Goal: Contribute content: Contribute content

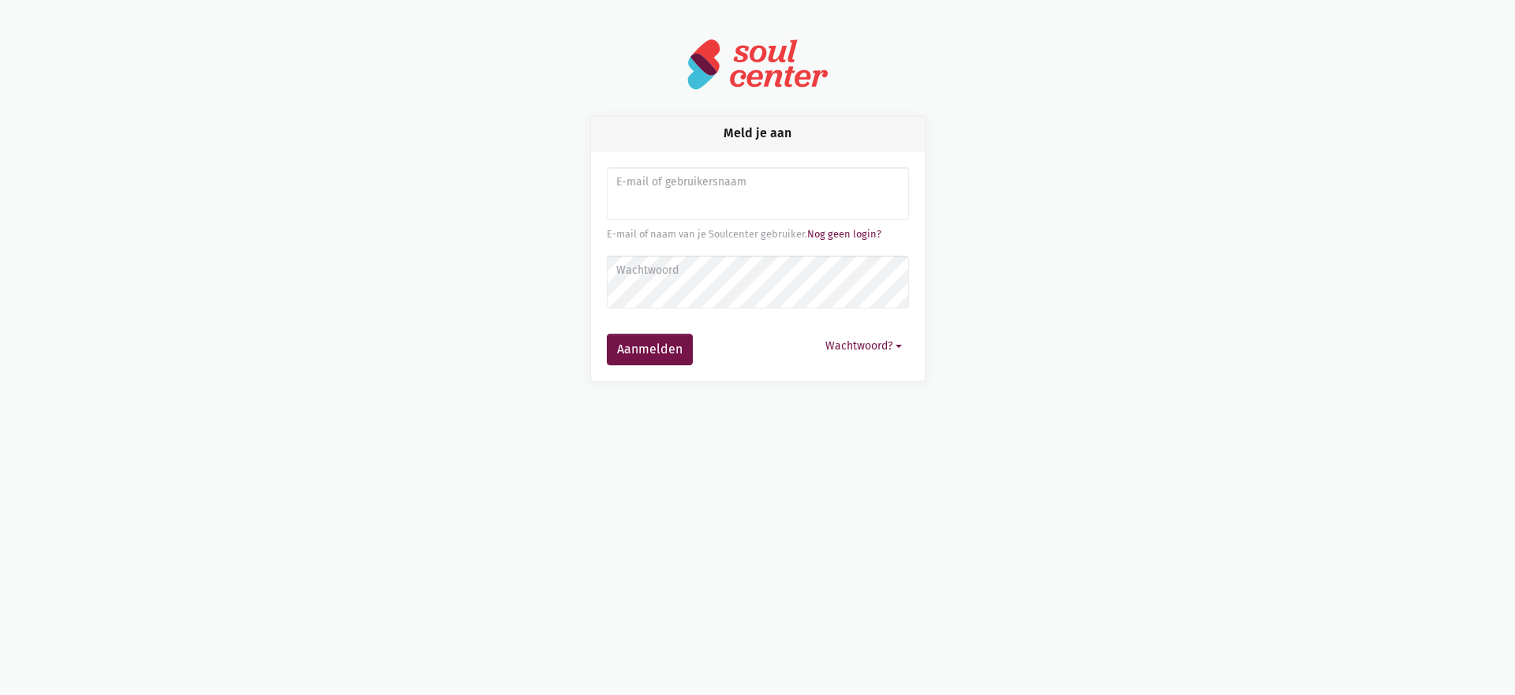
type input "sarahvds25@telenet.be"
click at [607, 334] on button "Aanmelden" at bounding box center [650, 350] width 86 height 32
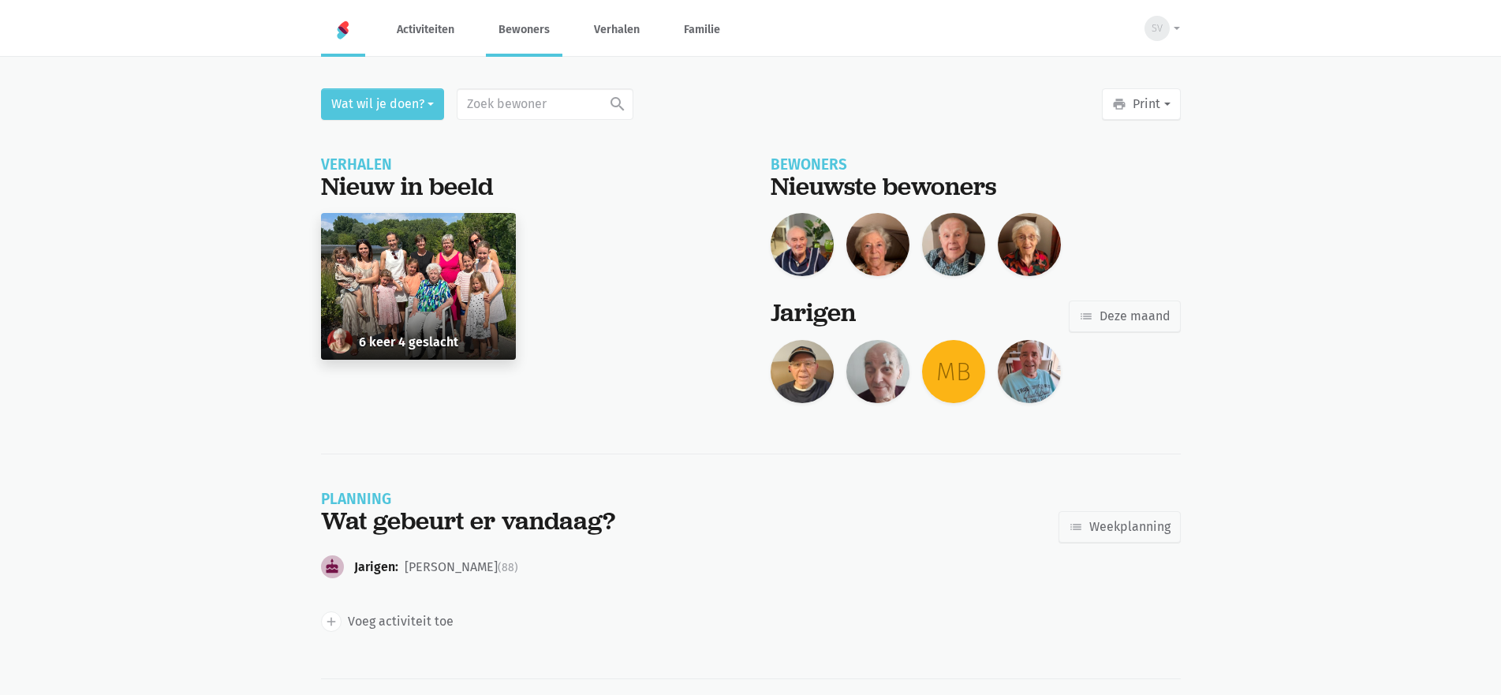
click at [525, 28] on link "Bewoners" at bounding box center [524, 29] width 77 height 53
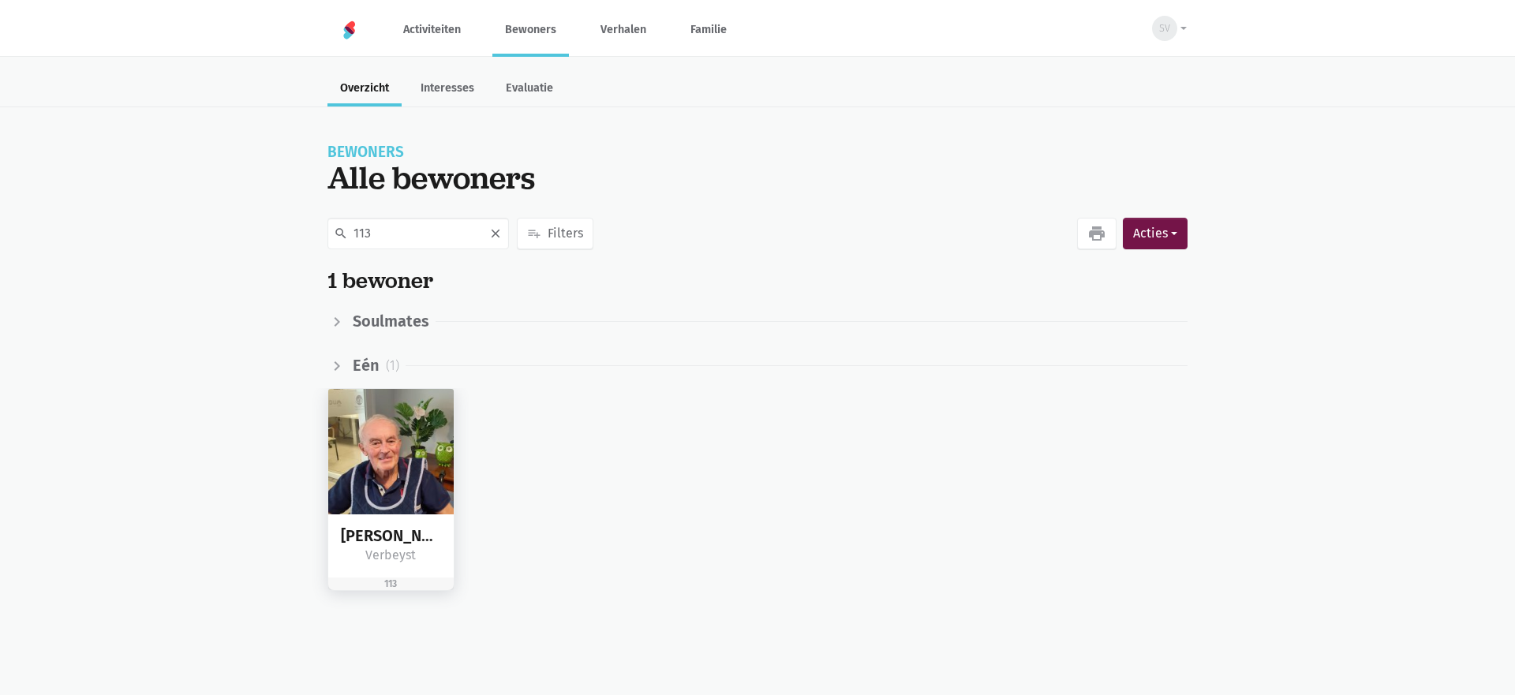
type input "113"
click at [391, 436] on img at bounding box center [390, 451] width 125 height 125
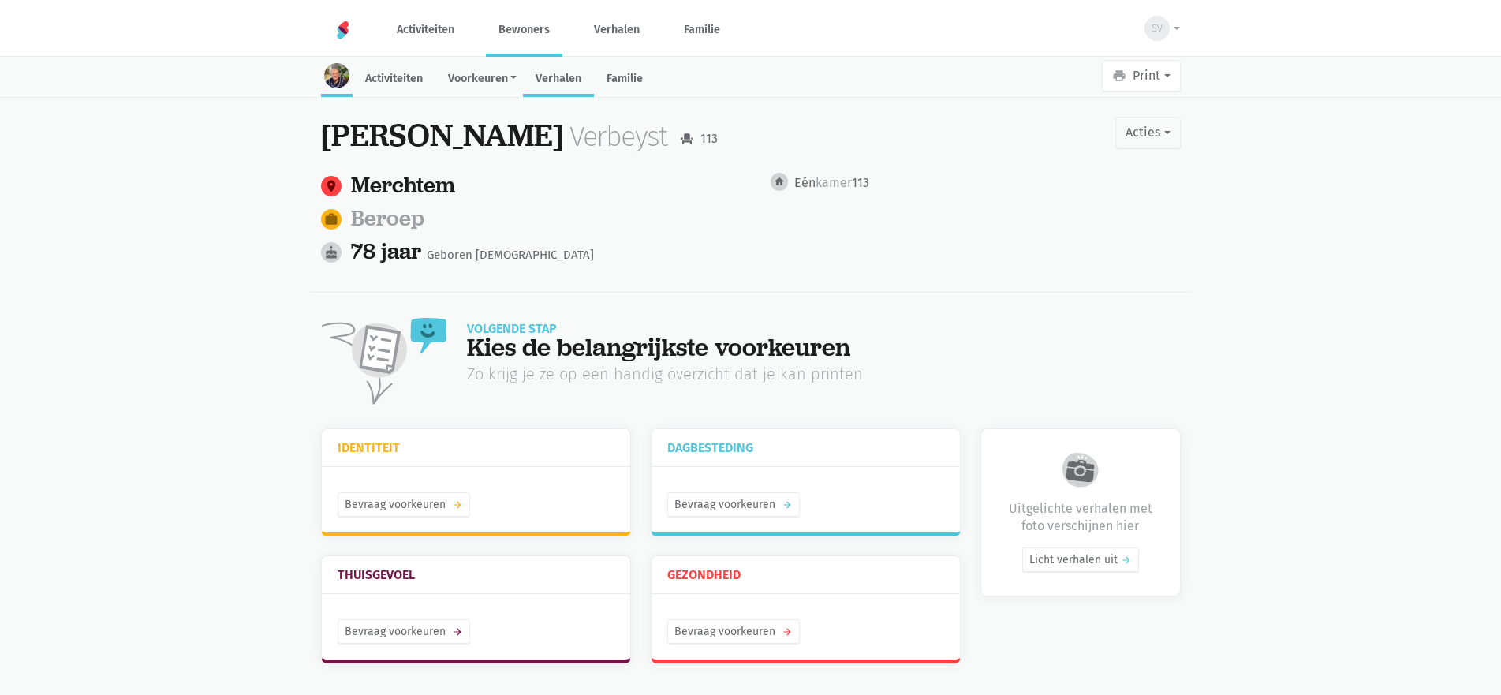
click at [576, 86] on link "Verhalen" at bounding box center [558, 80] width 71 height 34
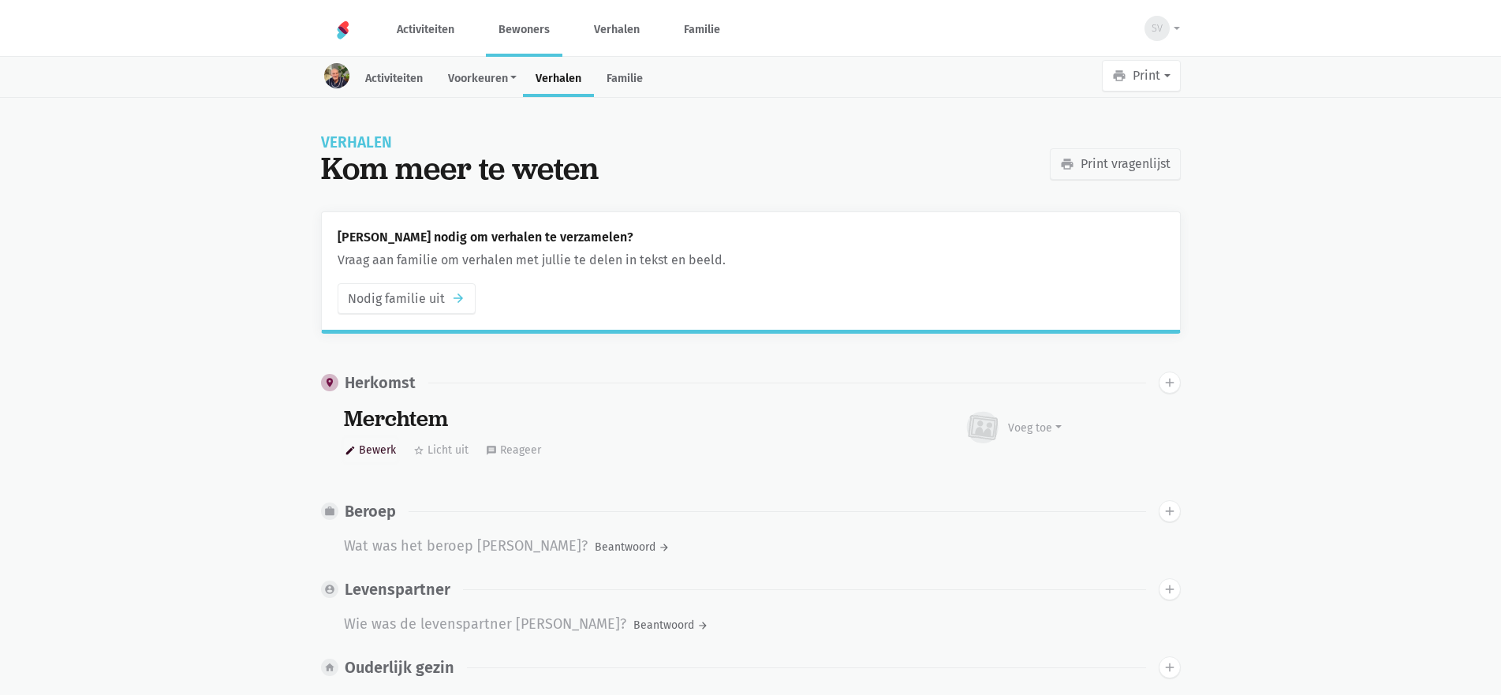
click at [358, 444] on button "edit Bewerk" at bounding box center [370, 450] width 53 height 24
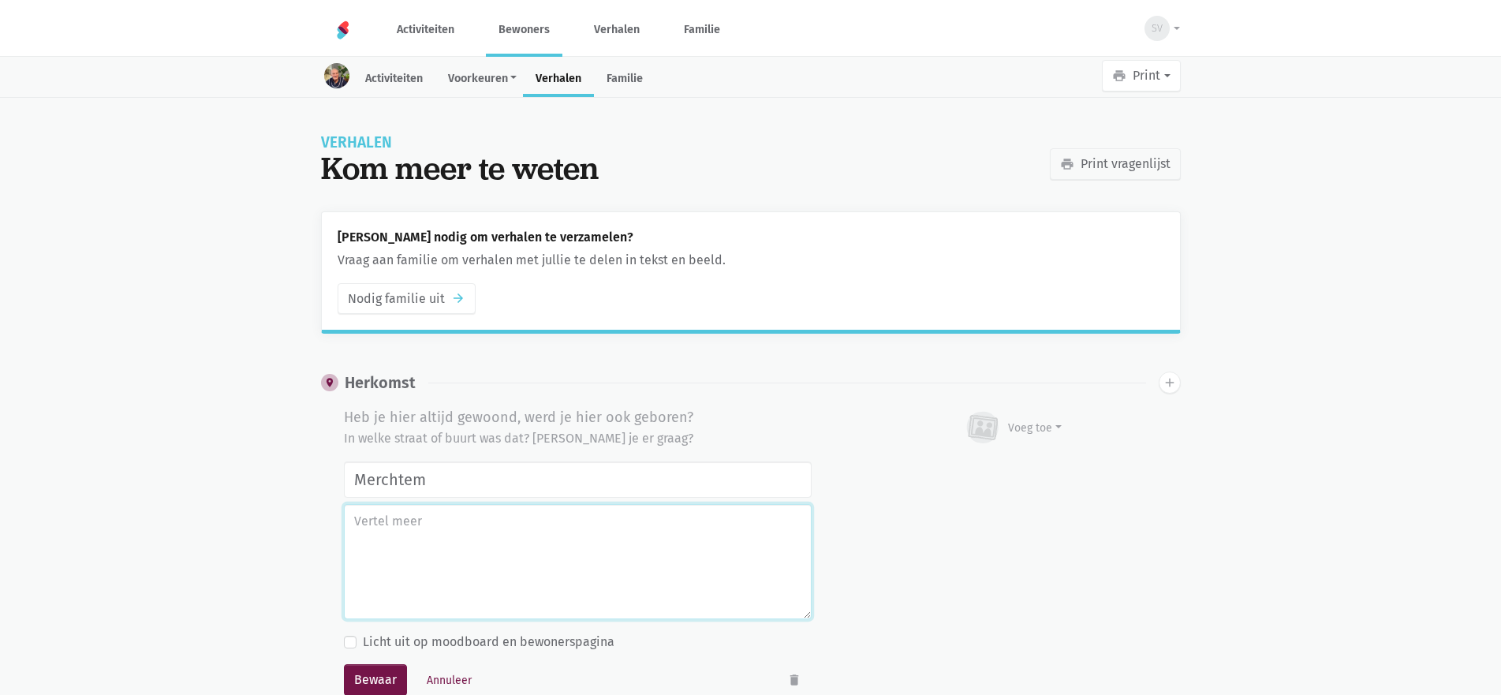
click at [422, 551] on textarea at bounding box center [578, 561] width 468 height 115
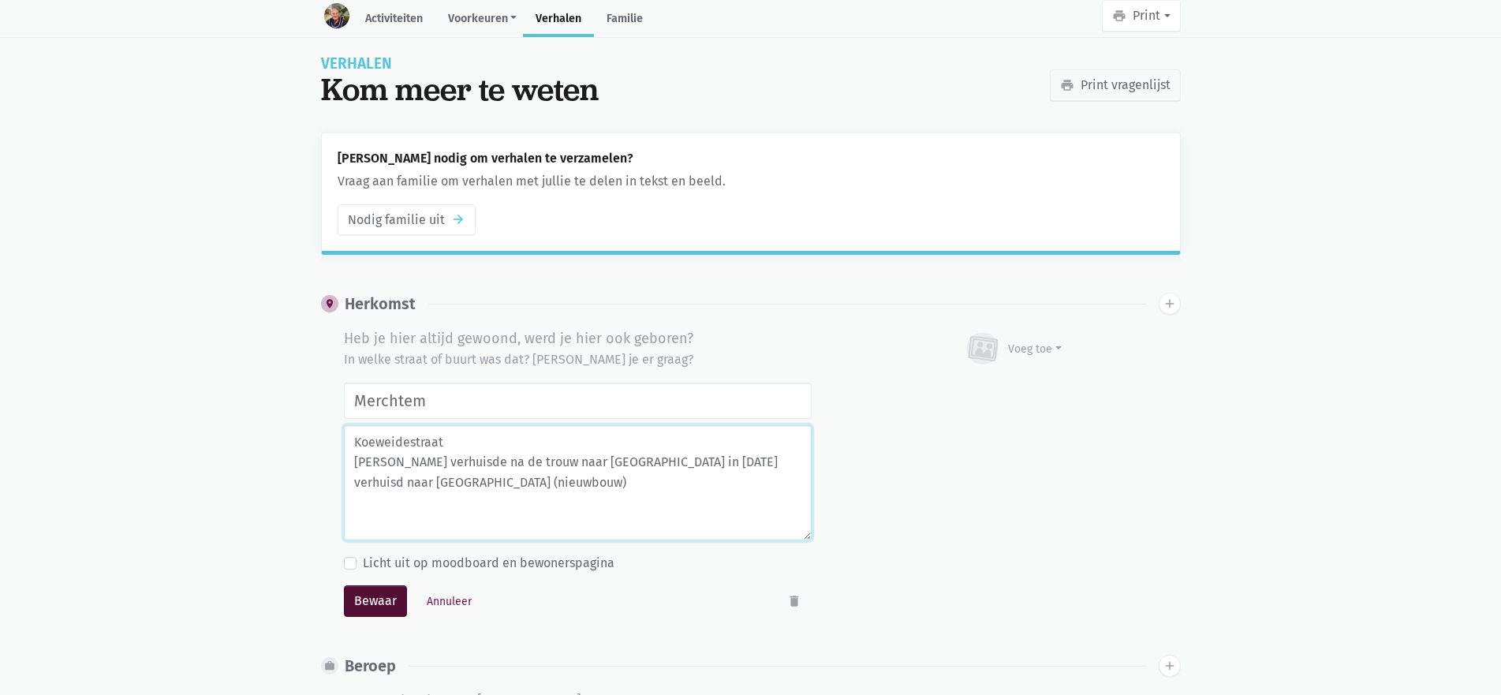
type textarea "Koeweidestraat [PERSON_NAME] verhuisde na de trouw naar [GEOGRAPHIC_DATA] in [D…"
click at [382, 608] on button "Bewaar" at bounding box center [375, 601] width 63 height 32
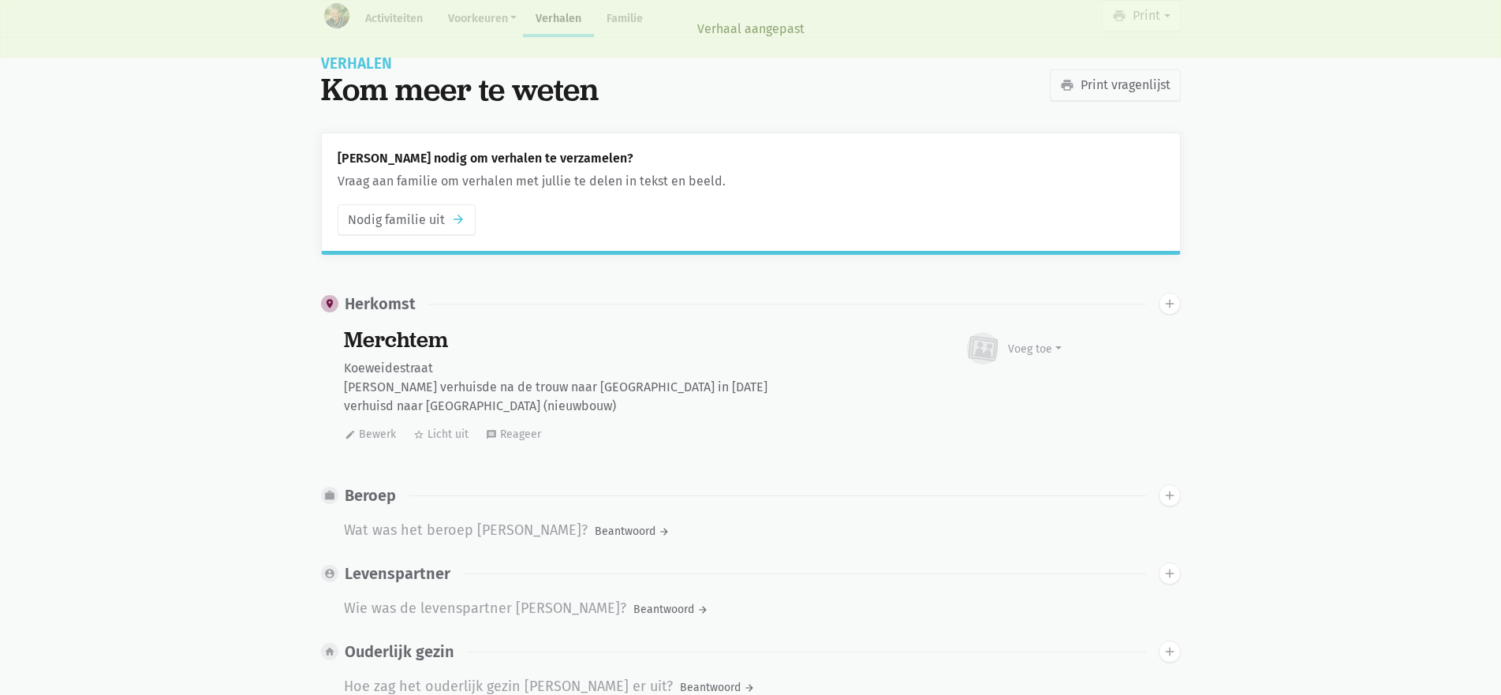
click at [384, 523] on div "Wat was het beroep van Jean Marie?" at bounding box center [466, 531] width 244 height 24
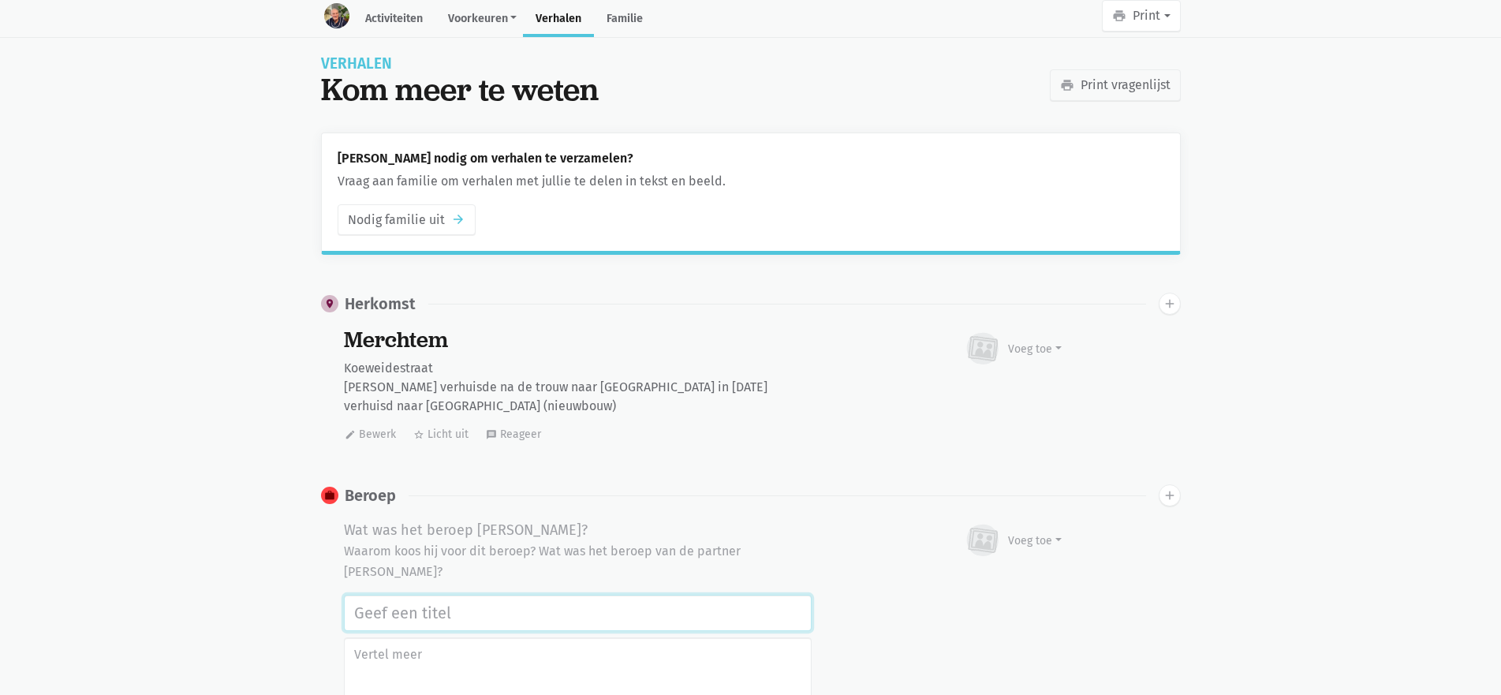
click at [432, 607] on input "text" at bounding box center [578, 613] width 468 height 36
type input "M"
click at [452, 625] on input "text" at bounding box center [578, 613] width 468 height 36
type input "Mekanier"
drag, startPoint x: 480, startPoint y: 608, endPoint x: 104, endPoint y: 629, distance: 376.1
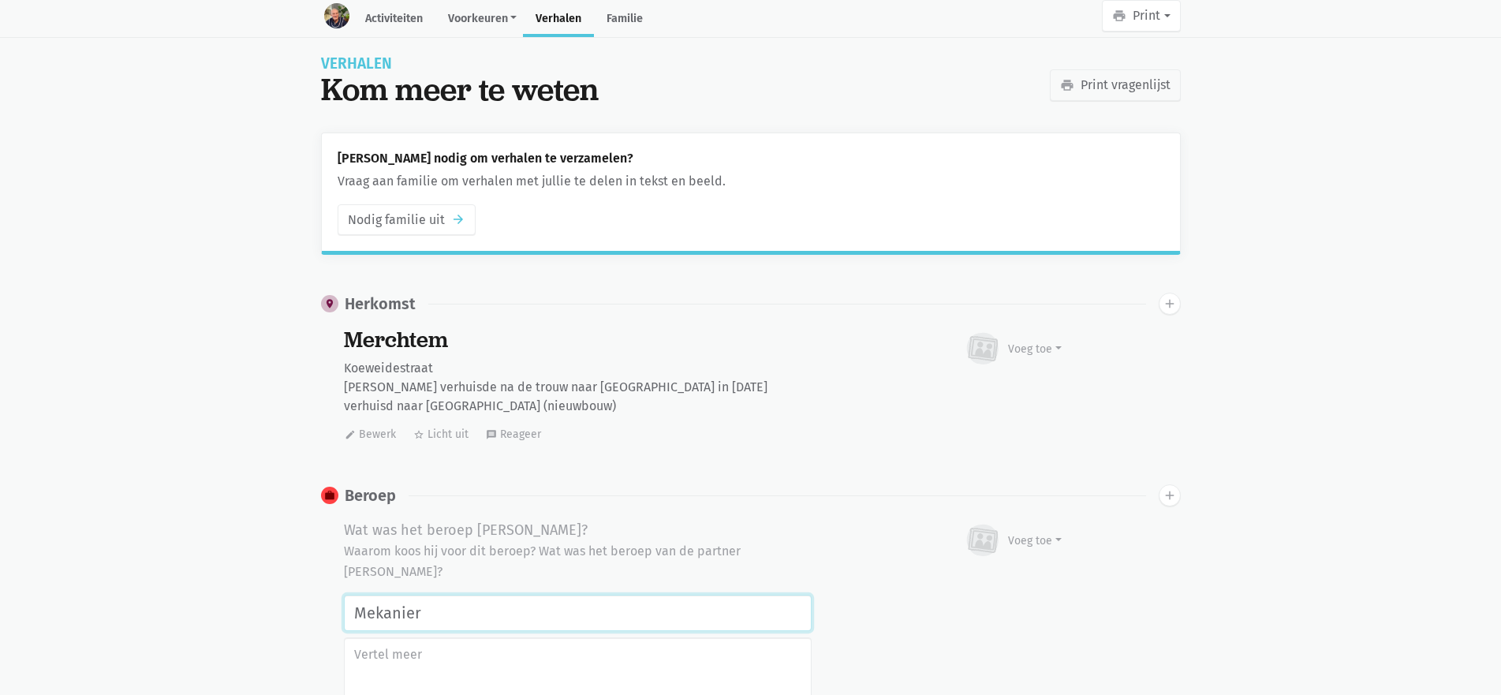
paste input "mekanieker"
click at [365, 609] on input "mekanieker" at bounding box center [578, 613] width 468 height 36
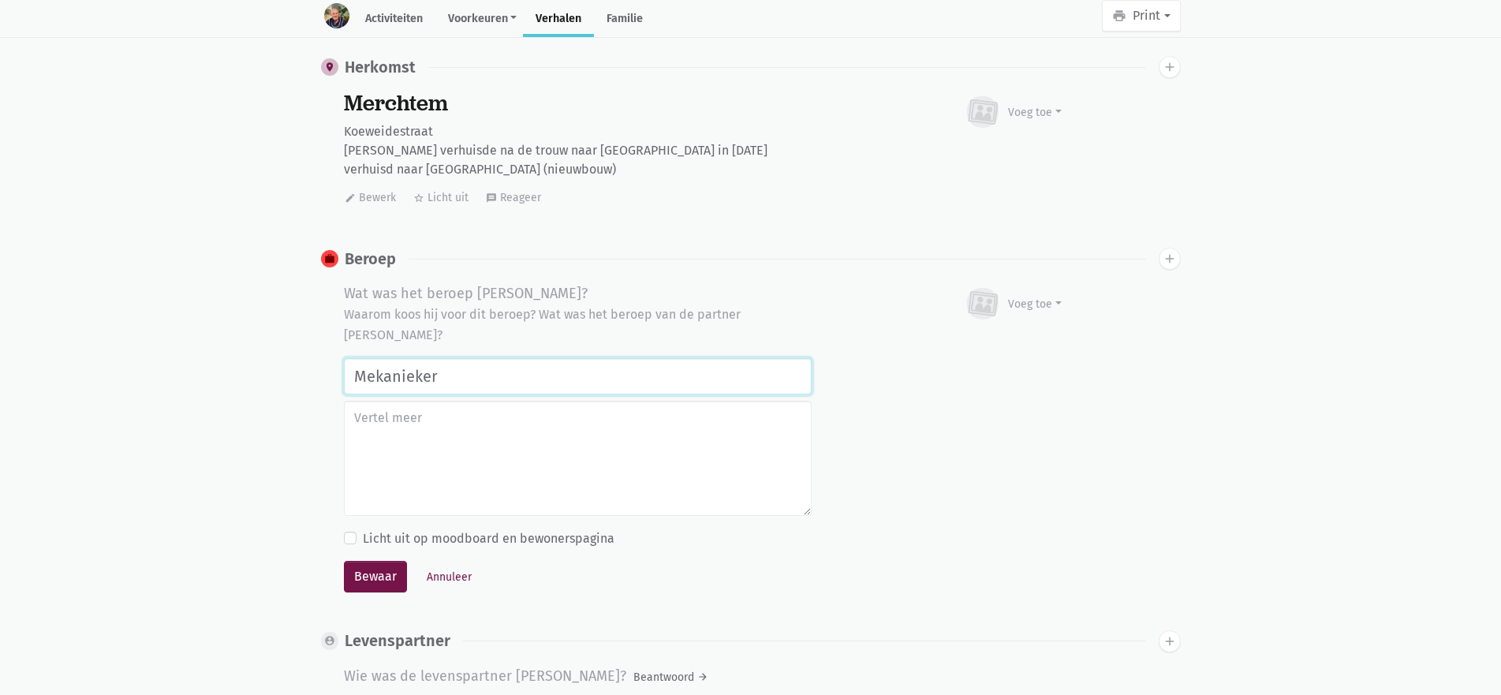
type input "Mekanieker"
click at [432, 436] on textarea at bounding box center [578, 458] width 468 height 115
type textarea "e"
type textarea "Eerst bij Thomas tractoren in Merchtem, daarna Bakkerij De Man in Zellik"
click at [386, 575] on button "Bewaar" at bounding box center [375, 577] width 63 height 32
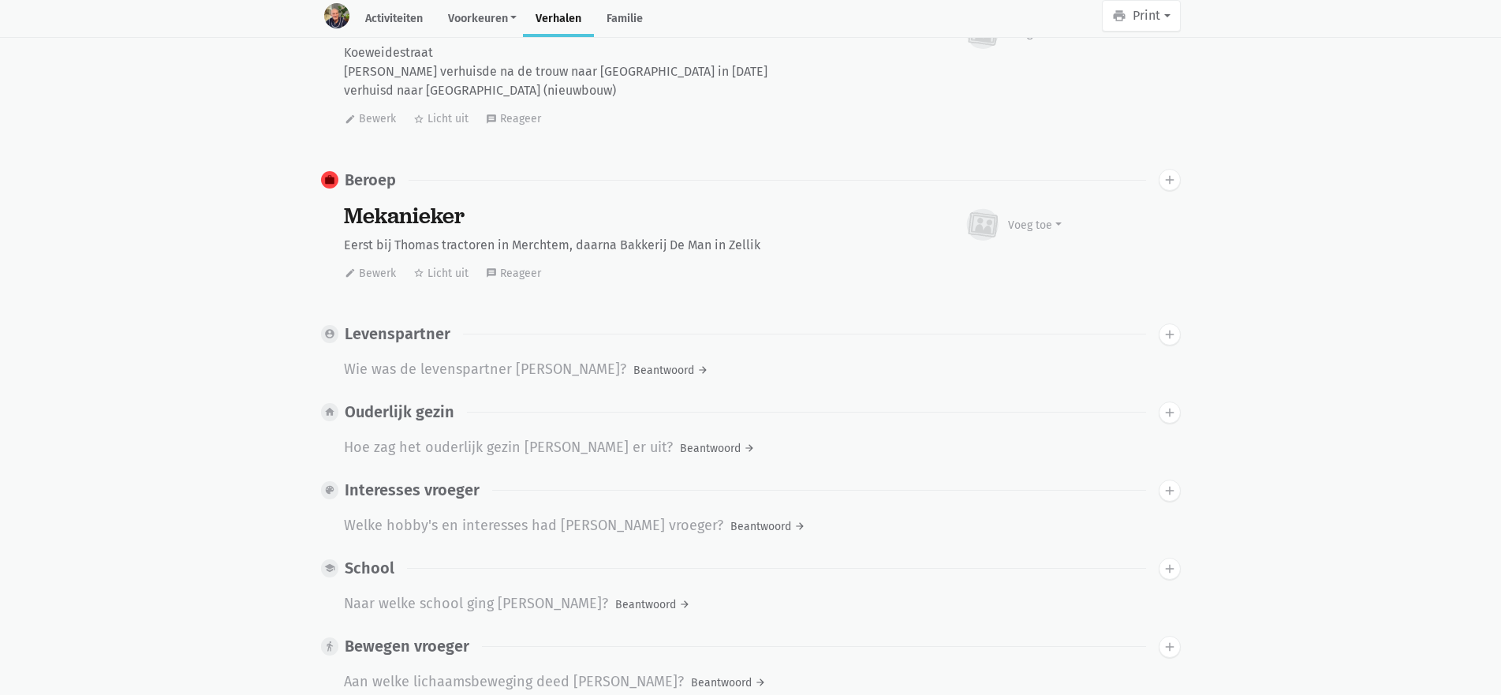
scroll to position [473, 0]
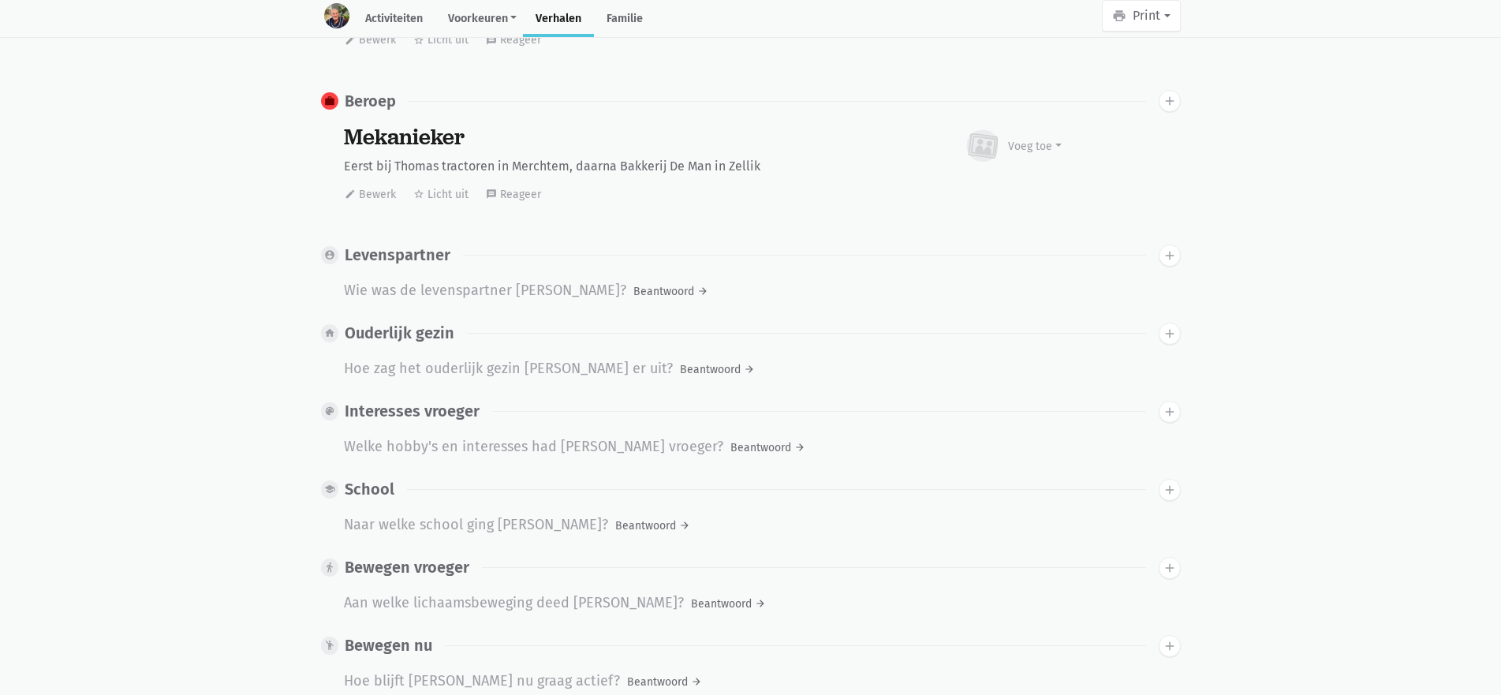
click at [426, 290] on div "Wie was de levenspartner van Jean Marie?" at bounding box center [485, 291] width 282 height 24
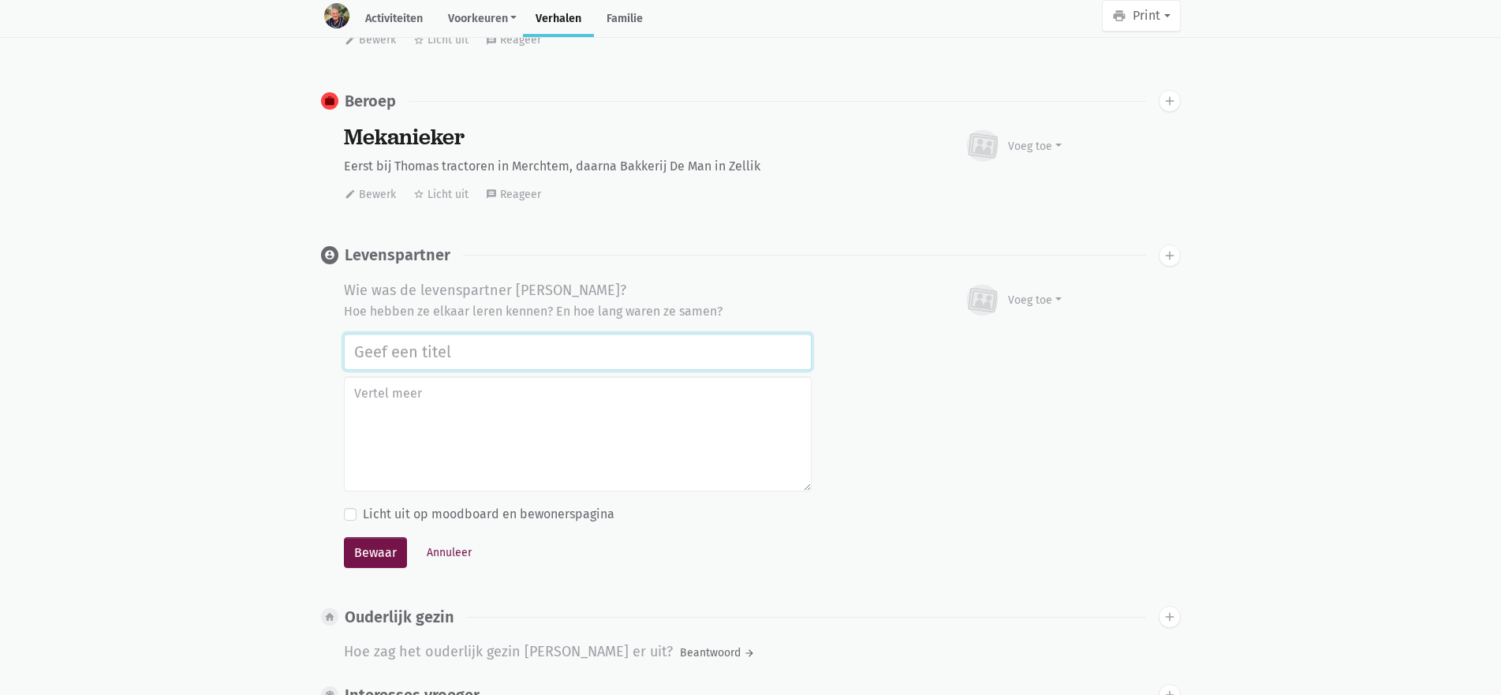
click at [435, 352] on input "text" at bounding box center [578, 352] width 468 height 36
type input "Mijn vrouw De Maeseneer Marie Jeanne"
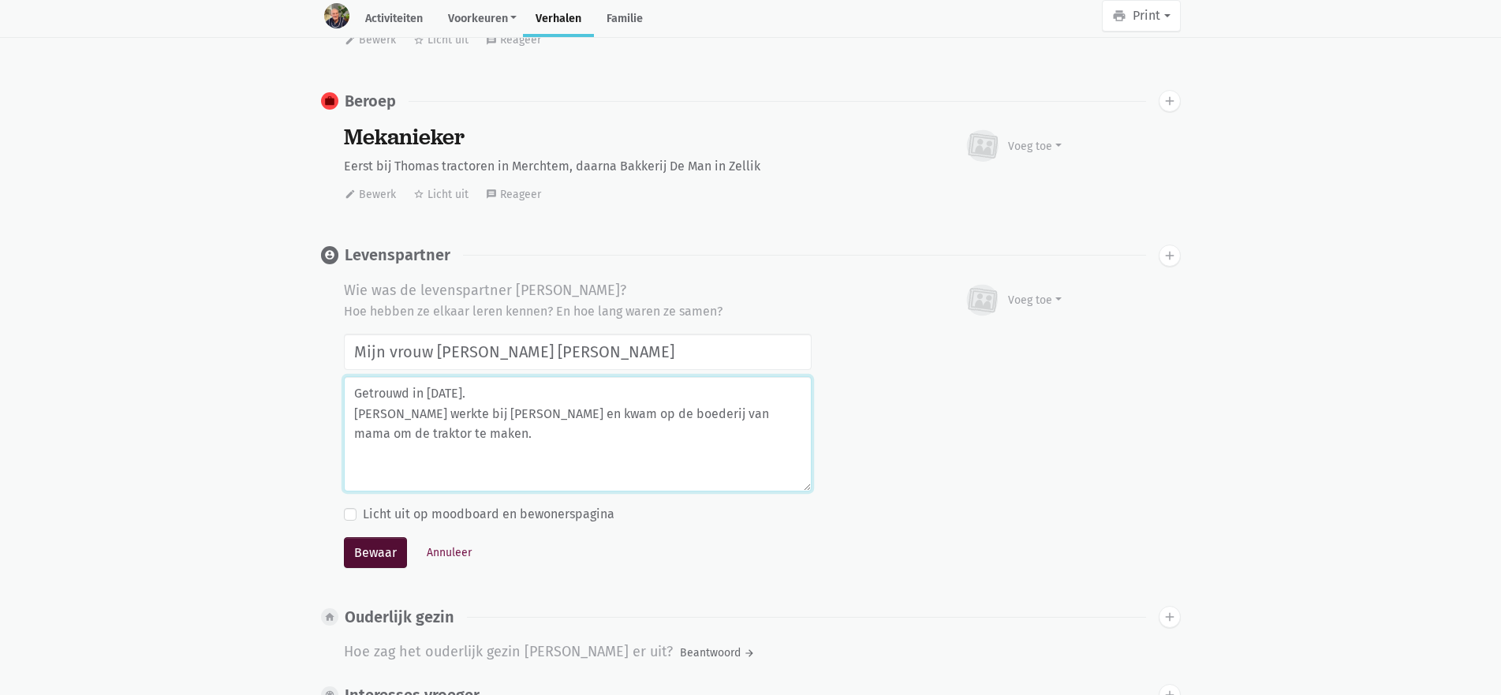
type textarea "Getrouwd in 1971. Jean werkte bij Thomas en kwam op de boederij van mama om de …"
click at [396, 552] on button "Bewaar" at bounding box center [375, 553] width 63 height 32
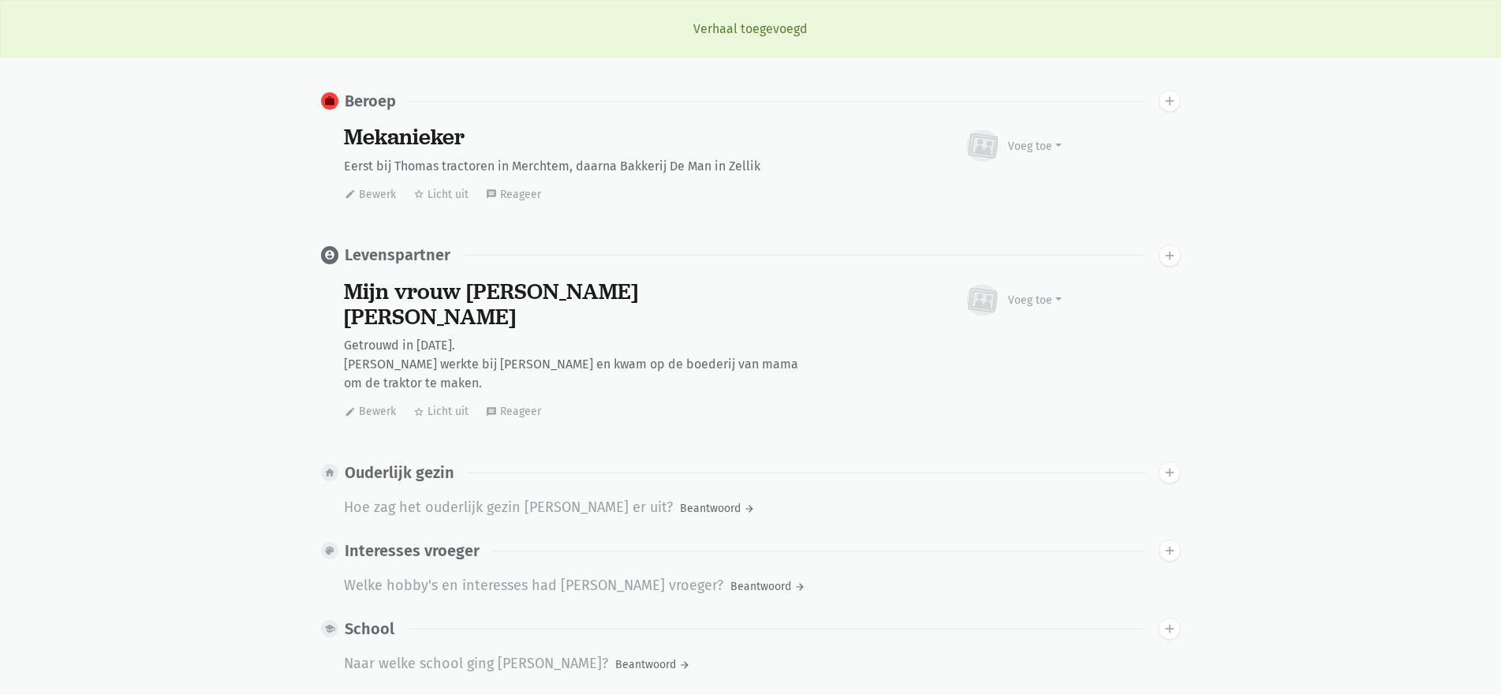
click at [395, 496] on div "Hoe zag het ouderlijk gezin van Jean Marie er uit?" at bounding box center [508, 508] width 329 height 24
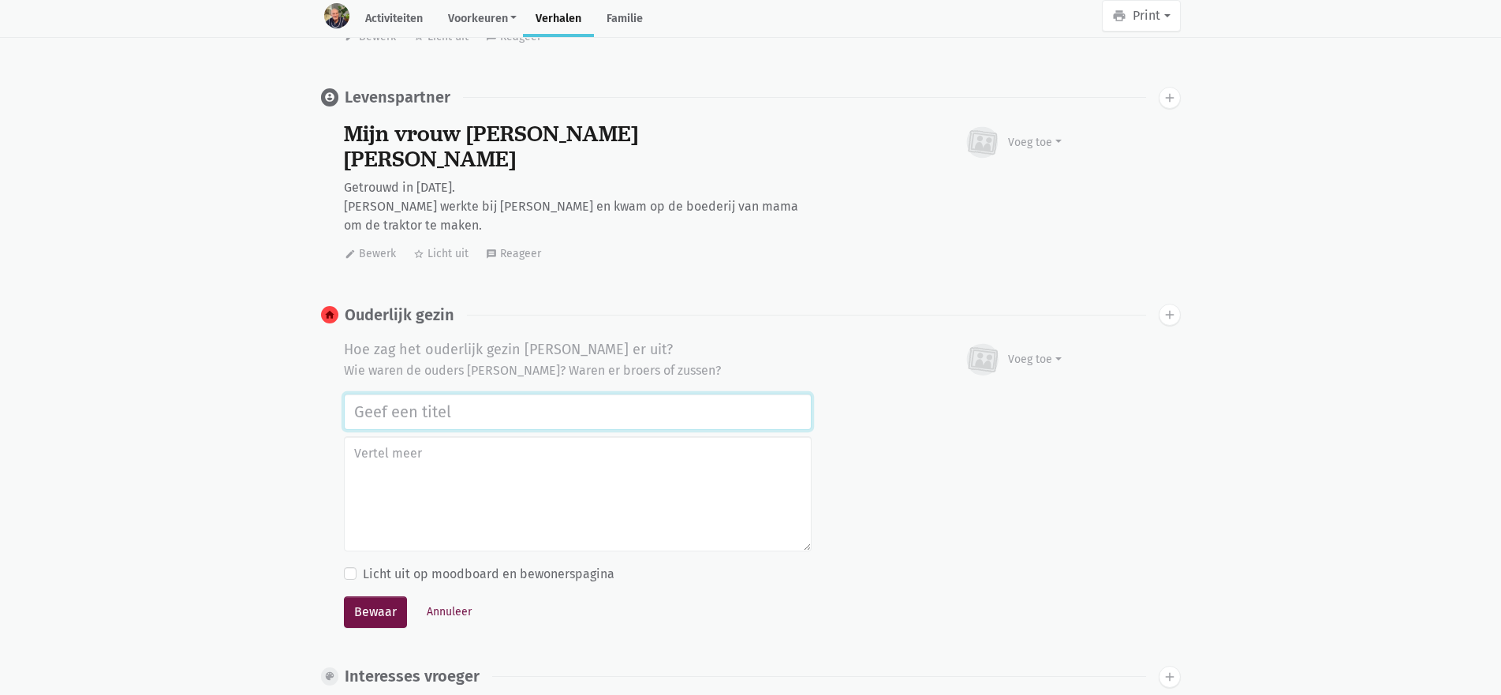
scroll to position [710, 0]
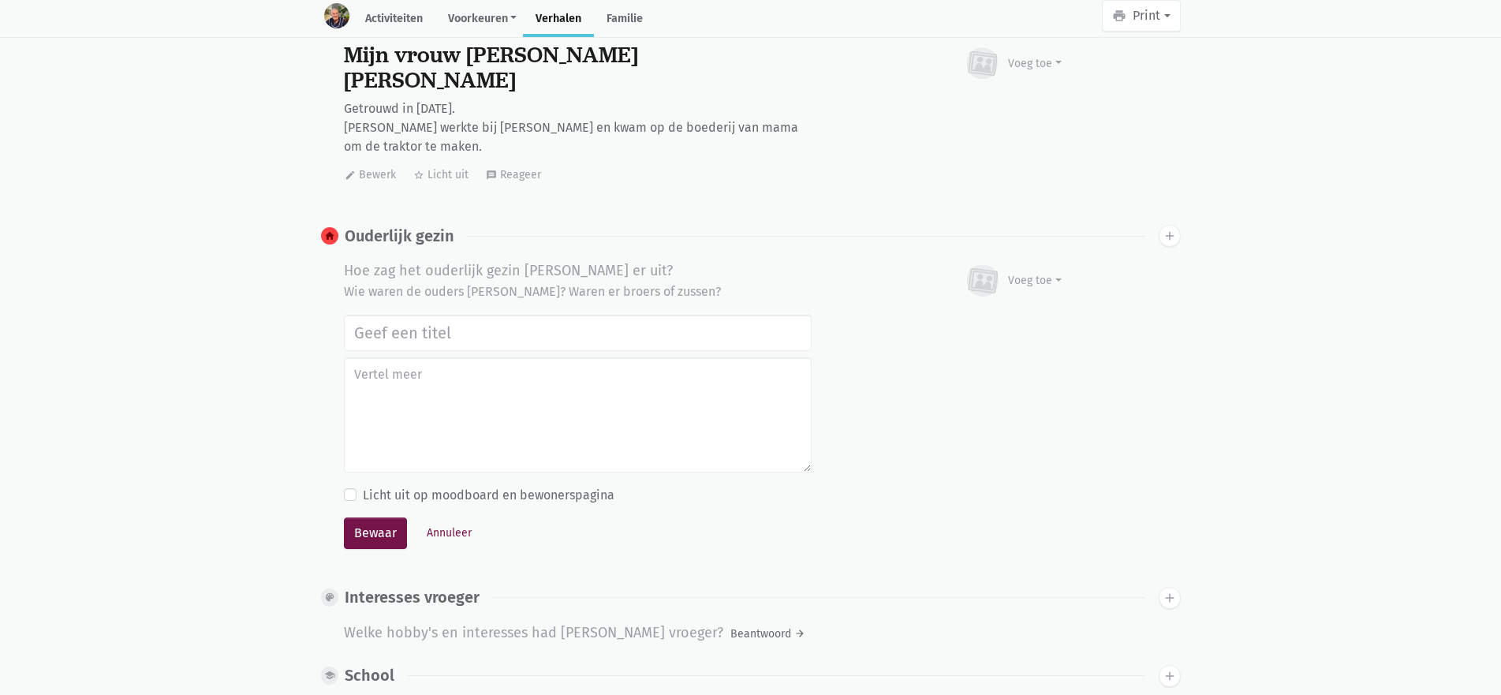
click at [1017, 436] on div "Voeg toe Afbeelding Youtube video Bezig met uploaden…" at bounding box center [1013, 414] width 362 height 309
click at [465, 521] on button "Annuleer" at bounding box center [449, 533] width 59 height 24
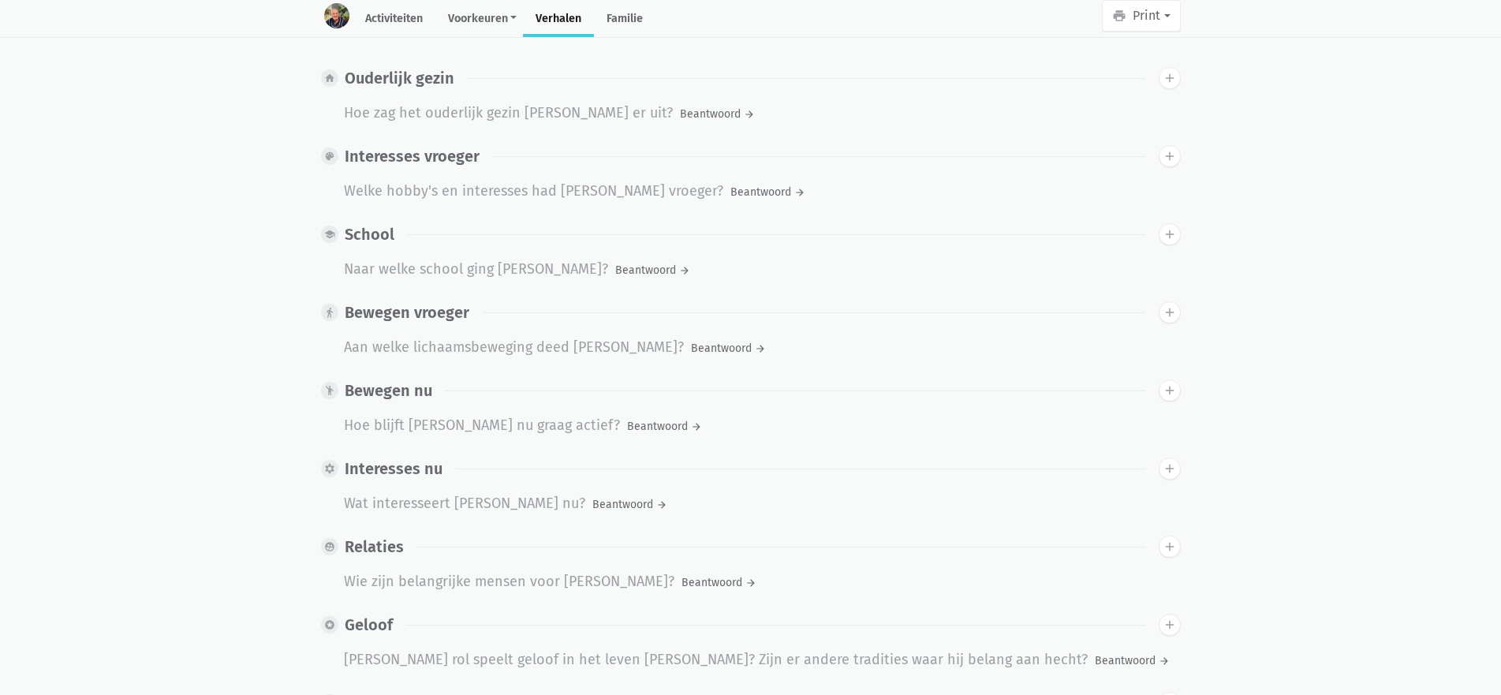
scroll to position [789, 0]
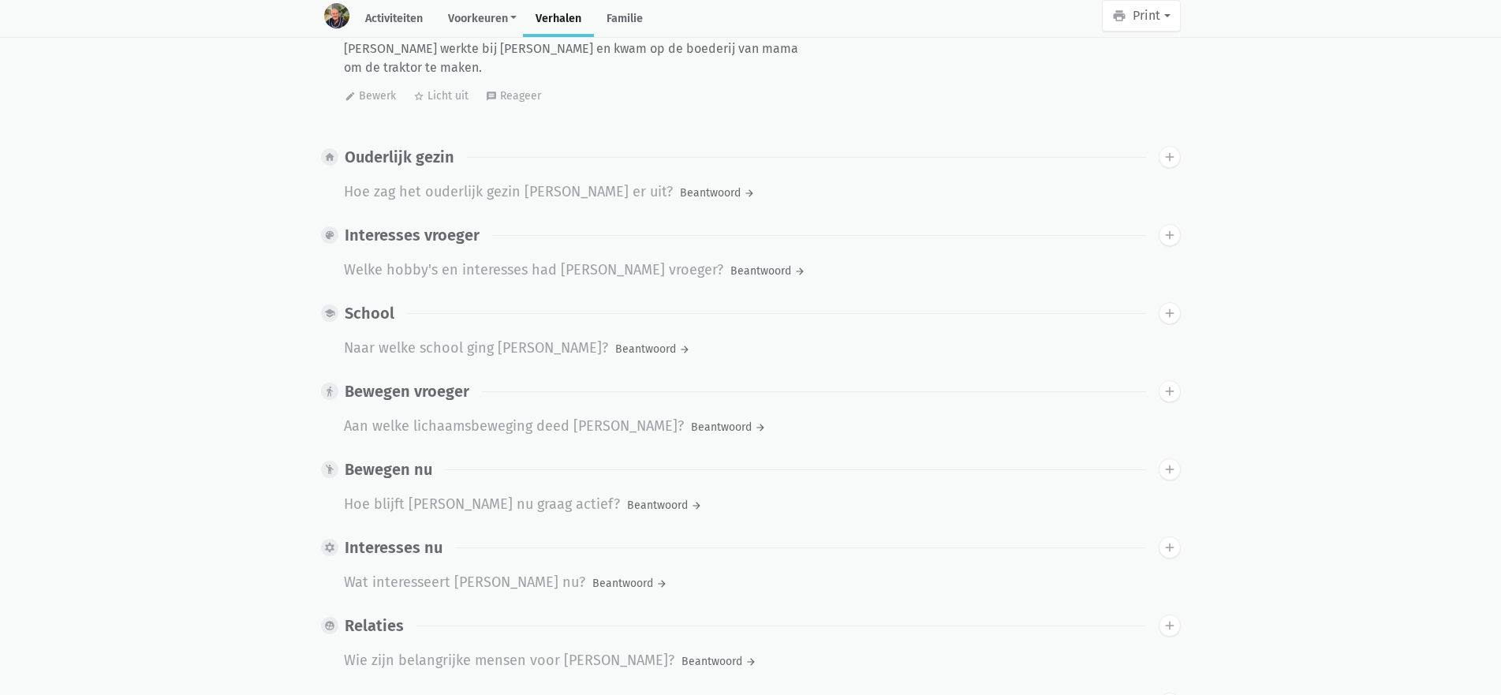
click at [423, 259] on div "Welke hobby's en interesses had Jean Marie vroeger?" at bounding box center [534, 271] width 380 height 24
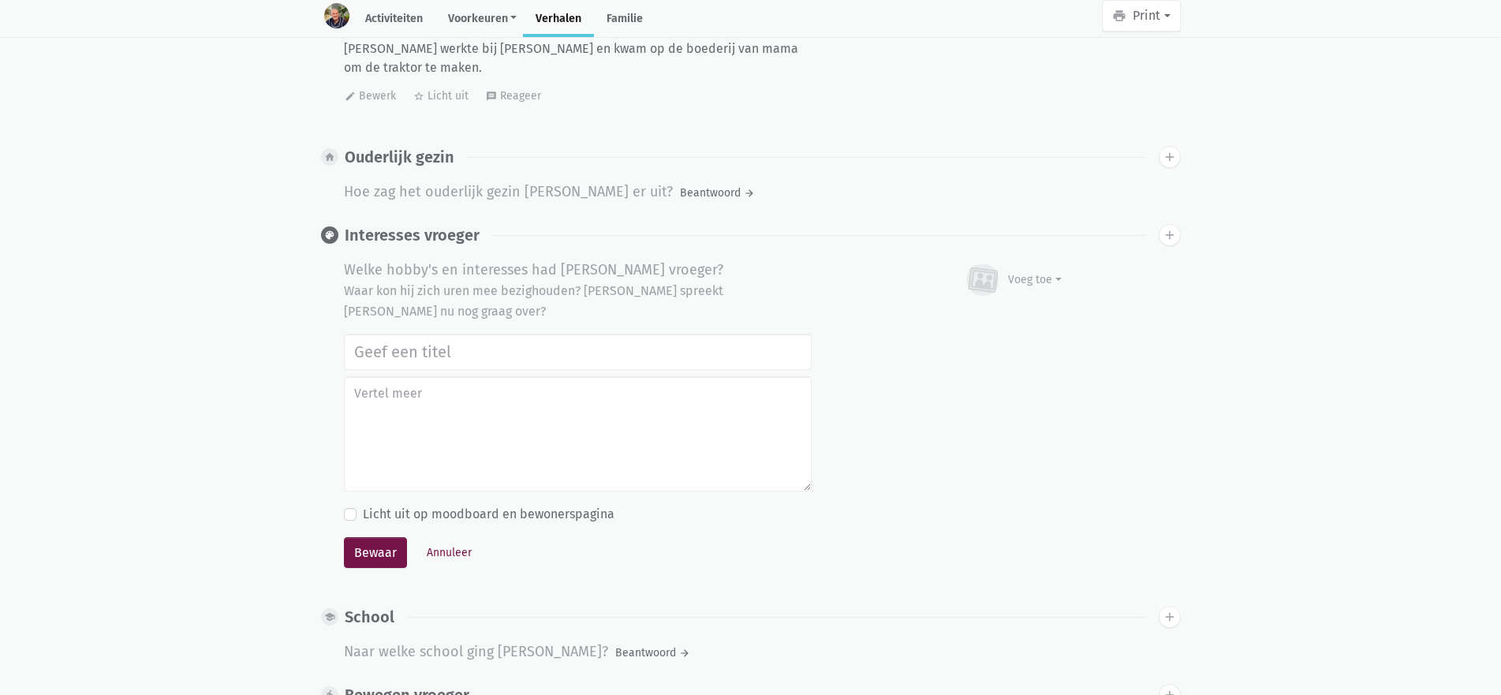
click at [418, 334] on input "text" at bounding box center [578, 352] width 468 height 36
type input "M"
type input "h"
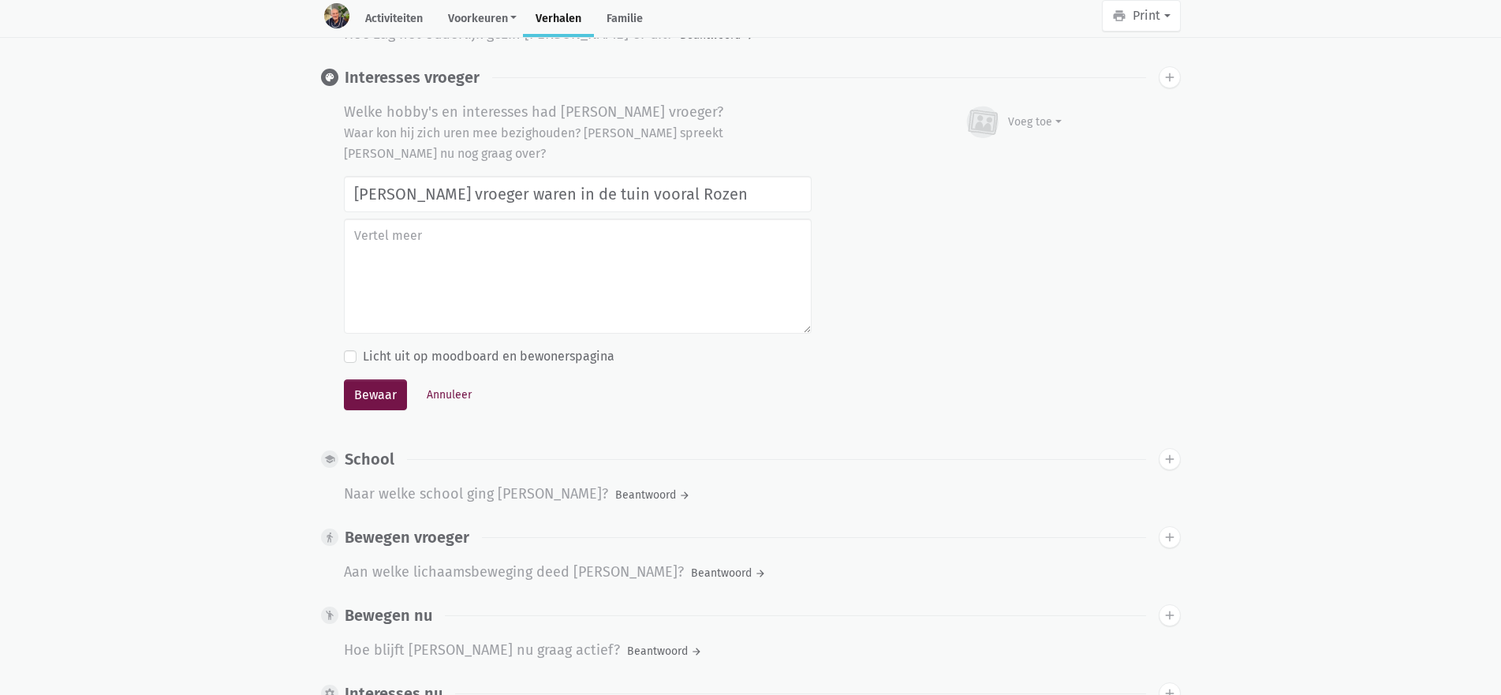
drag, startPoint x: 532, startPoint y: 167, endPoint x: 345, endPoint y: 168, distance: 187.0
click at [345, 176] on input "Hobby's vroeger waren in de tuin vooral Rozen" at bounding box center [578, 194] width 468 height 36
type input "Hobby's vroeger waren in de tuin vooral Rozen"
click at [377, 380] on button "Bewaar" at bounding box center [375, 396] width 63 height 32
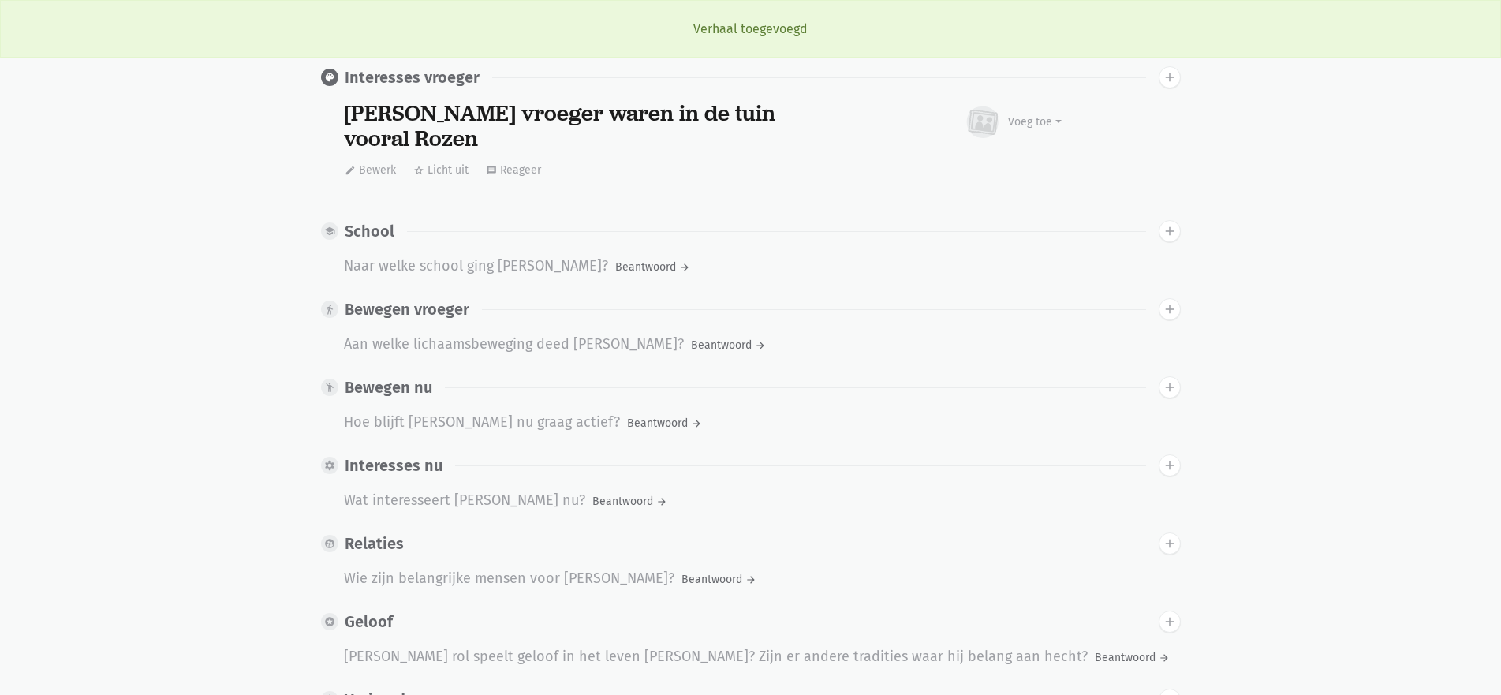
click at [230, 255] on main "Activiteiten Voorkeuren Identiteit Thuisgevoel Dagbesteding Gezondheid Verhalen…" at bounding box center [750, 514] width 1501 height 2803
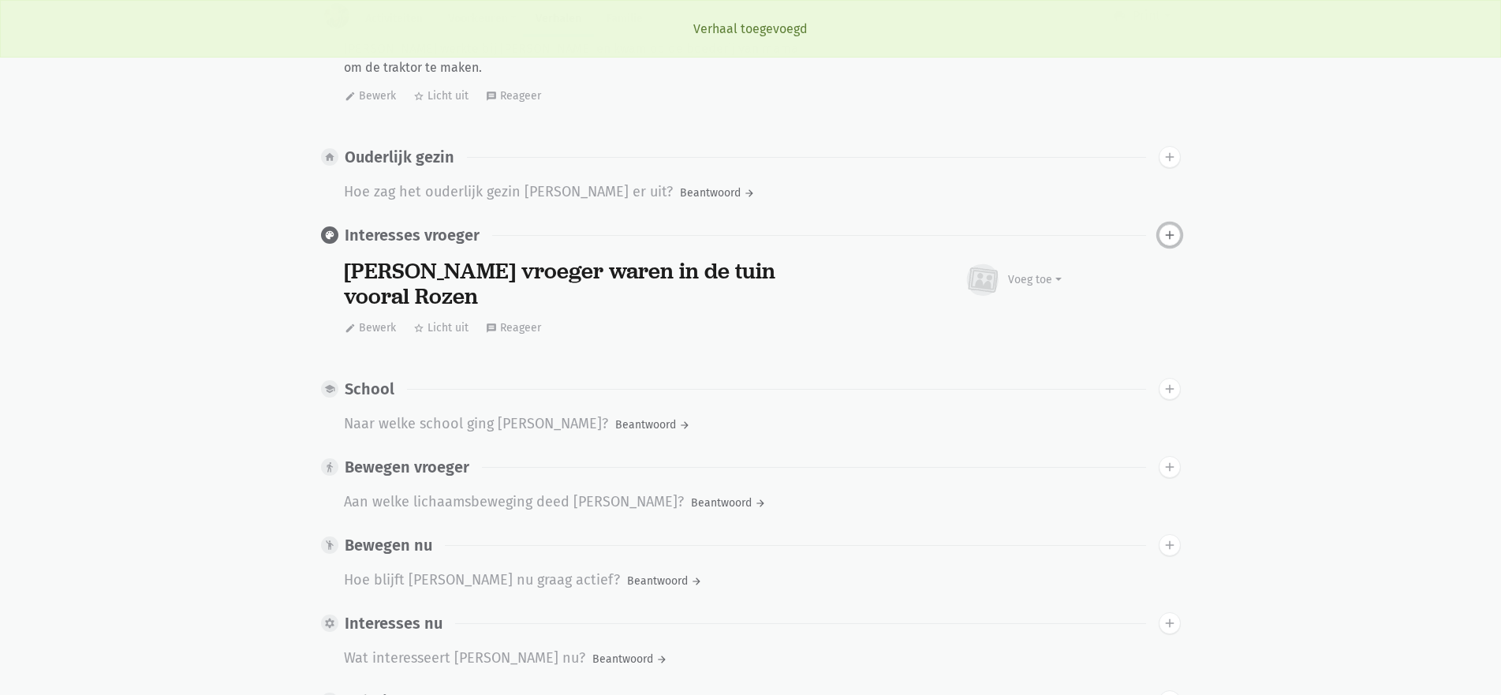
click at [1174, 228] on icon "add" at bounding box center [1170, 235] width 14 height 14
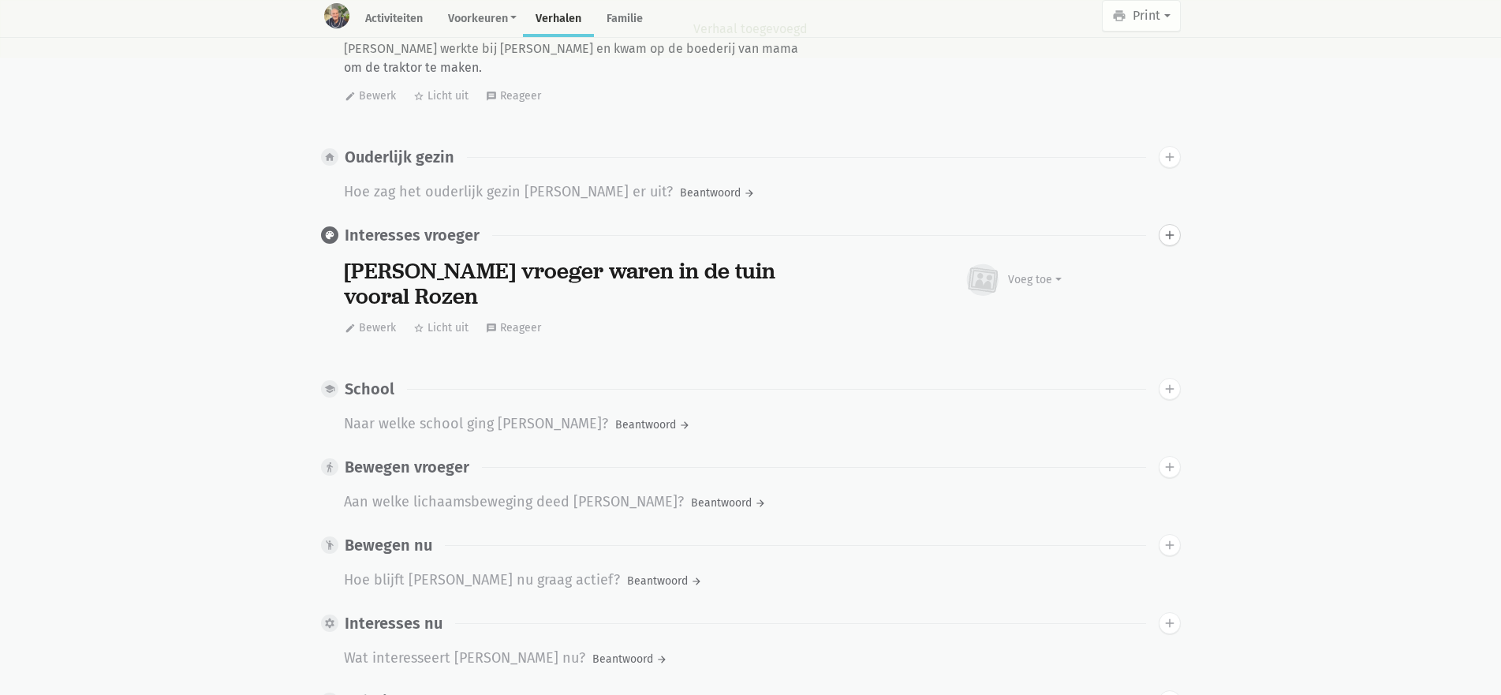
scroll to position [952, 0]
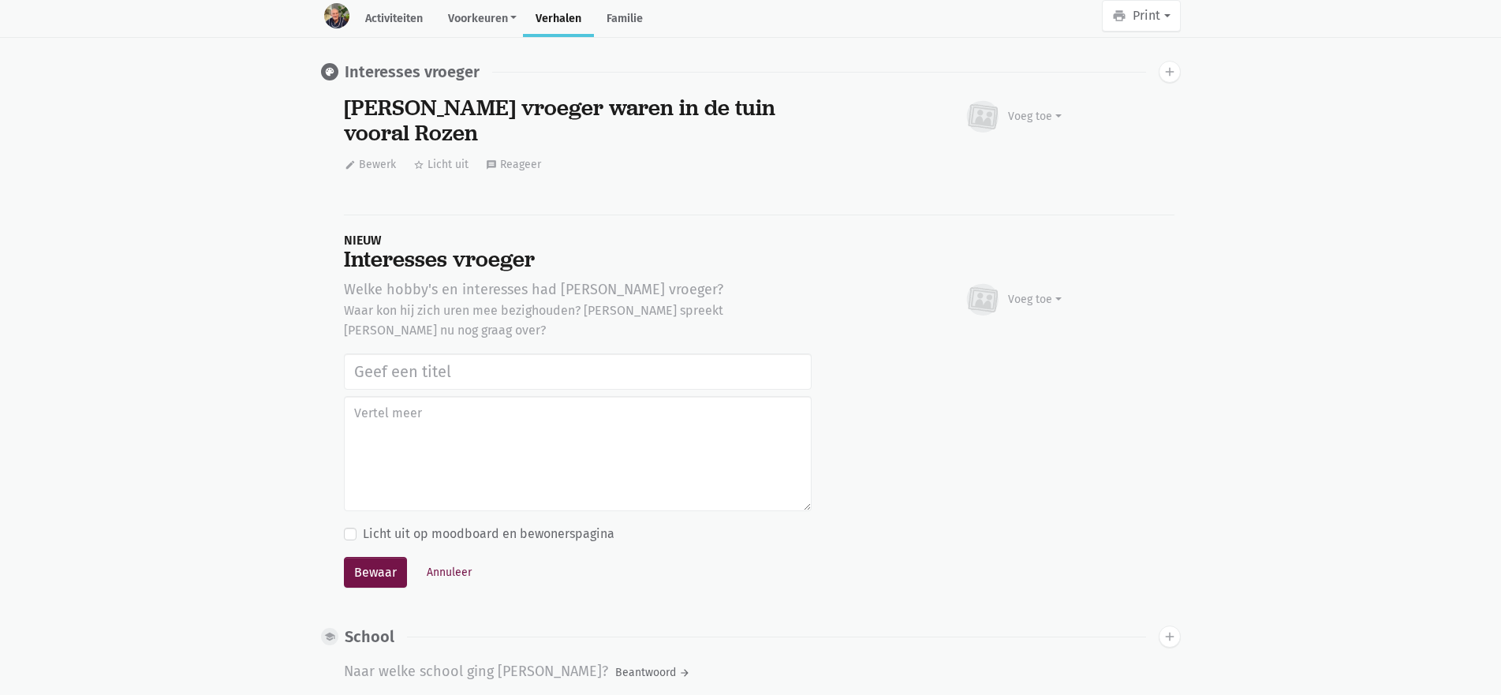
click at [377, 355] on input "text" at bounding box center [578, 371] width 468 height 36
type input "Hobby's vroeger waren fietsen"
click at [344, 557] on button "Bewaar" at bounding box center [375, 573] width 63 height 32
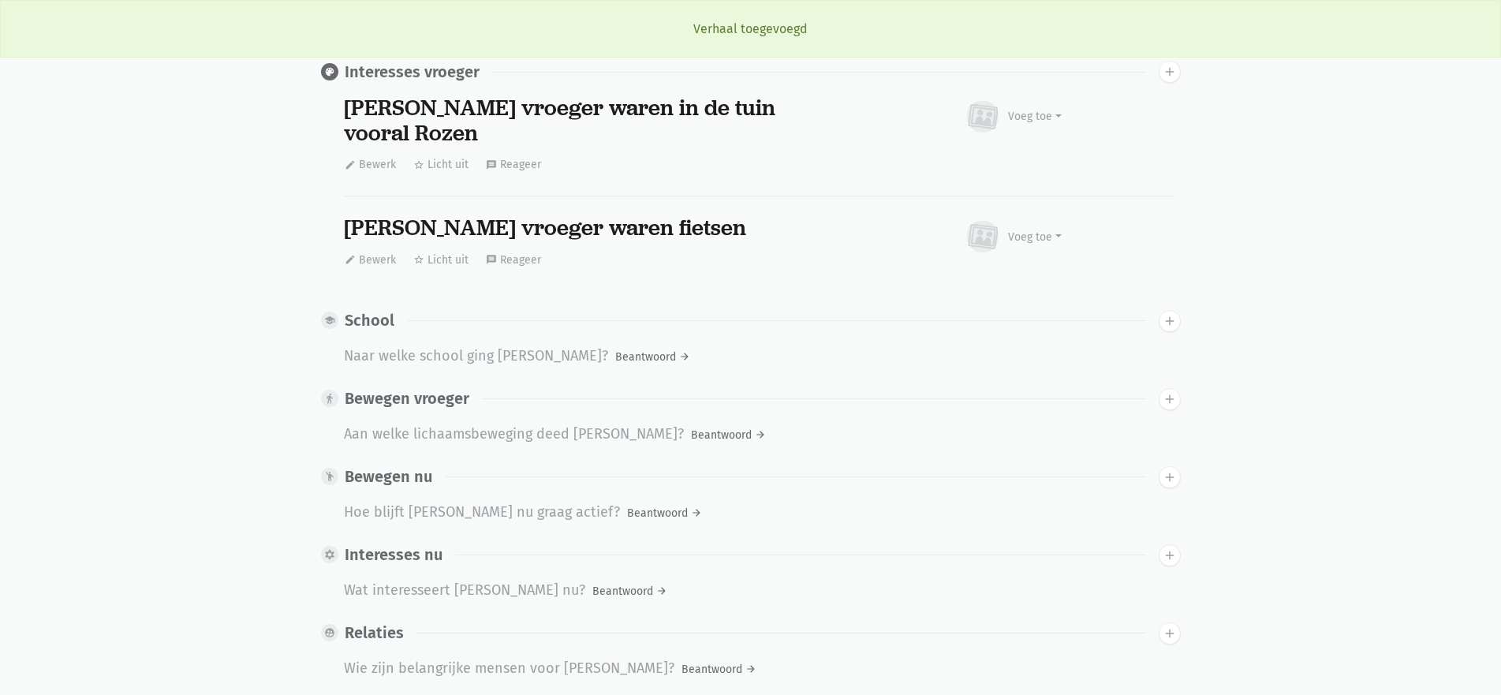
scroll to position [873, 0]
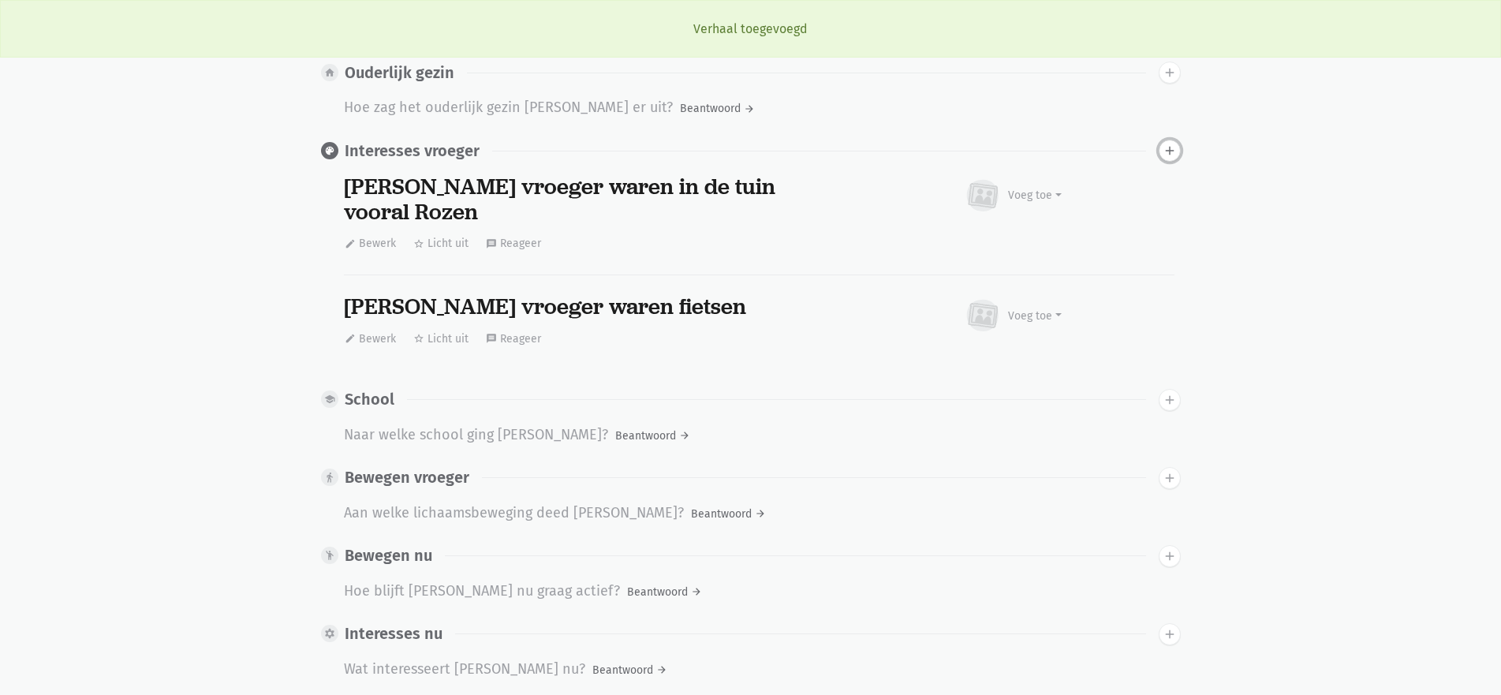
click at [1174, 144] on icon "add" at bounding box center [1170, 151] width 14 height 14
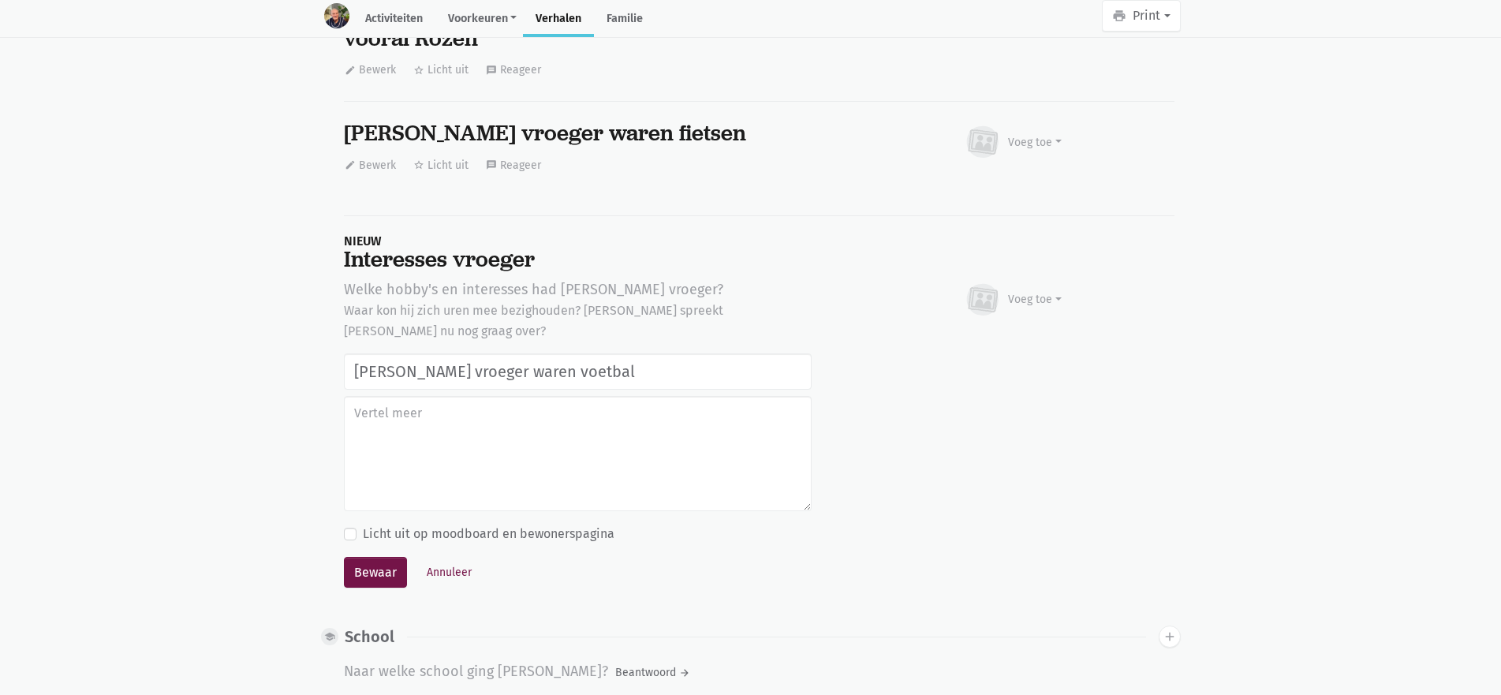
scroll to position [968, 0]
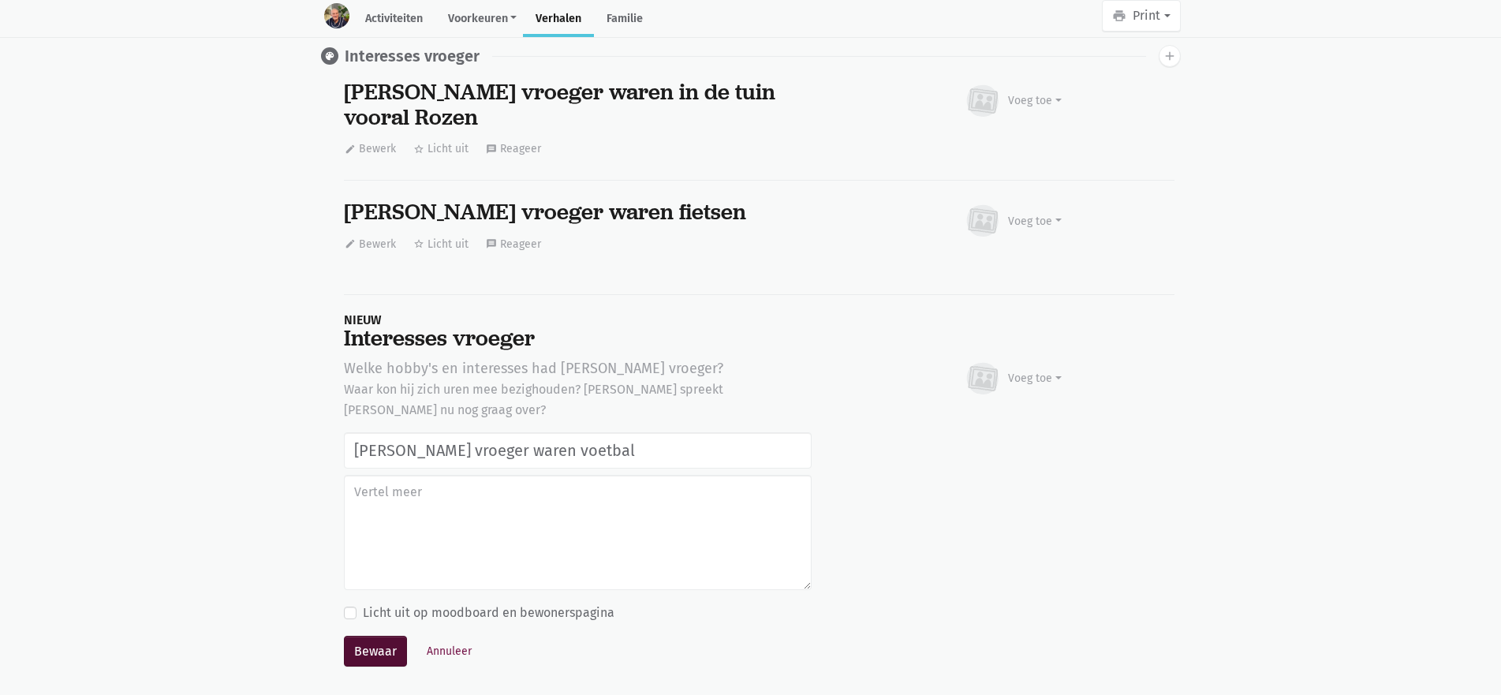
type input "Hobby's vroeger waren voetbal"
click at [365, 638] on button "Bewaar" at bounding box center [375, 652] width 63 height 32
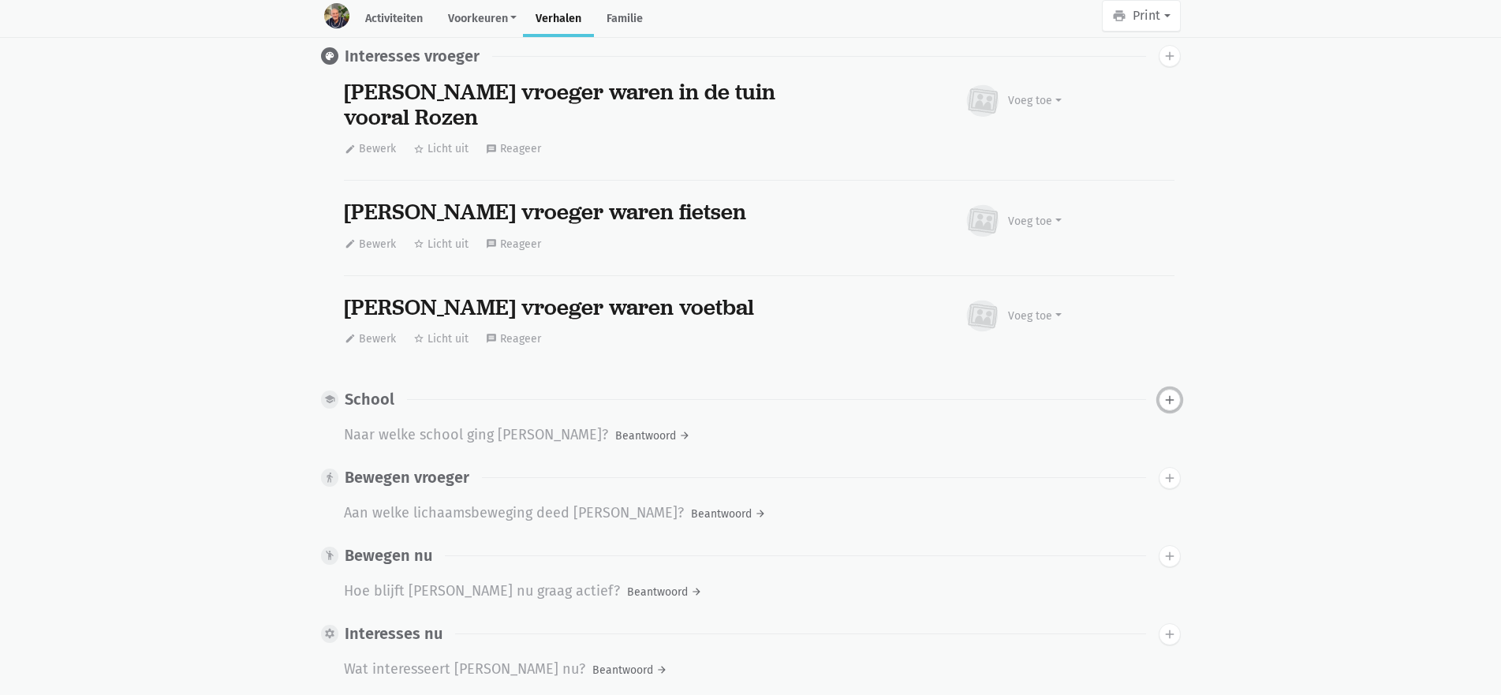
click at [1176, 393] on icon "add" at bounding box center [1170, 400] width 14 height 14
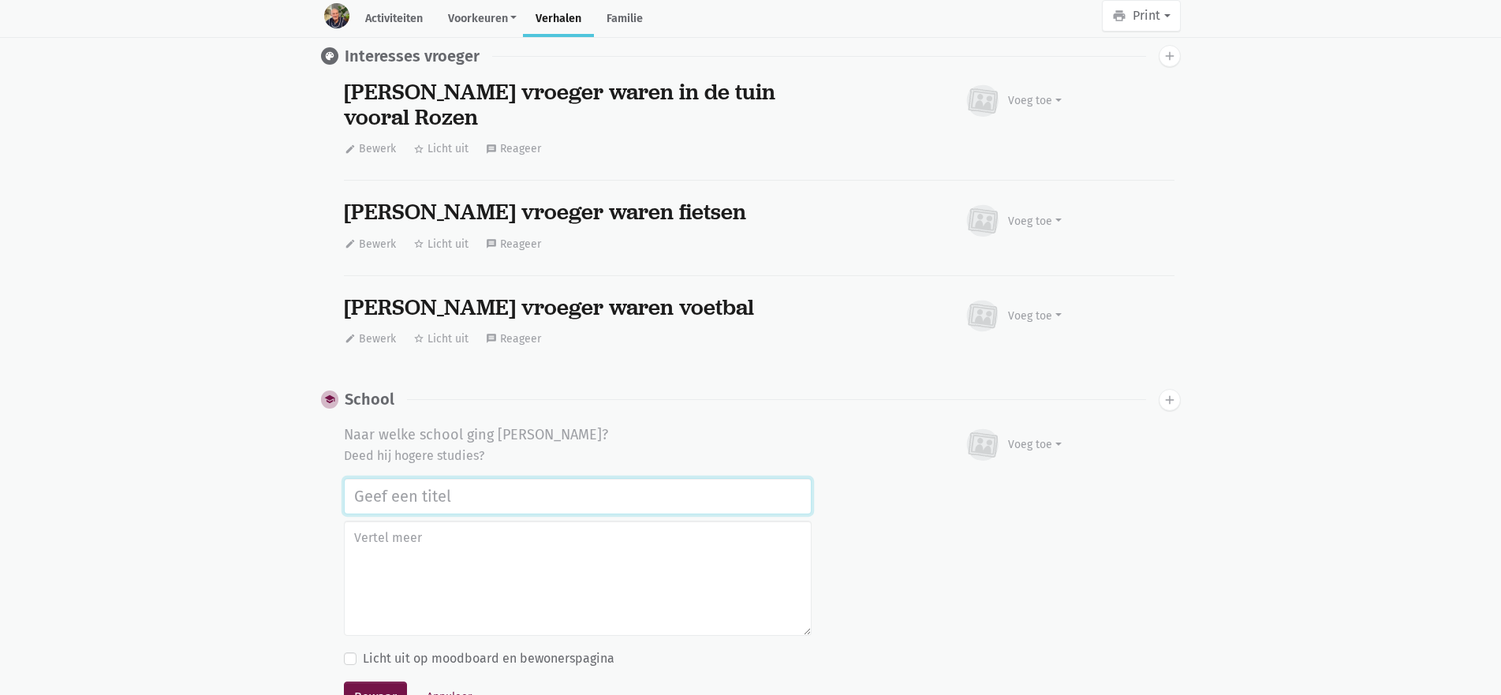
click at [438, 481] on input "text" at bounding box center [578, 496] width 468 height 36
type input "G"
type input "i"
type input "I"
type input "s"
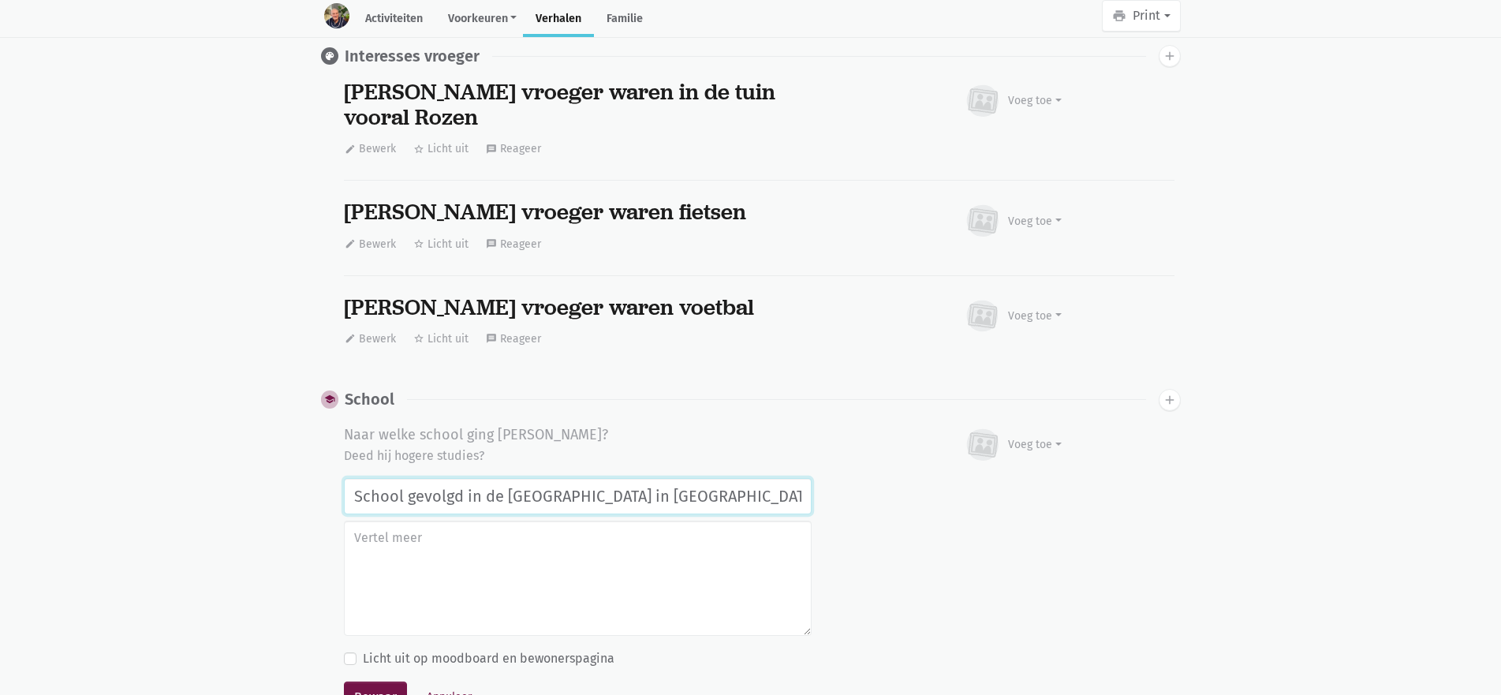
type input "School gevolgd in de Technische school in Aalst"
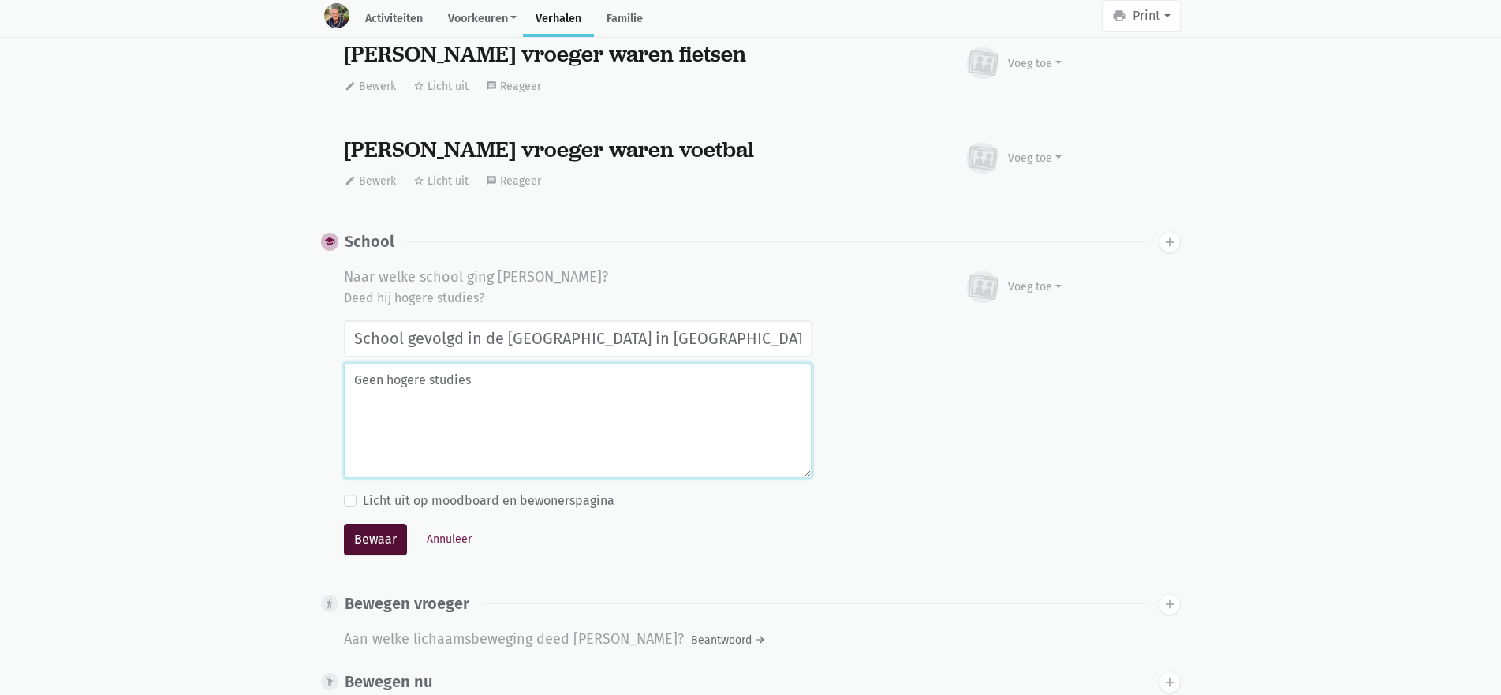
type textarea "Geen hogere studies"
click at [396, 524] on button "Bewaar" at bounding box center [375, 540] width 63 height 32
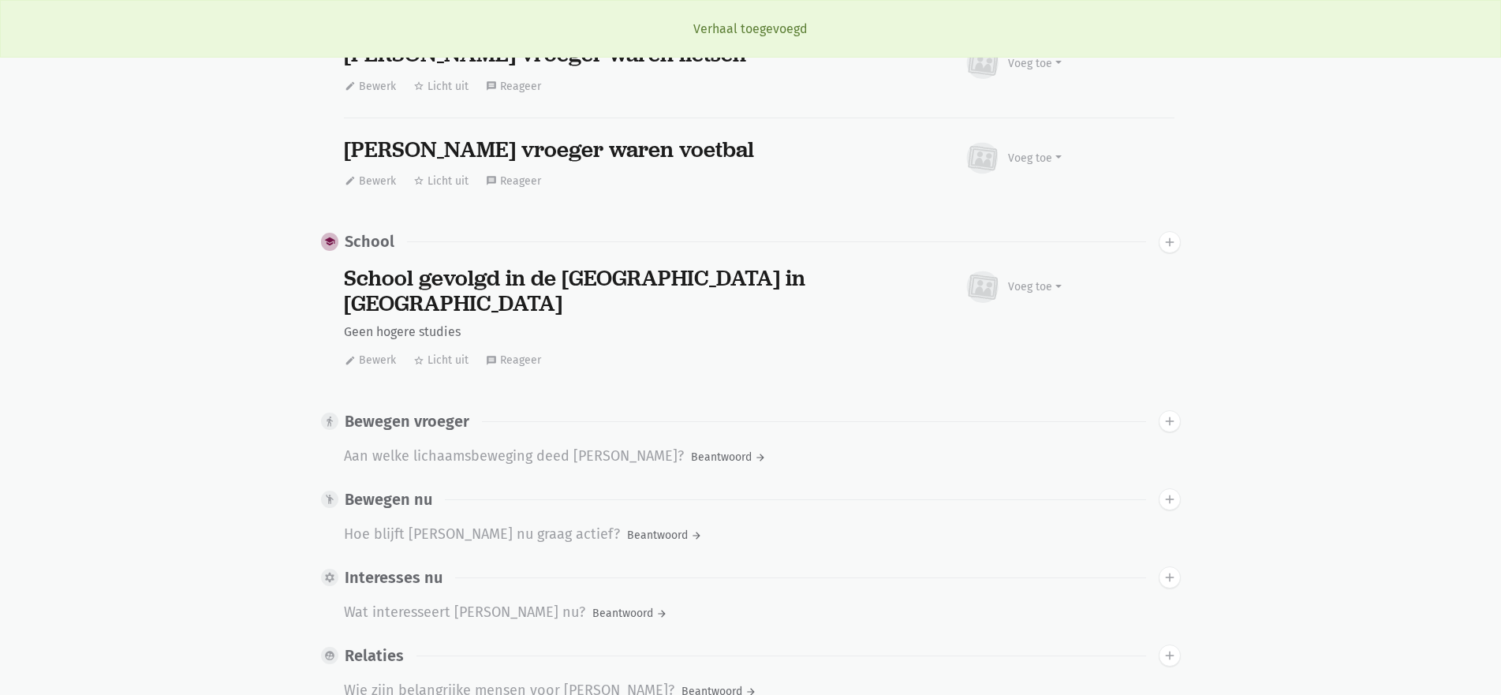
scroll to position [1205, 0]
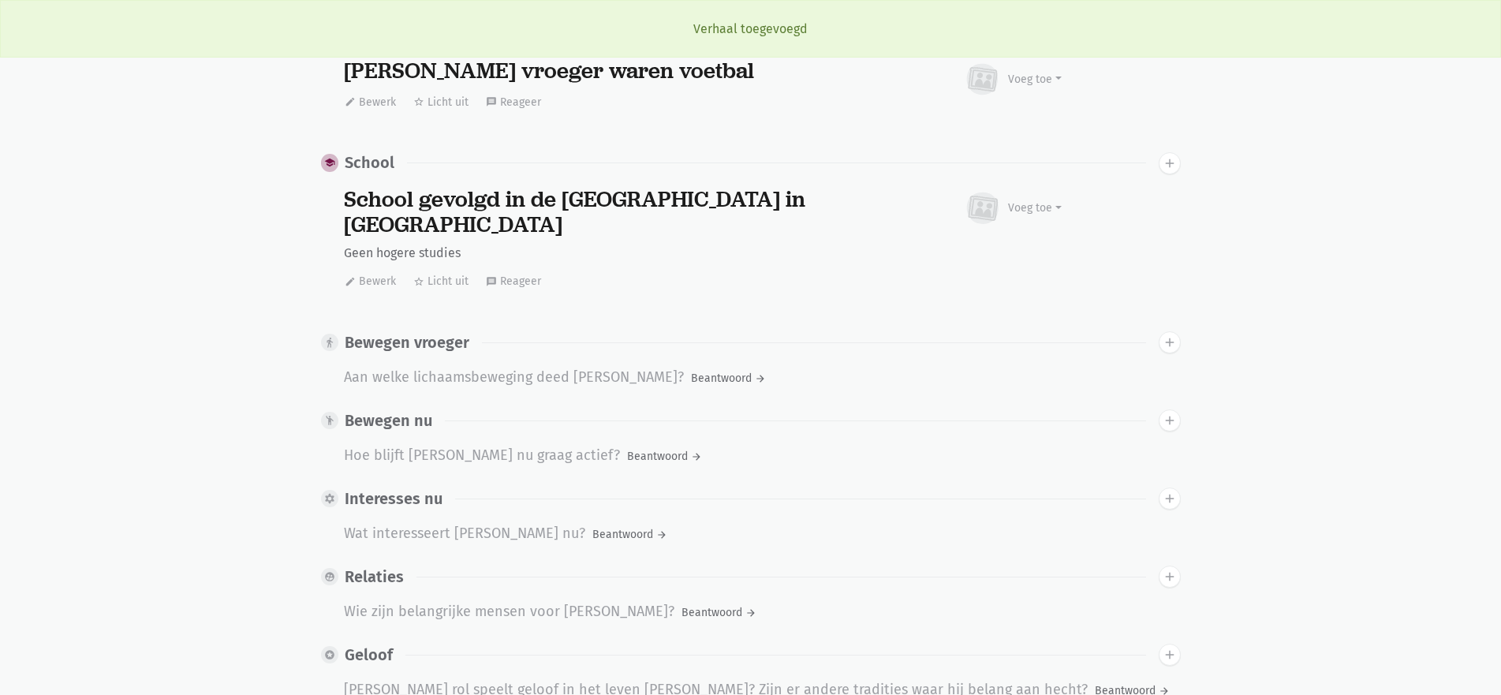
click at [365, 366] on div "Aan welke lichaamsbeweging deed Jean Marie?" at bounding box center [514, 378] width 340 height 24
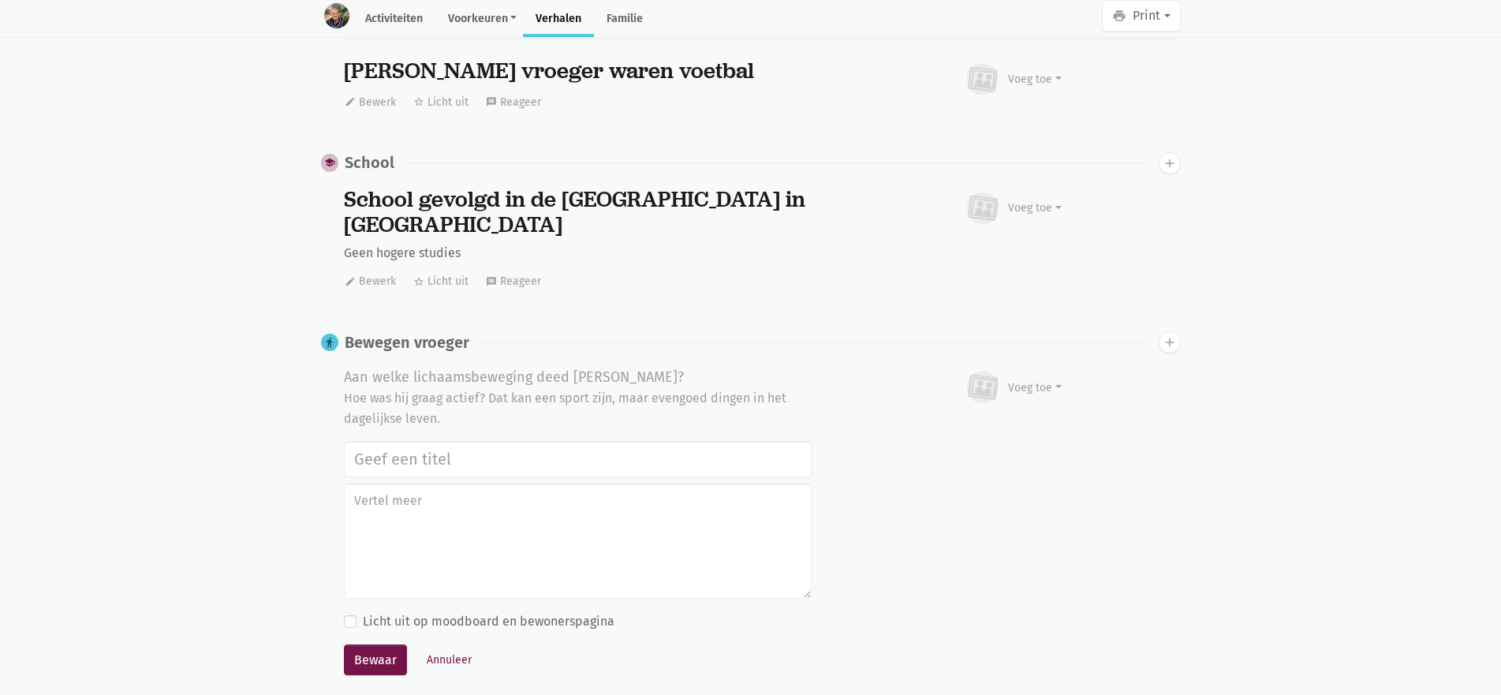
click at [407, 441] on input "text" at bounding box center [578, 459] width 468 height 36
type input "Vroeger gevoetbald"
type textarea "t"
click at [428, 484] on textarea "Tot een ongevel op voetbal met achillespees volledig af." at bounding box center [578, 541] width 468 height 115
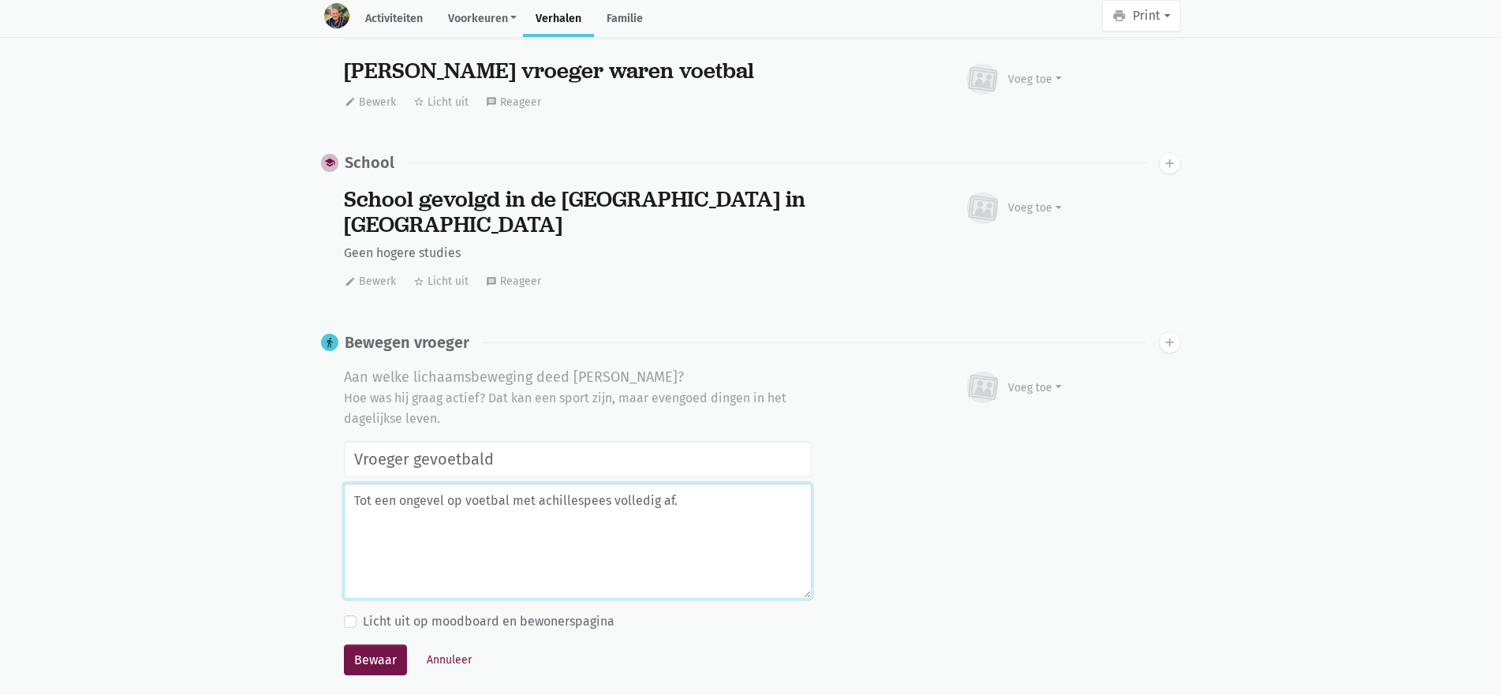
click at [437, 484] on textarea "Tot een ongevel op voetbal met achillespees volledig af." at bounding box center [578, 541] width 468 height 115
click at [690, 484] on textarea "Tot een ongeval op voetbal met achillespees volledig af." at bounding box center [578, 541] width 468 height 115
type textarea "Tot een ongeval op voetbal met achillespees volledig af."
click at [381, 645] on button "Bewaar" at bounding box center [375, 661] width 63 height 32
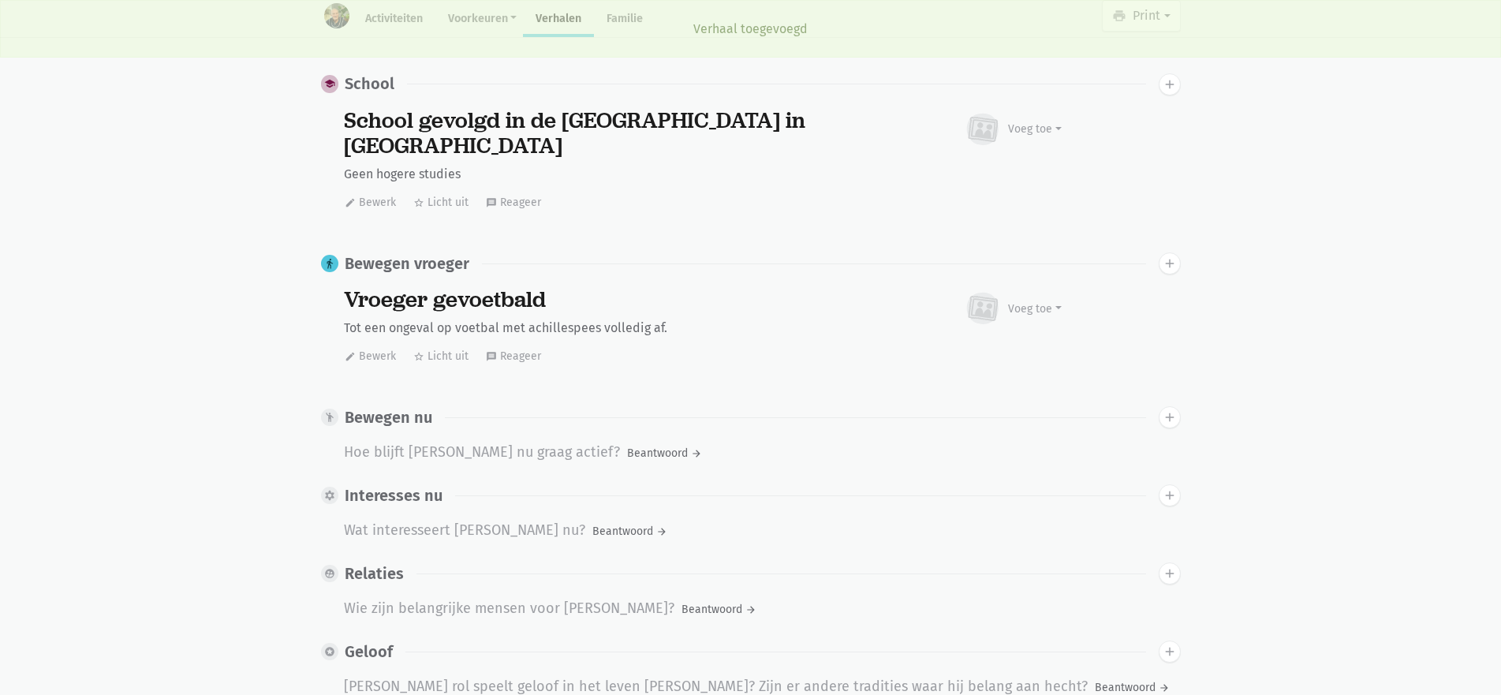
scroll to position [1363, 0]
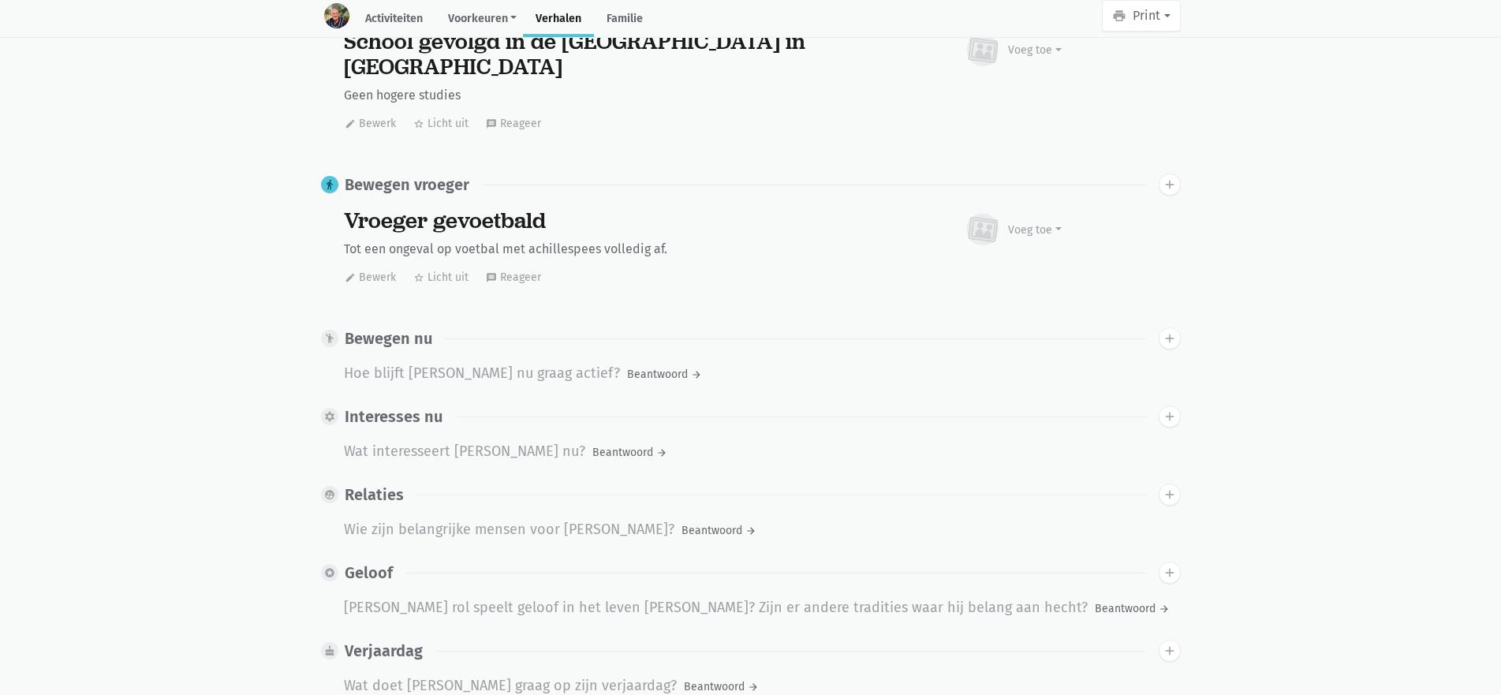
click at [436, 362] on div "Hoe blijft Jean Marie nu graag actief?" at bounding box center [482, 374] width 276 height 24
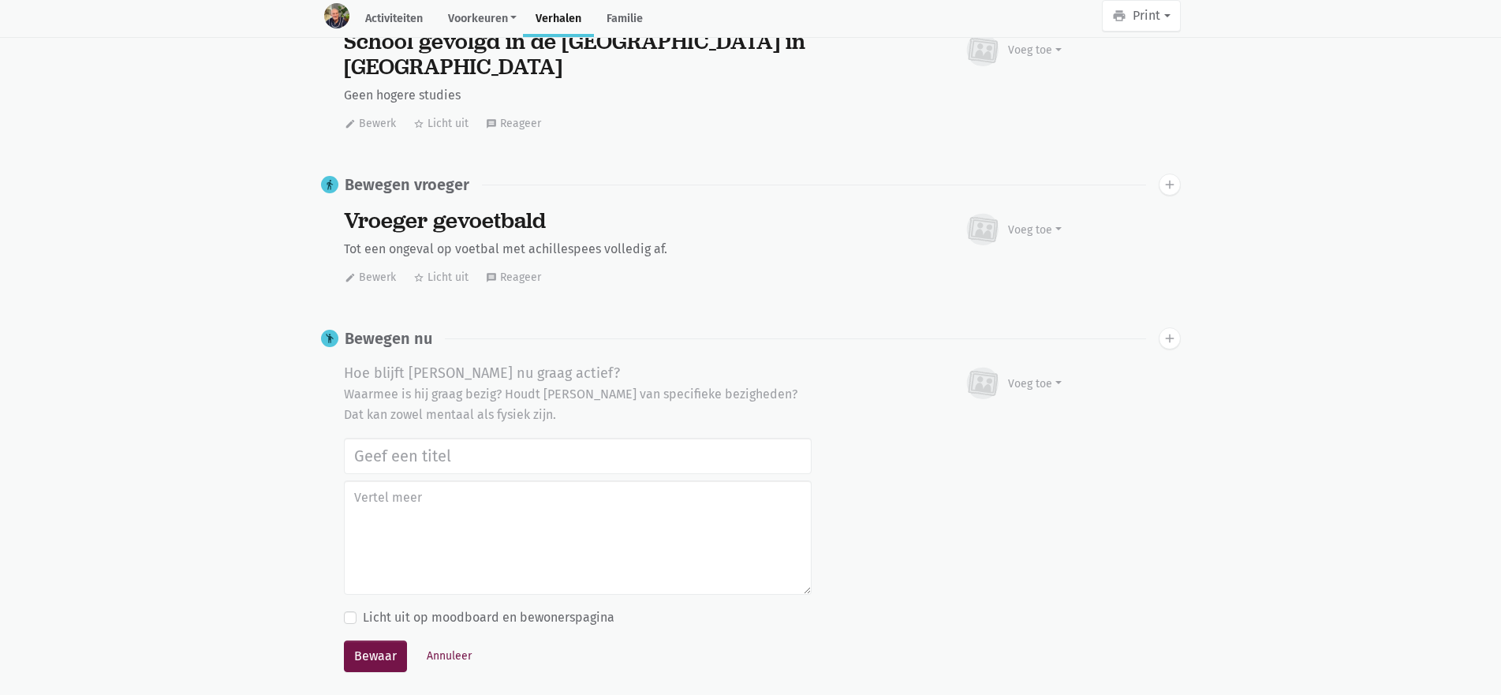
click at [389, 438] on input "text" at bounding box center [578, 456] width 468 height 36
type input "Graag in de tuin bezig, zo ook mijn beweging"
click at [344, 641] on button "Bewaar" at bounding box center [375, 657] width 63 height 32
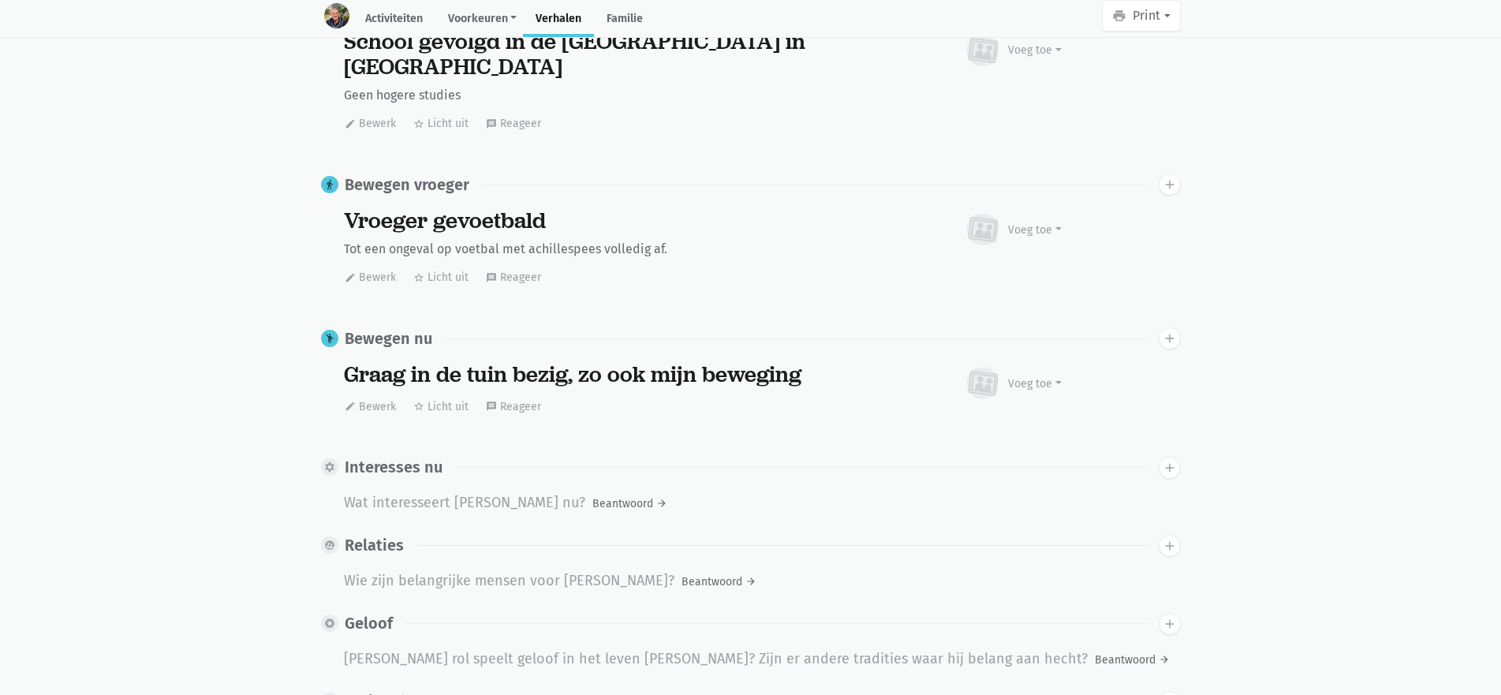
click at [462, 492] on div "Wat interesseert Jean Marie nu?" at bounding box center [464, 504] width 241 height 24
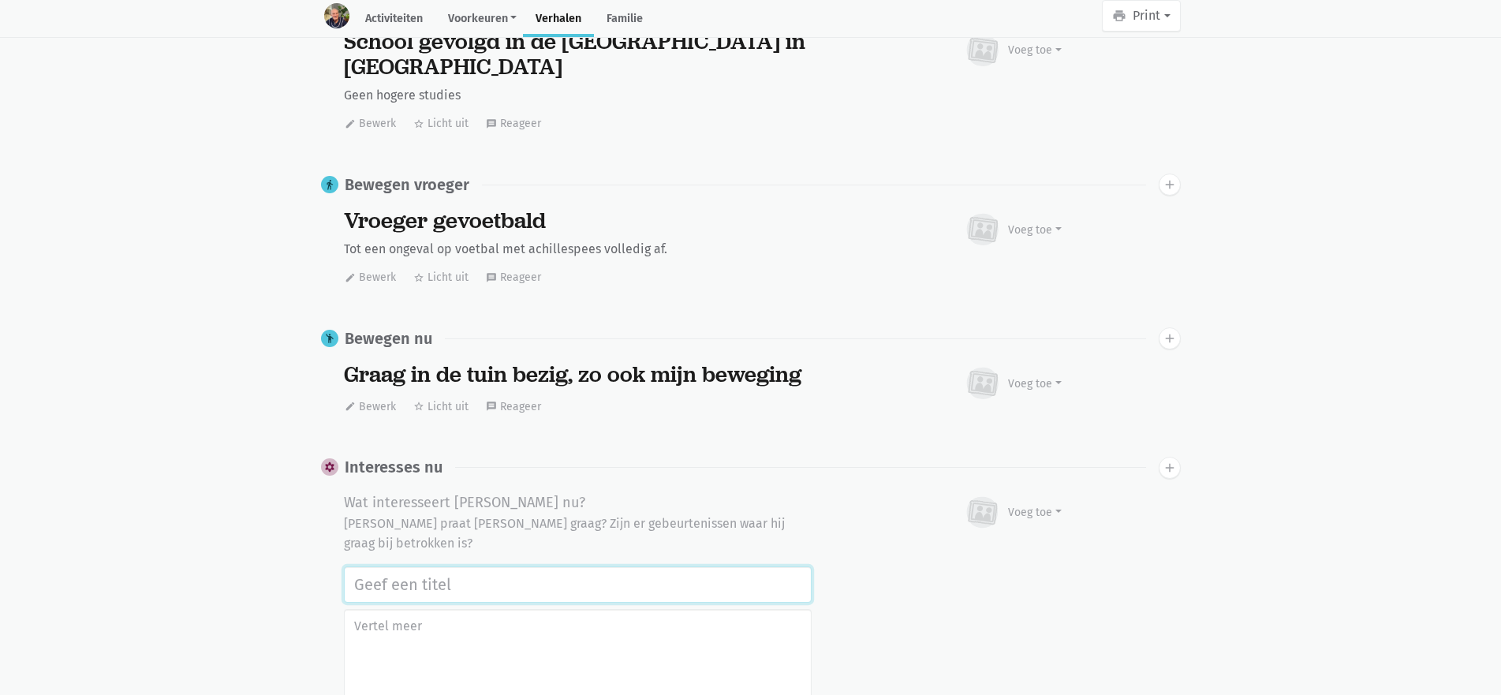
click at [488, 567] on input "text" at bounding box center [578, 585] width 468 height 36
type input "Op vakantie gaan naar Tenerife"
type textarea "d"
type textarea "g"
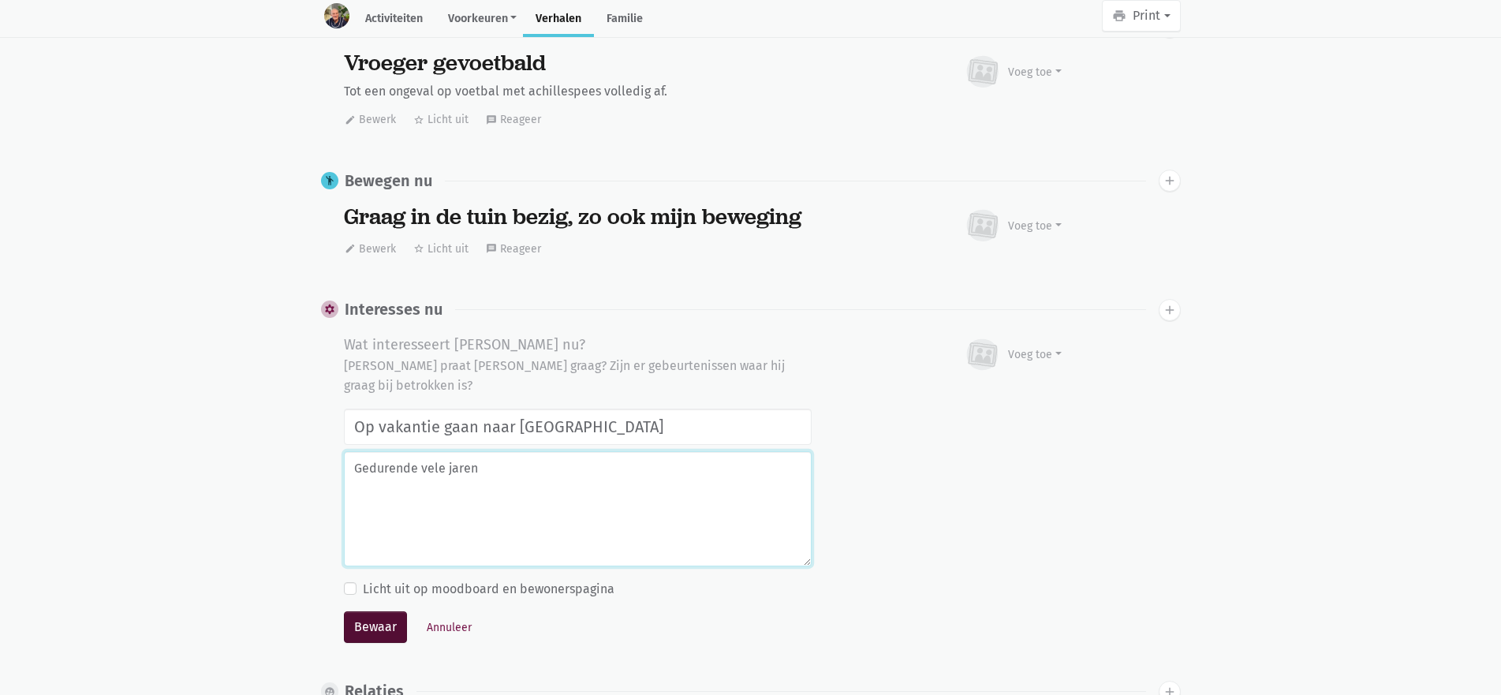
type textarea "Gedurende vele jaren"
click at [395, 612] on button "Bewaar" at bounding box center [375, 627] width 63 height 32
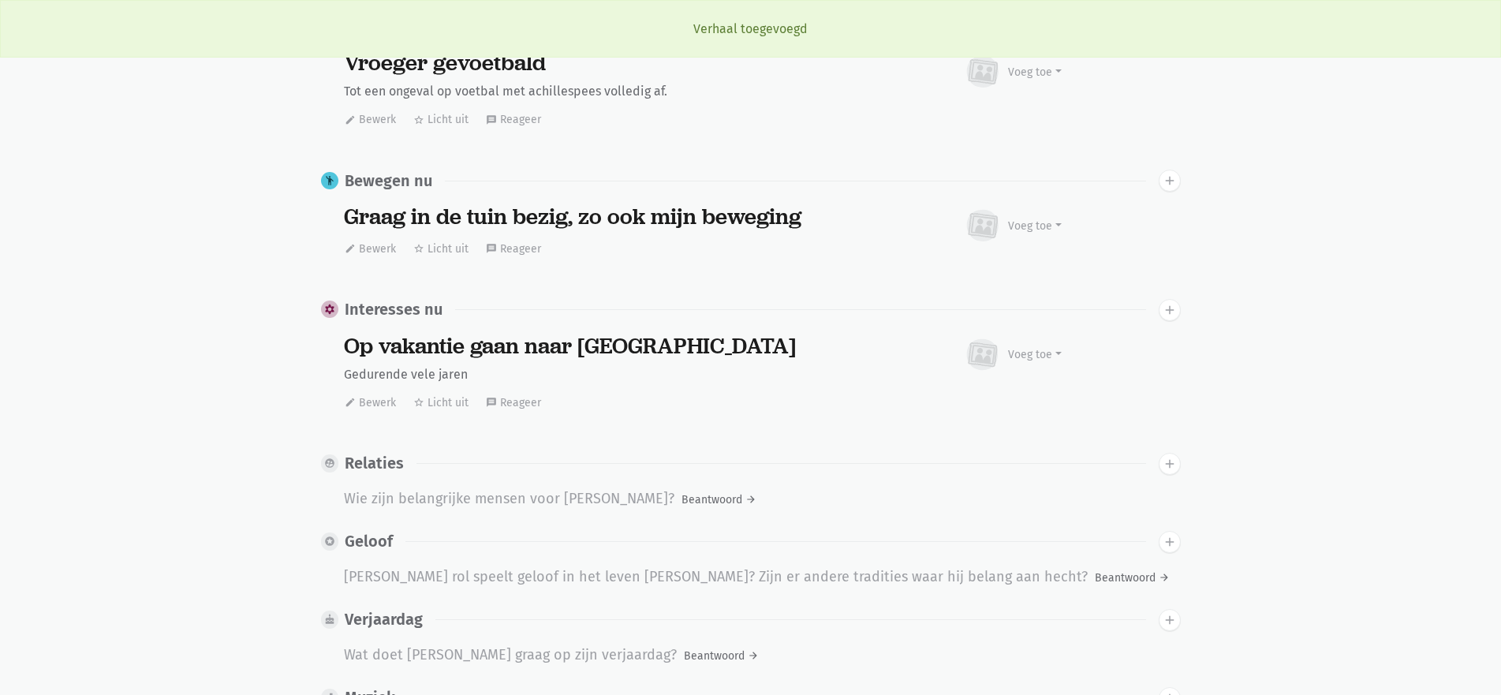
scroll to position [1678, 0]
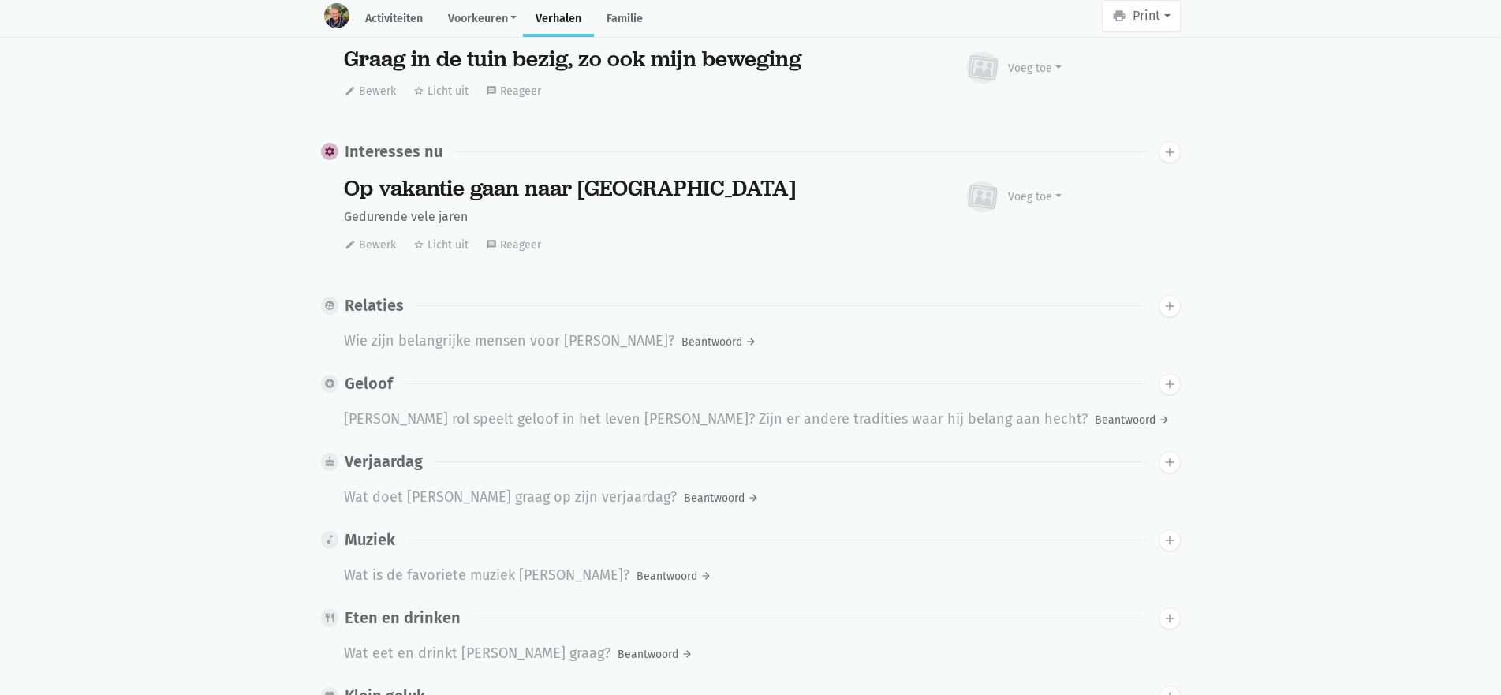
click at [435, 330] on div "Wie zijn belangrijke mensen voor Jean Marie?" at bounding box center [509, 342] width 331 height 24
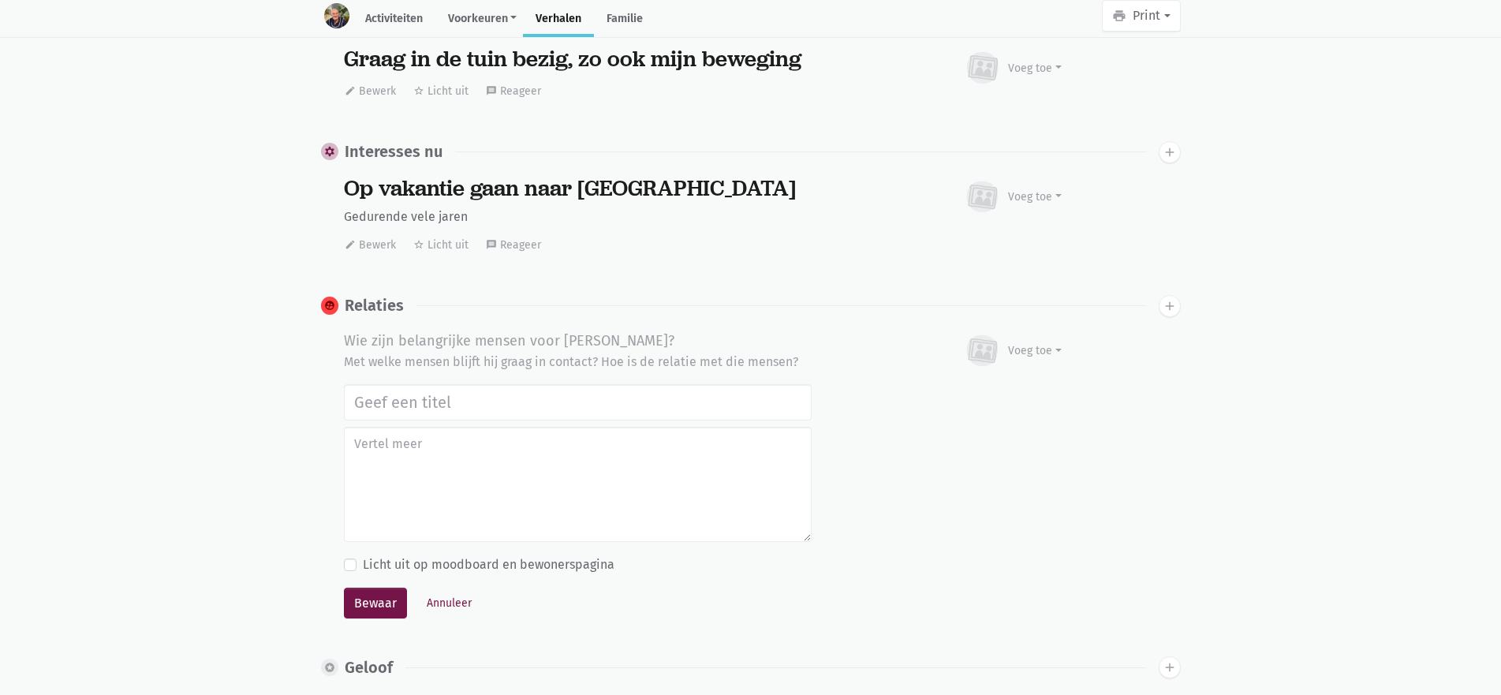
click at [459, 384] on input "text" at bounding box center [578, 402] width 468 height 36
type input "De belangrijkste mensen zijn mijn vrouw"
click at [344, 588] on button "Bewaar" at bounding box center [375, 604] width 63 height 32
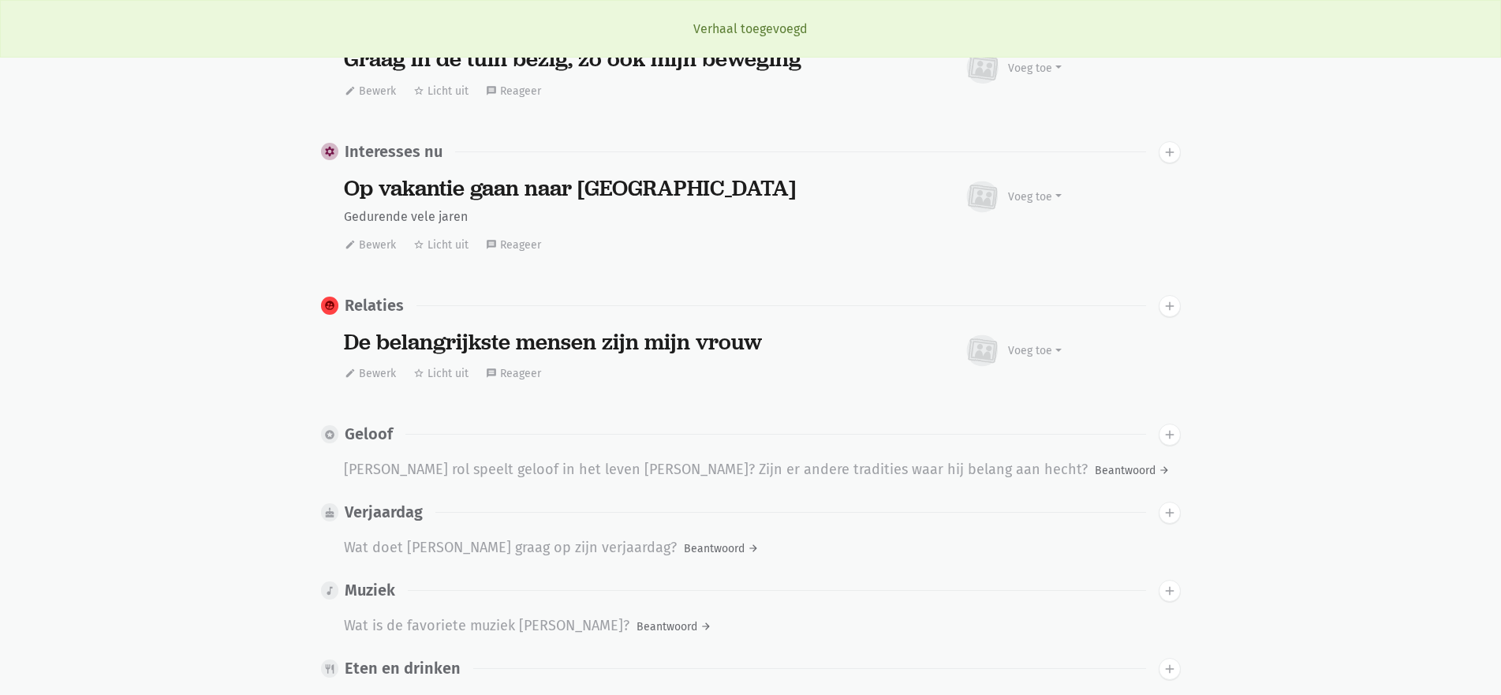
click at [600, 330] on div "De belangrijkste mensen zijn mijn vrouw" at bounding box center [578, 342] width 468 height 25
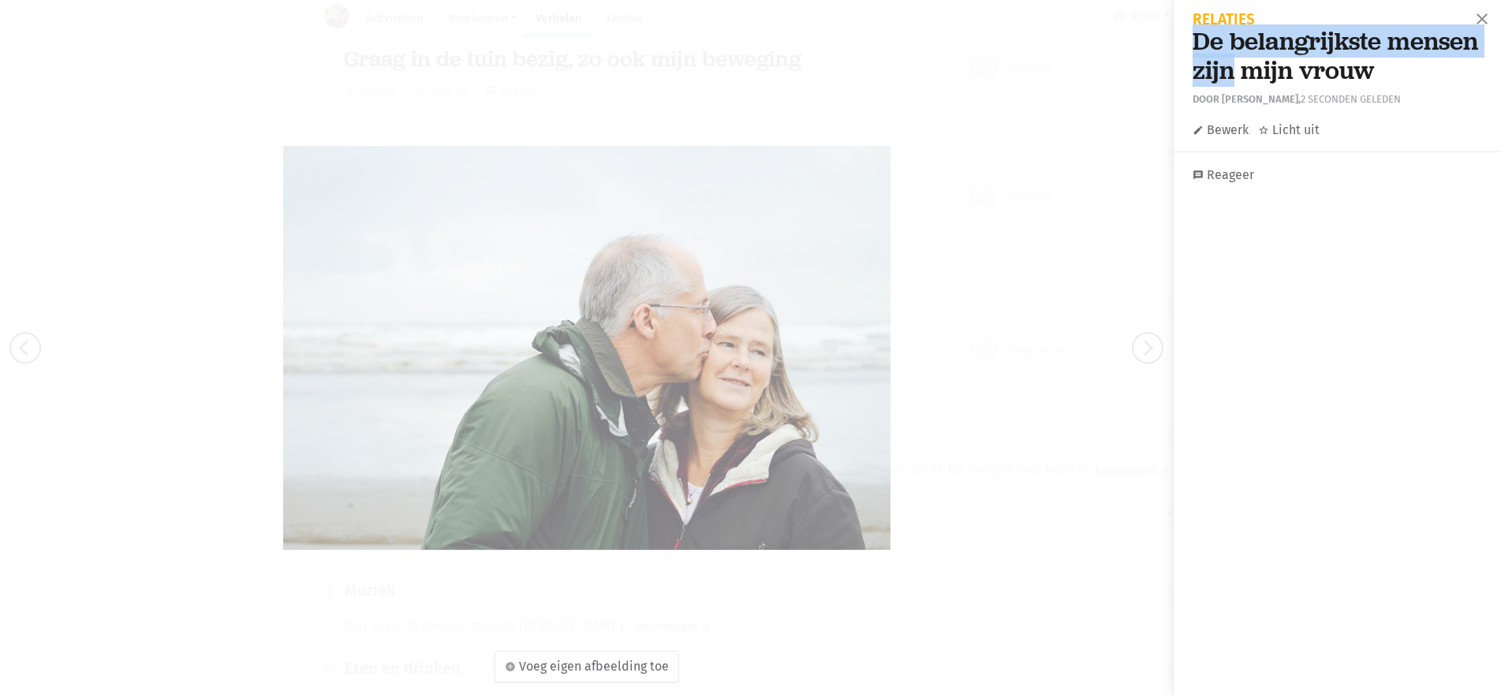
drag, startPoint x: 1331, startPoint y: 71, endPoint x: 1177, endPoint y: 47, distance: 155.8
click at [1177, 47] on div "Relaties De belangrijkste mensen zijn mijn vrouw Door Sarah Van Der Stappen, 2 …" at bounding box center [1337, 77] width 327 height 155
copy h1 "De belangrijkste mensen zijn"
click at [1467, 29] on button "close" at bounding box center [1483, 20] width 32 height 35
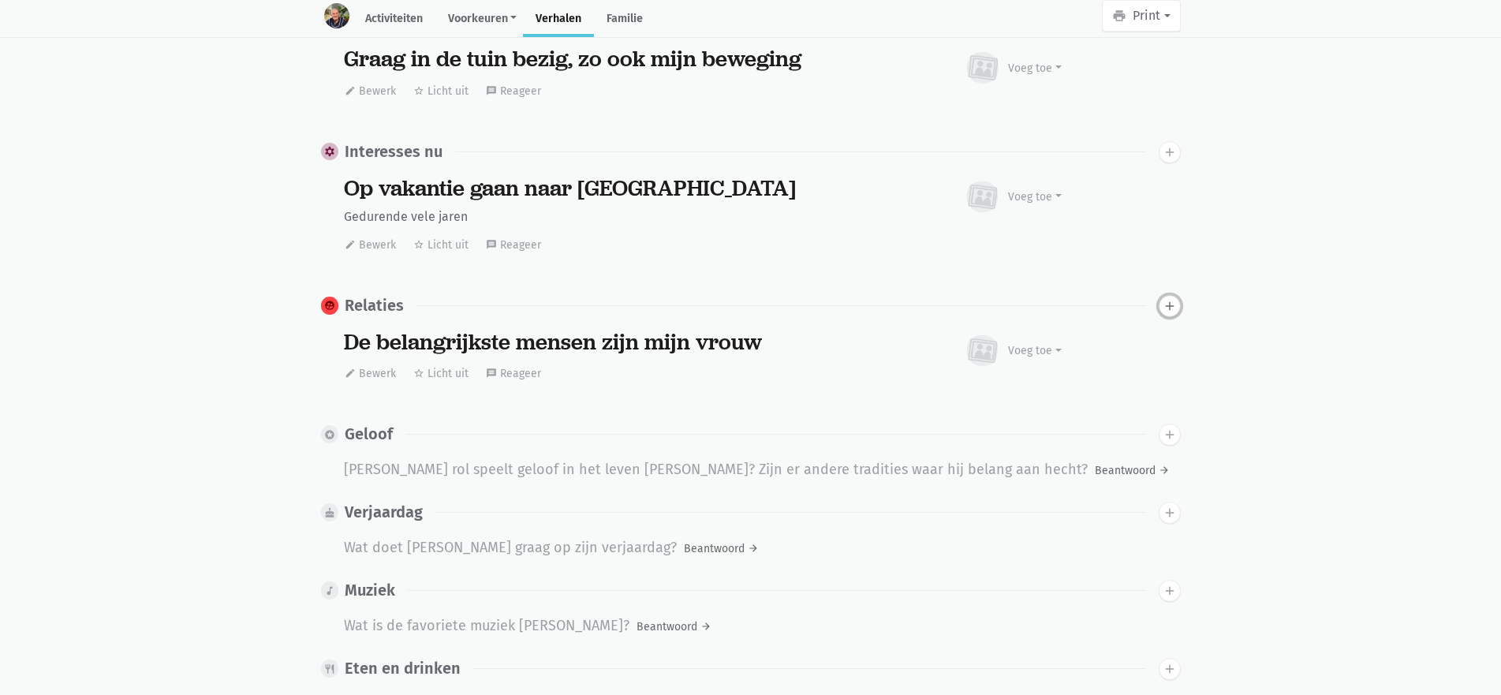
click at [1166, 299] on icon "add" at bounding box center [1170, 306] width 14 height 14
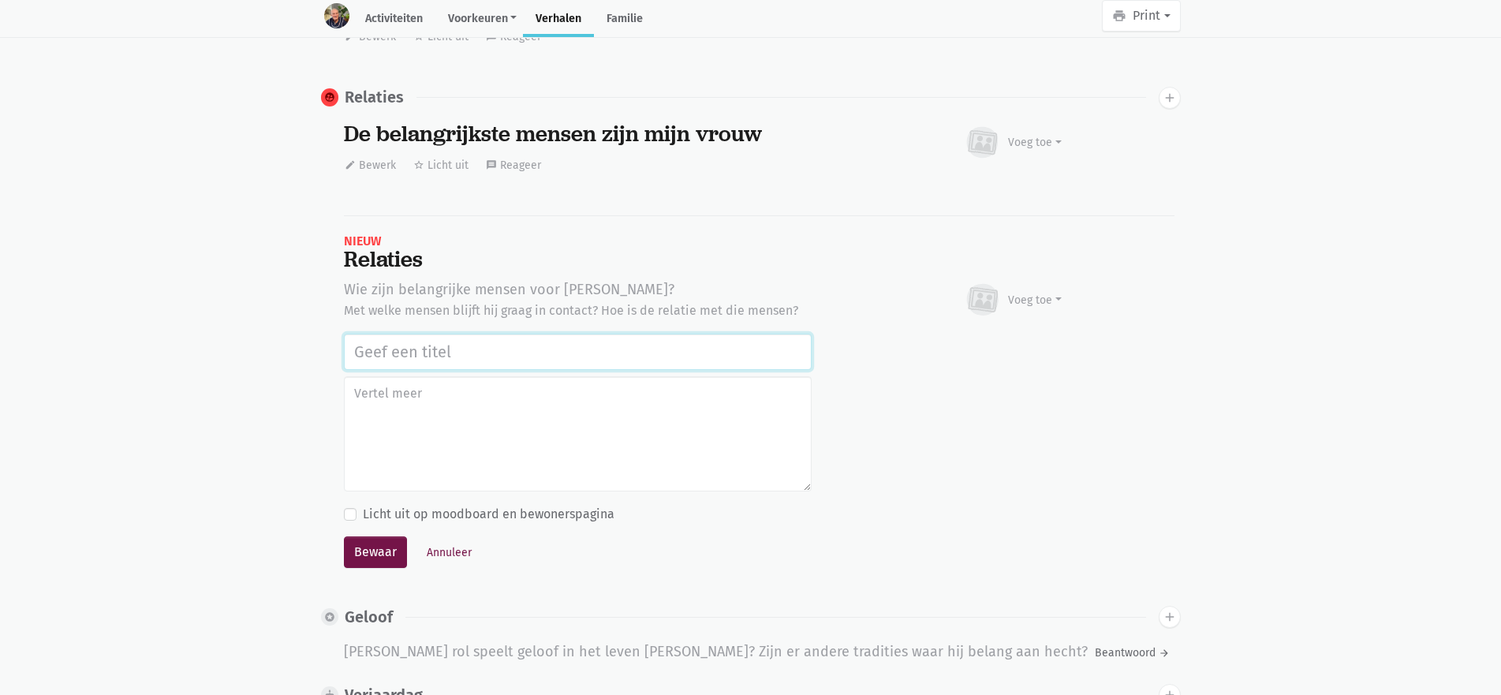
click at [417, 334] on input "text" at bounding box center [578, 352] width 468 height 36
paste input "De belangrijkste mensen zijn"
type input "De belangrijkste mensen zijn kinderen en kleinkinderen"
type textarea "Komen regelmatig op bezoek"
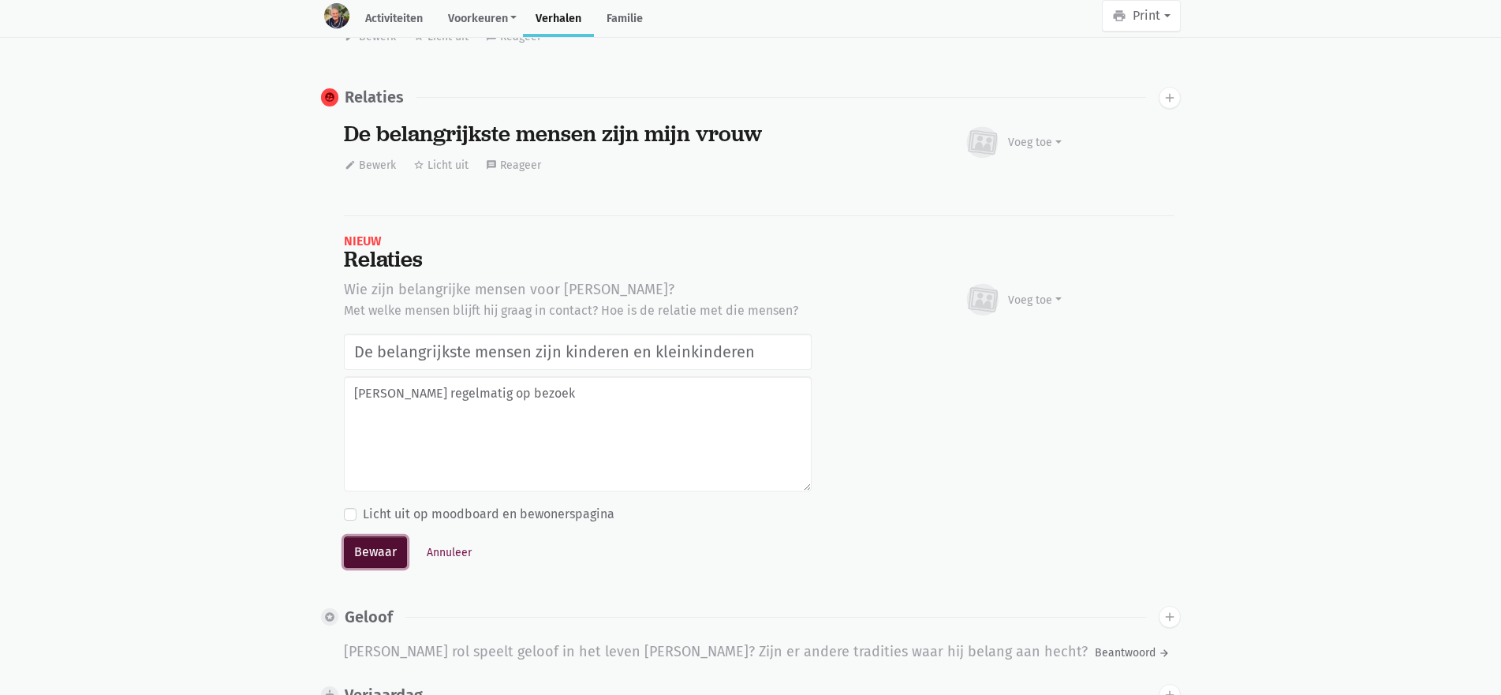
click at [359, 537] on button "Bewaar" at bounding box center [375, 553] width 63 height 32
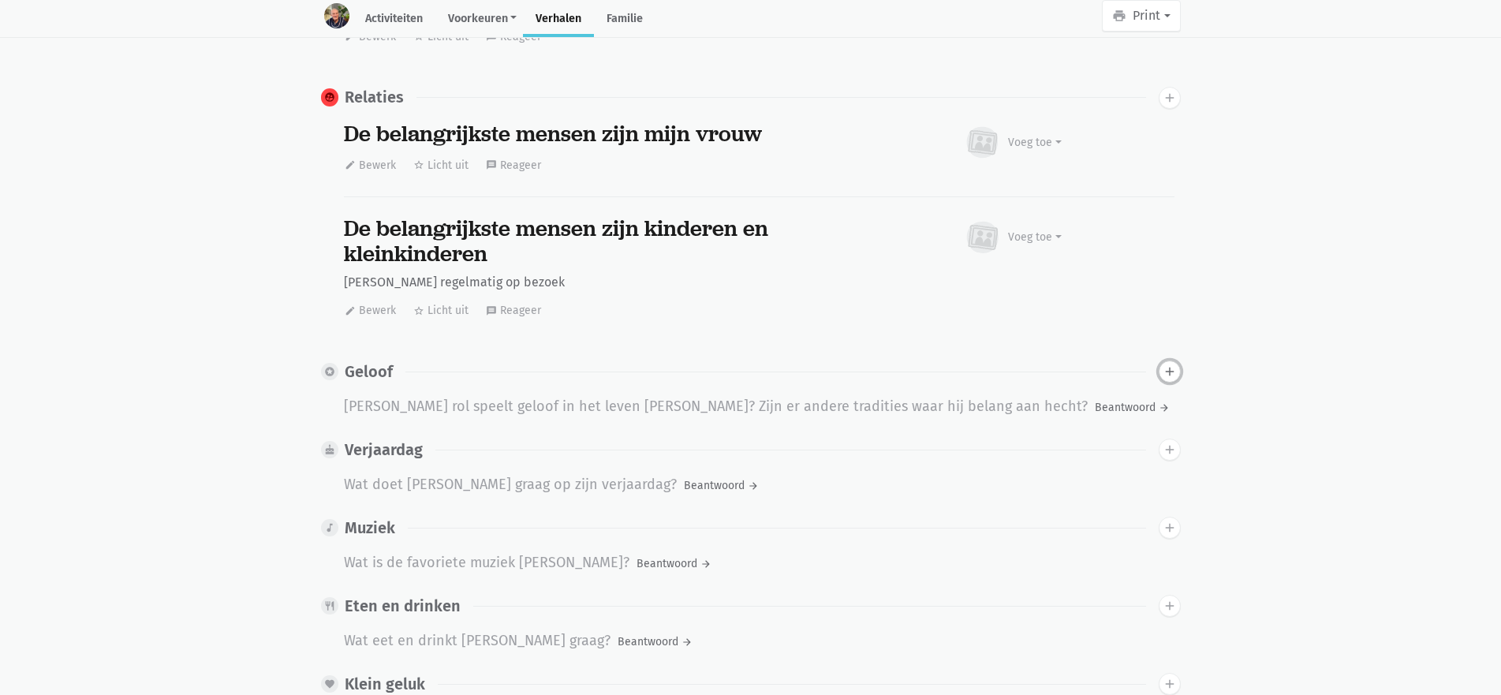
click at [1170, 365] on icon "add" at bounding box center [1170, 372] width 14 height 14
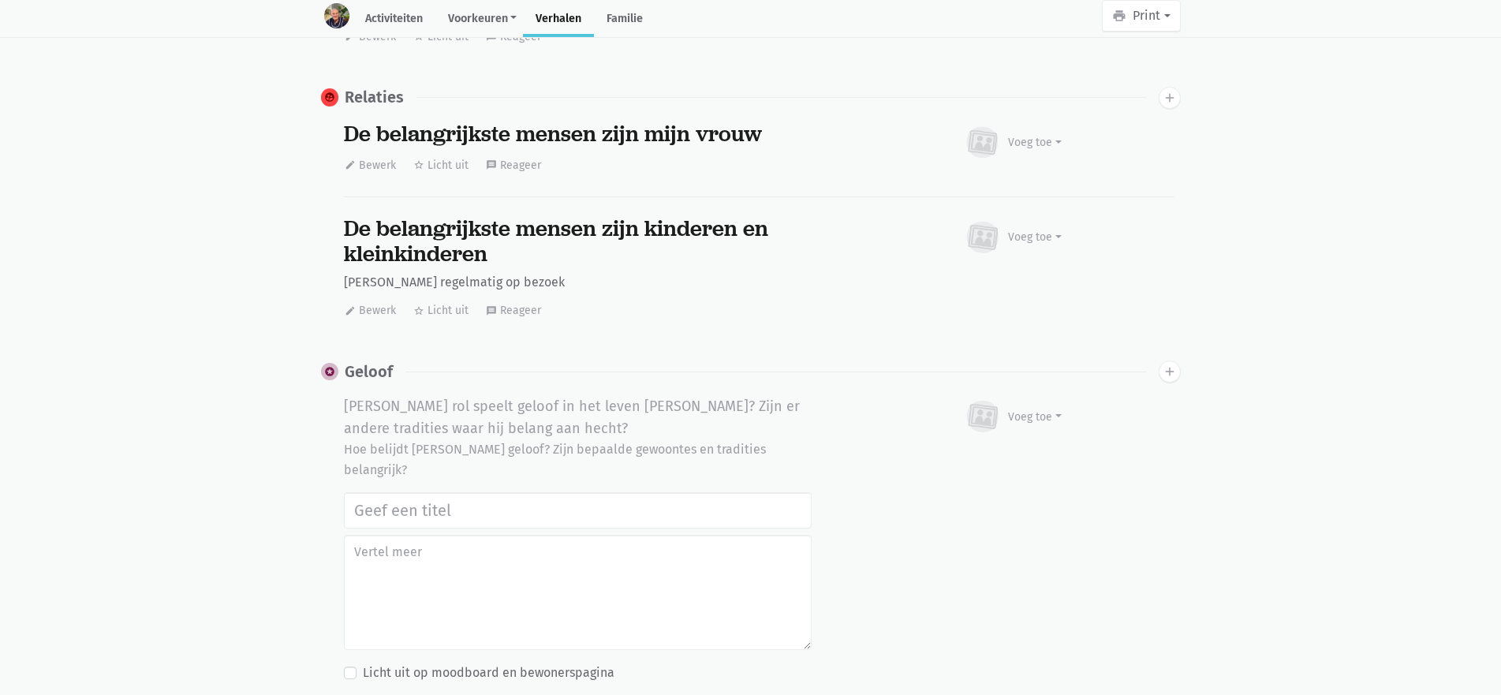
click at [487, 492] on input "text" at bounding box center [578, 510] width 468 height 36
type input "k"
type input "Katholiek opgevoed door ouders, Later nooit practiserend."
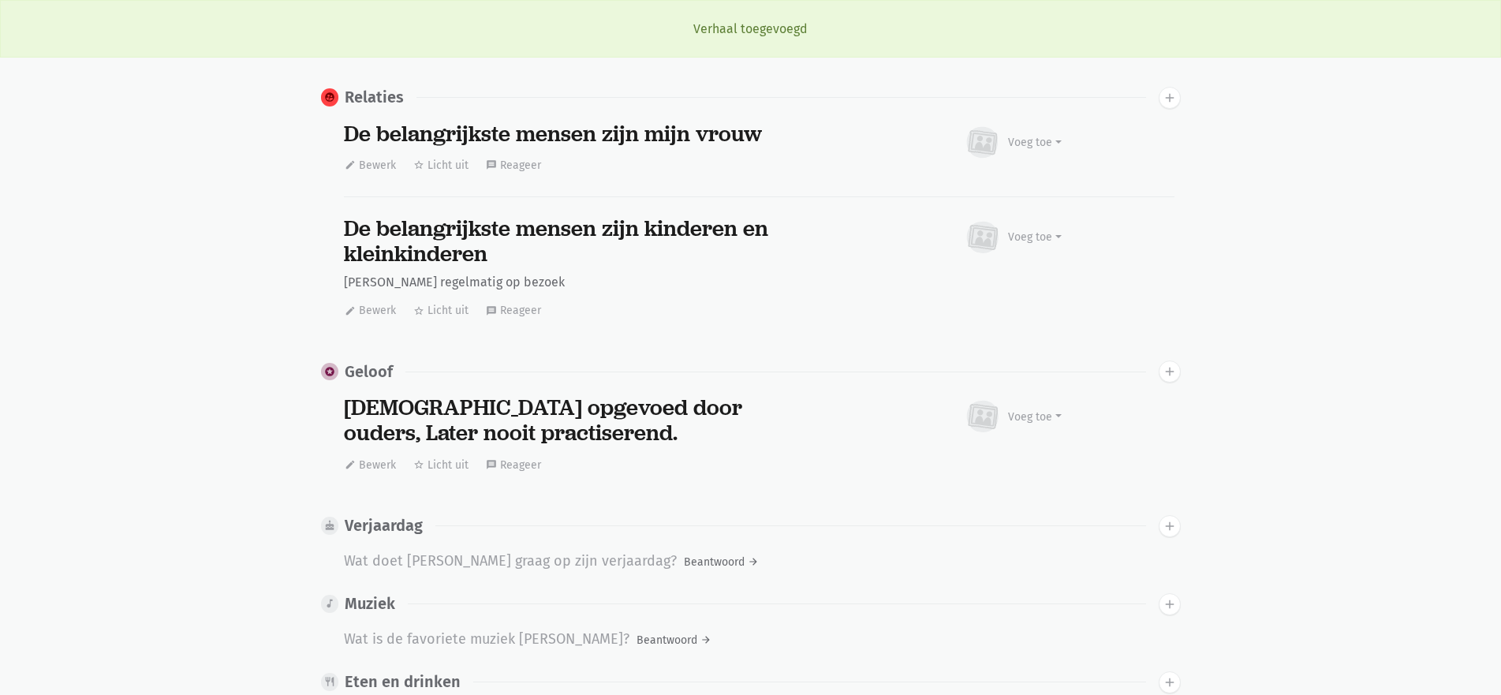
click at [417, 550] on div "Wat doet Jean Marie graag op zijn verjaardag?" at bounding box center [510, 562] width 333 height 24
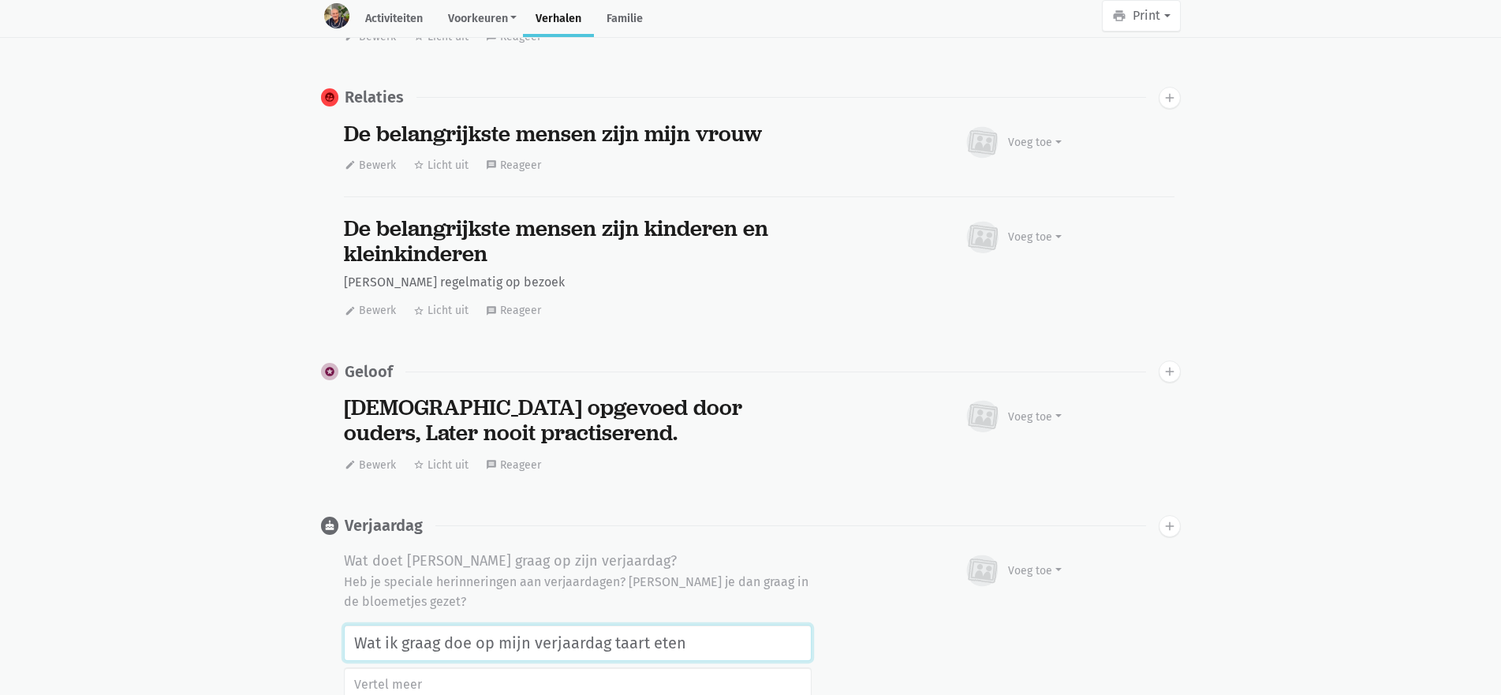
drag, startPoint x: 612, startPoint y: 617, endPoint x: 216, endPoint y: 617, distance: 396.1
click at [216, 617] on main "Activiteiten Voorkeuren Identiteit Thuisgevoel Dagbesteding Gezondheid Verhalen…" at bounding box center [750, 109] width 1501 height 3872
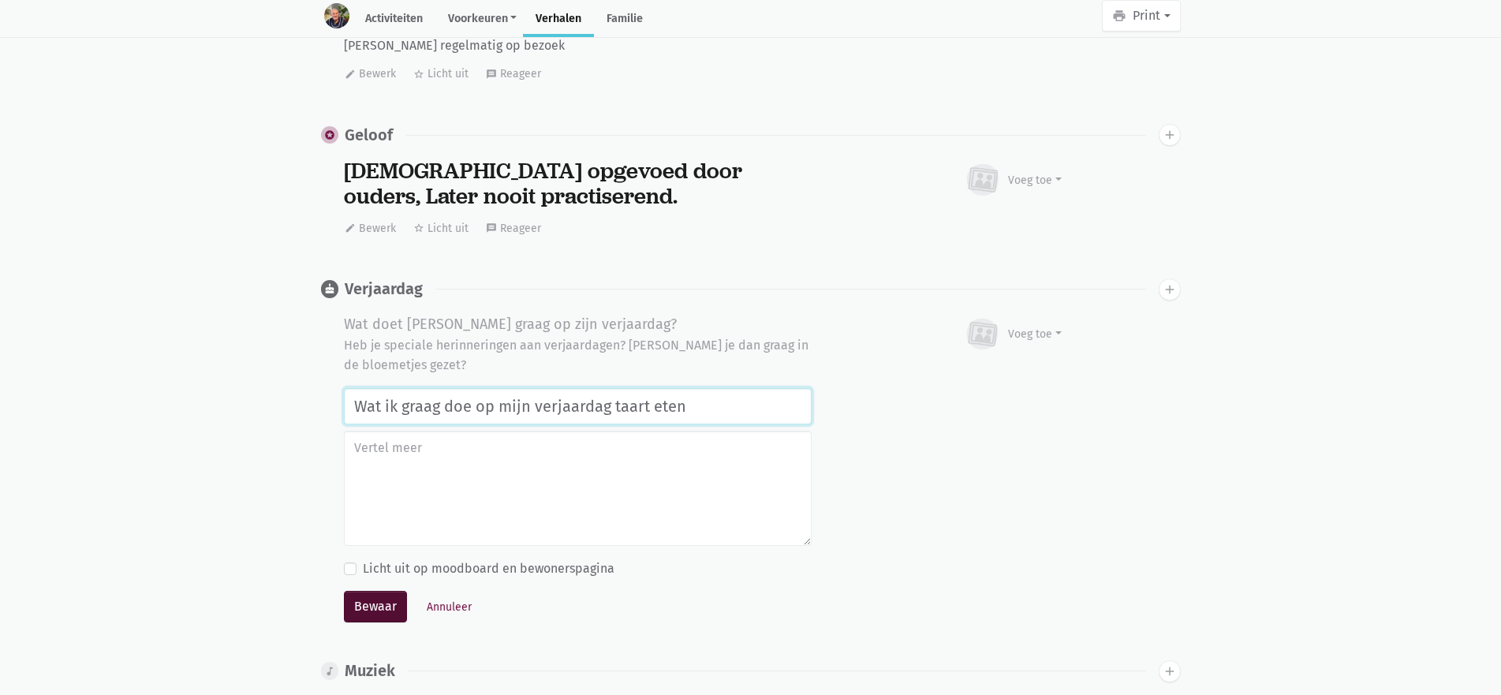
type input "Wat ik graag doe op mijn verjaardag taart eten"
click at [383, 593] on button "Bewaar" at bounding box center [375, 607] width 63 height 32
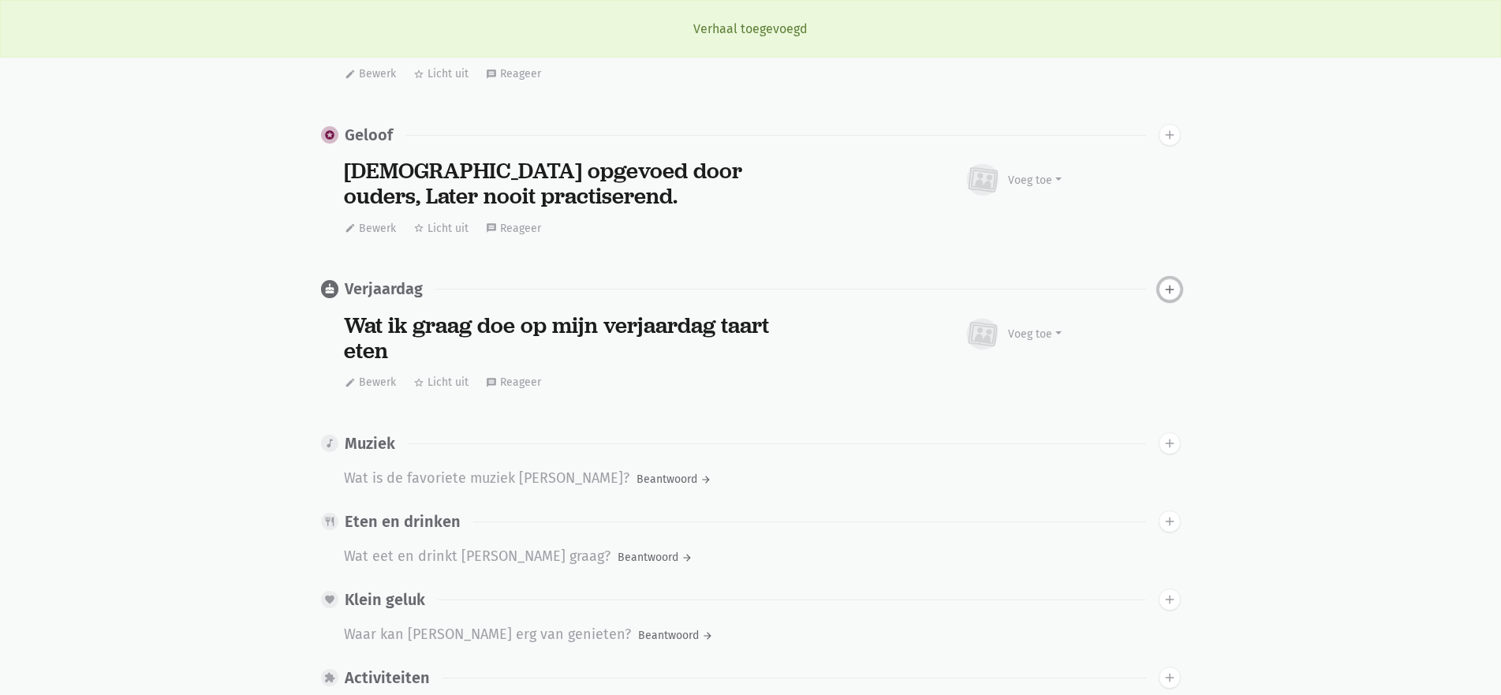
click at [1170, 282] on icon "add" at bounding box center [1170, 289] width 14 height 14
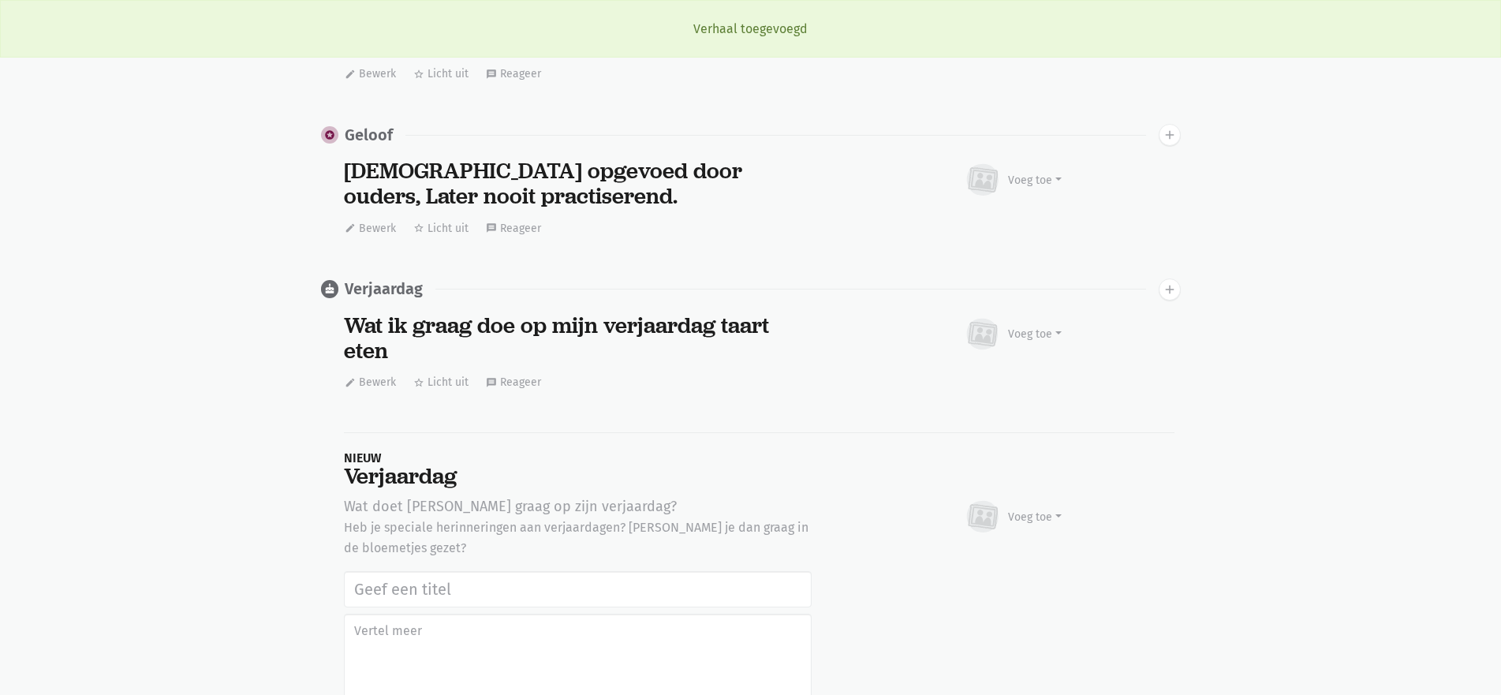
scroll to position [2340, 0]
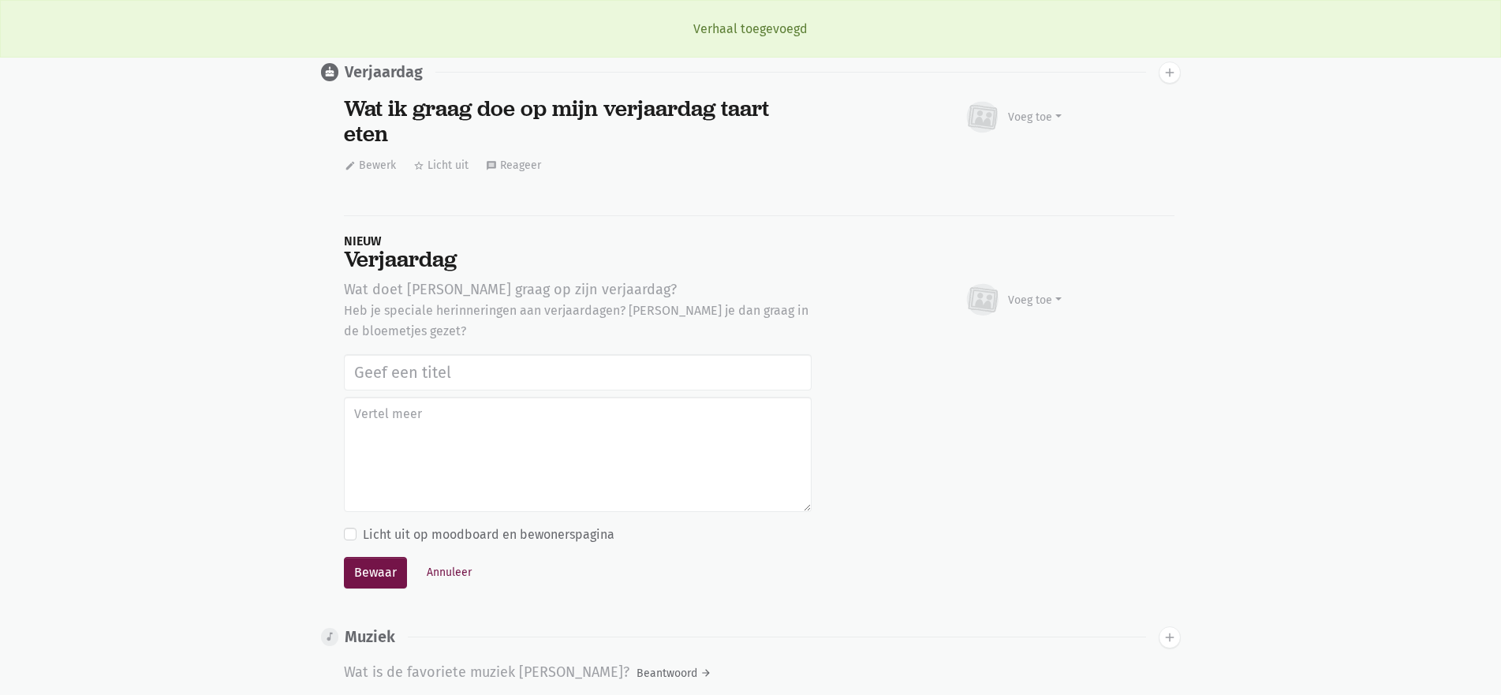
click at [436, 354] on input "text" at bounding box center [578, 372] width 468 height 36
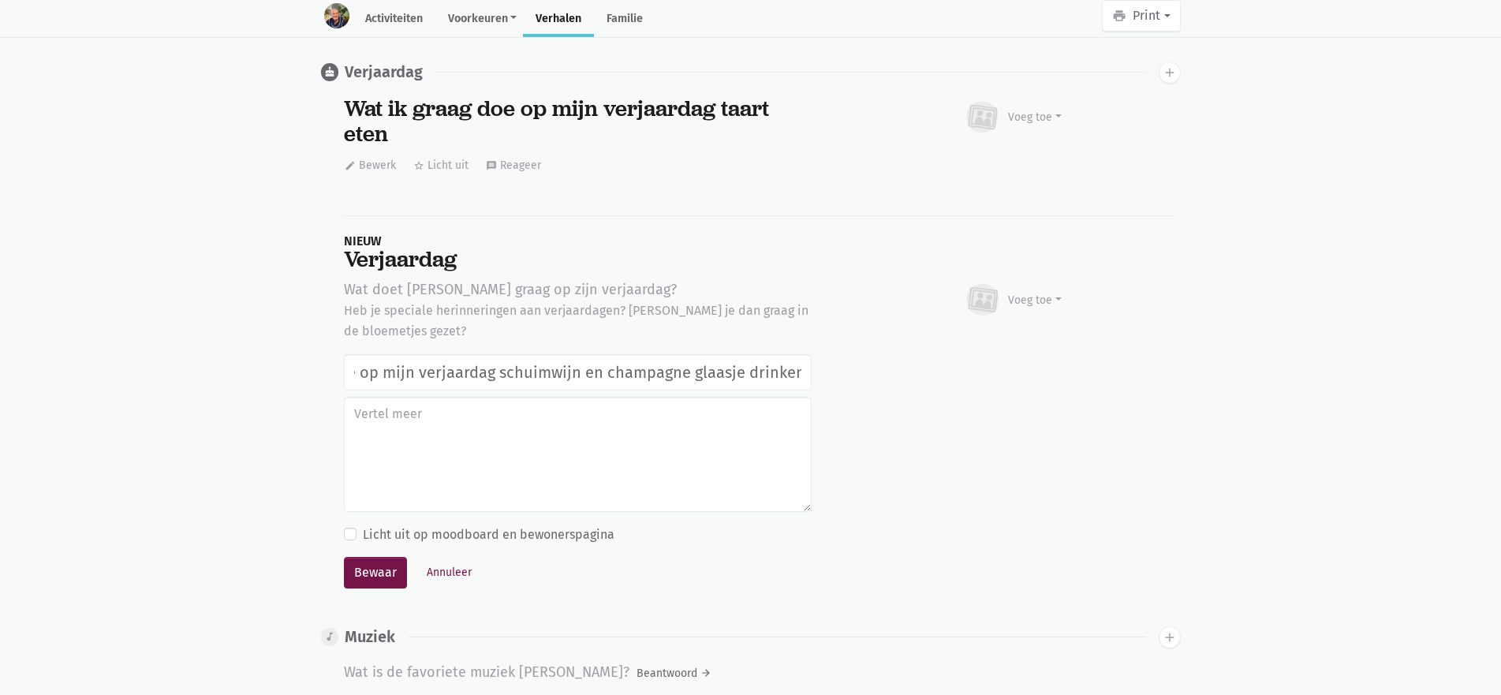
scroll to position [0, 120]
click at [363, 354] on input "Wat ik graag doe op mijn verjaardag schuimwijn en champagne glaasje drinken" at bounding box center [578, 372] width 468 height 36
type input "Wat ik graag doe op mijn verjaardag schuimwijn en champagne glaasje drinken"
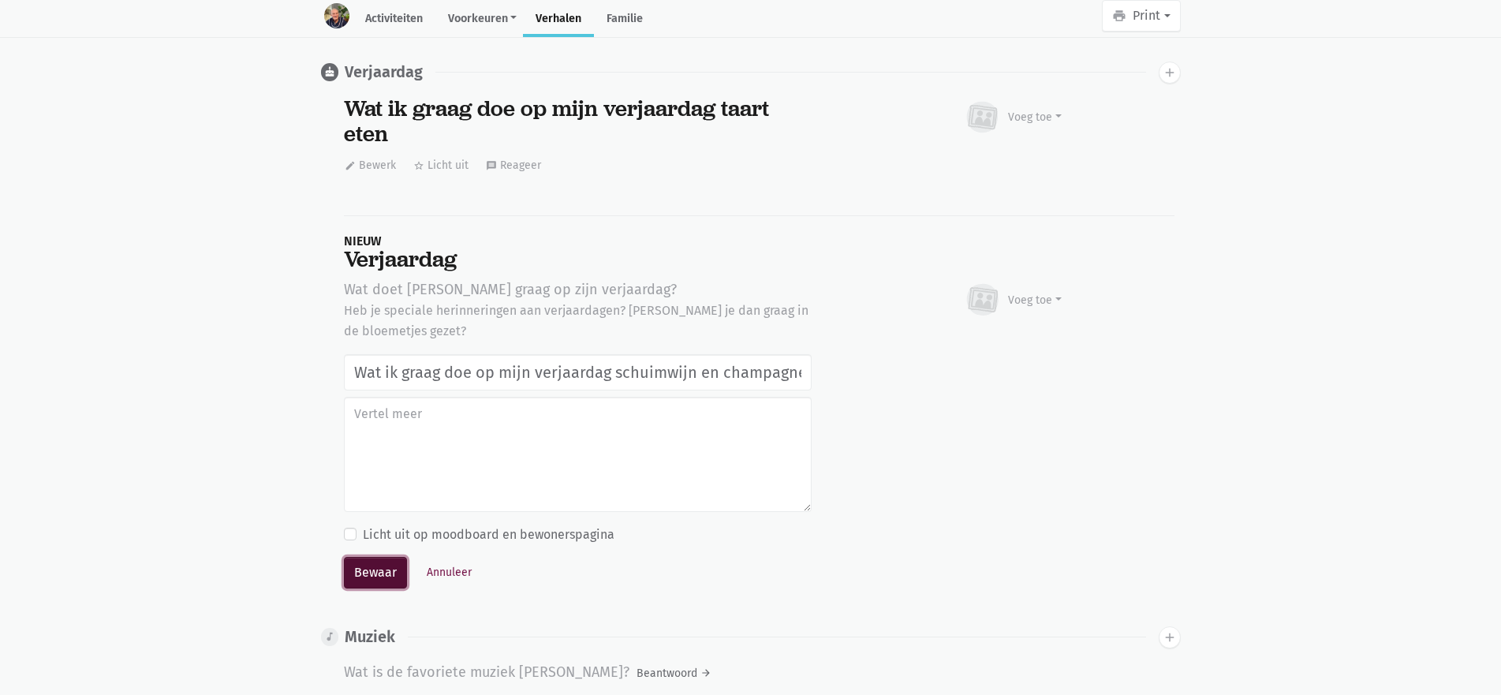
click at [361, 559] on button "Bewaar" at bounding box center [375, 573] width 63 height 32
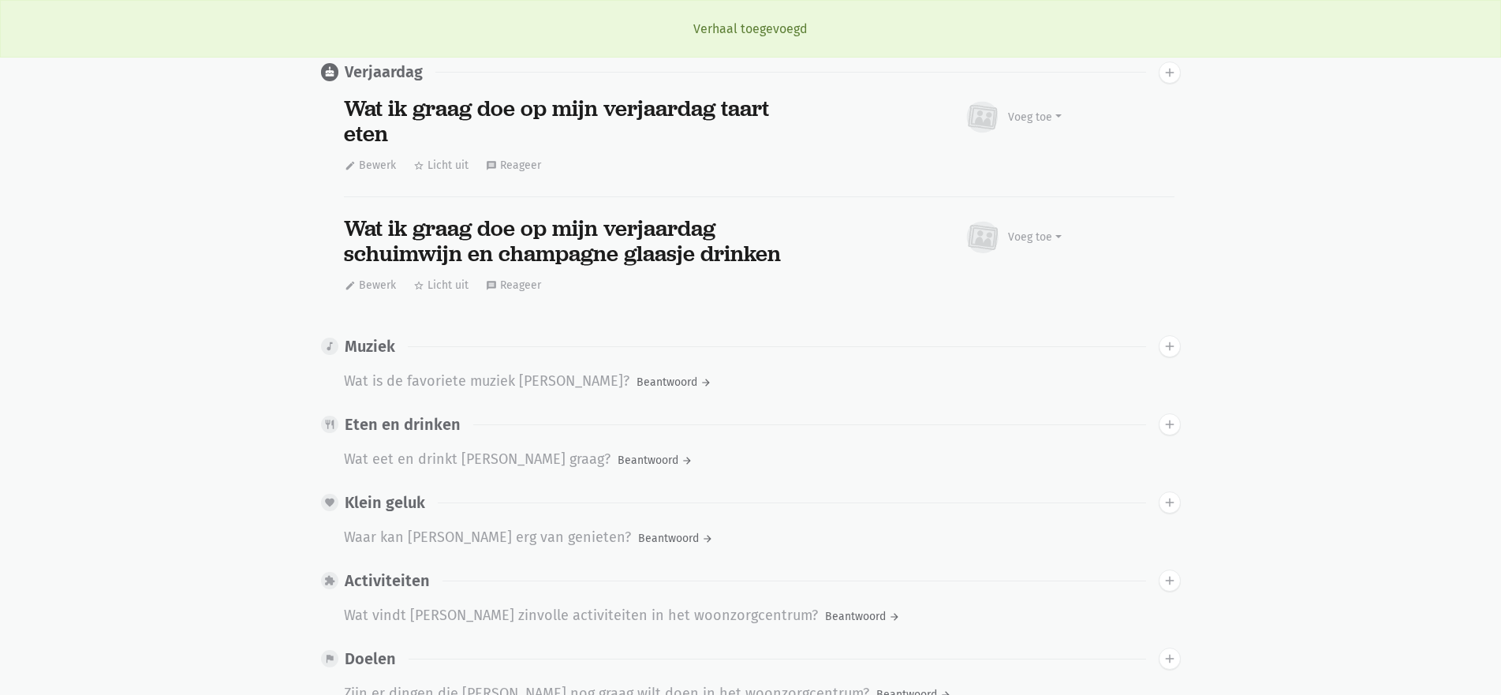
click at [390, 370] on div "Wat is de favoriete muziek van Jean Marie?" at bounding box center [487, 382] width 286 height 24
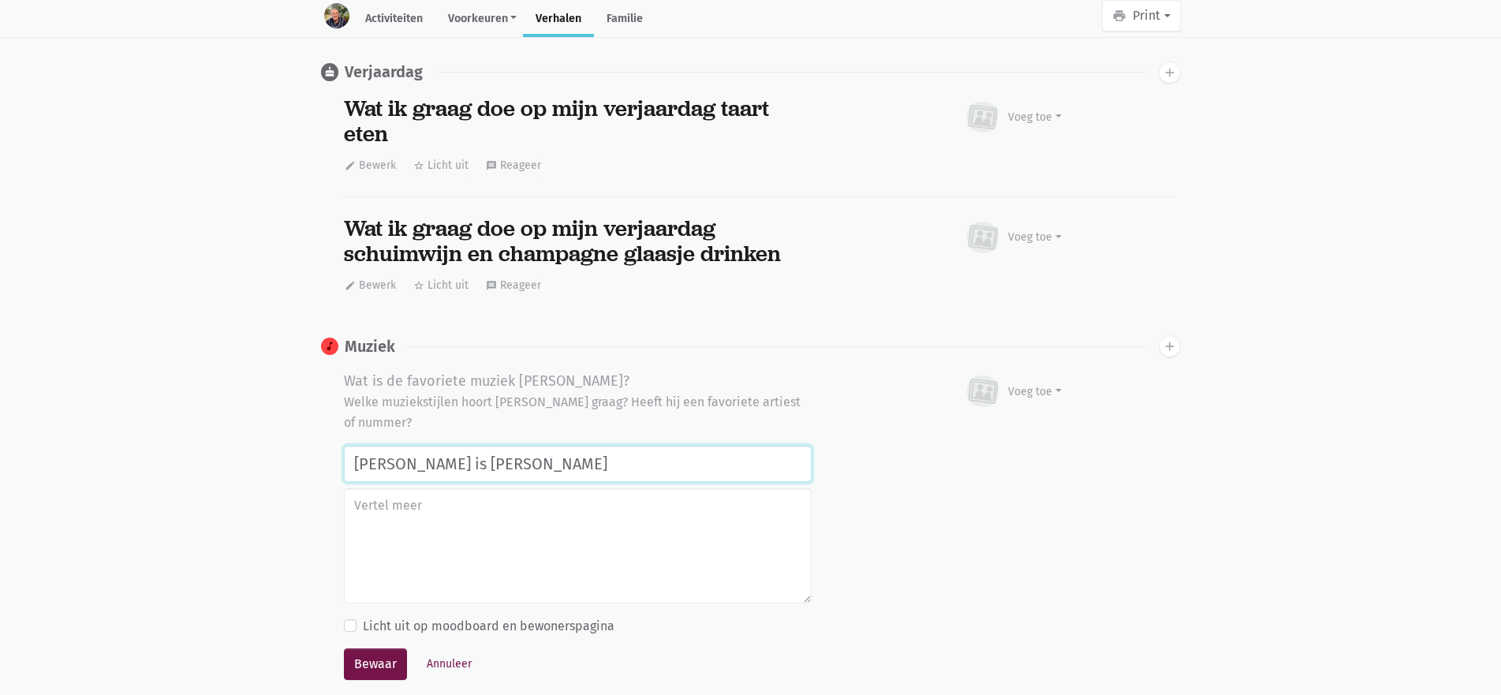
type input "Mijn lievelingszanger is Will Tura"
click at [344, 649] on button "Bewaar" at bounding box center [375, 665] width 63 height 32
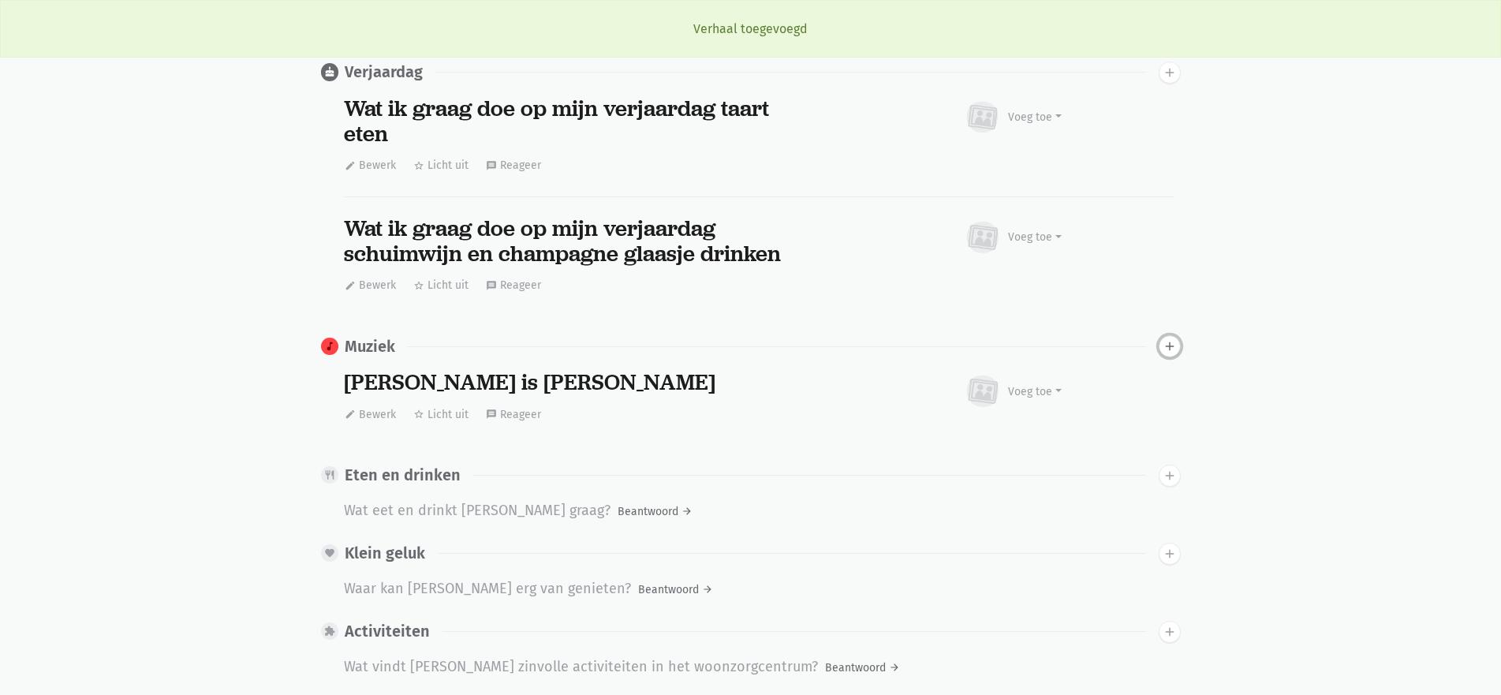
click at [1172, 339] on icon "add" at bounding box center [1170, 346] width 14 height 14
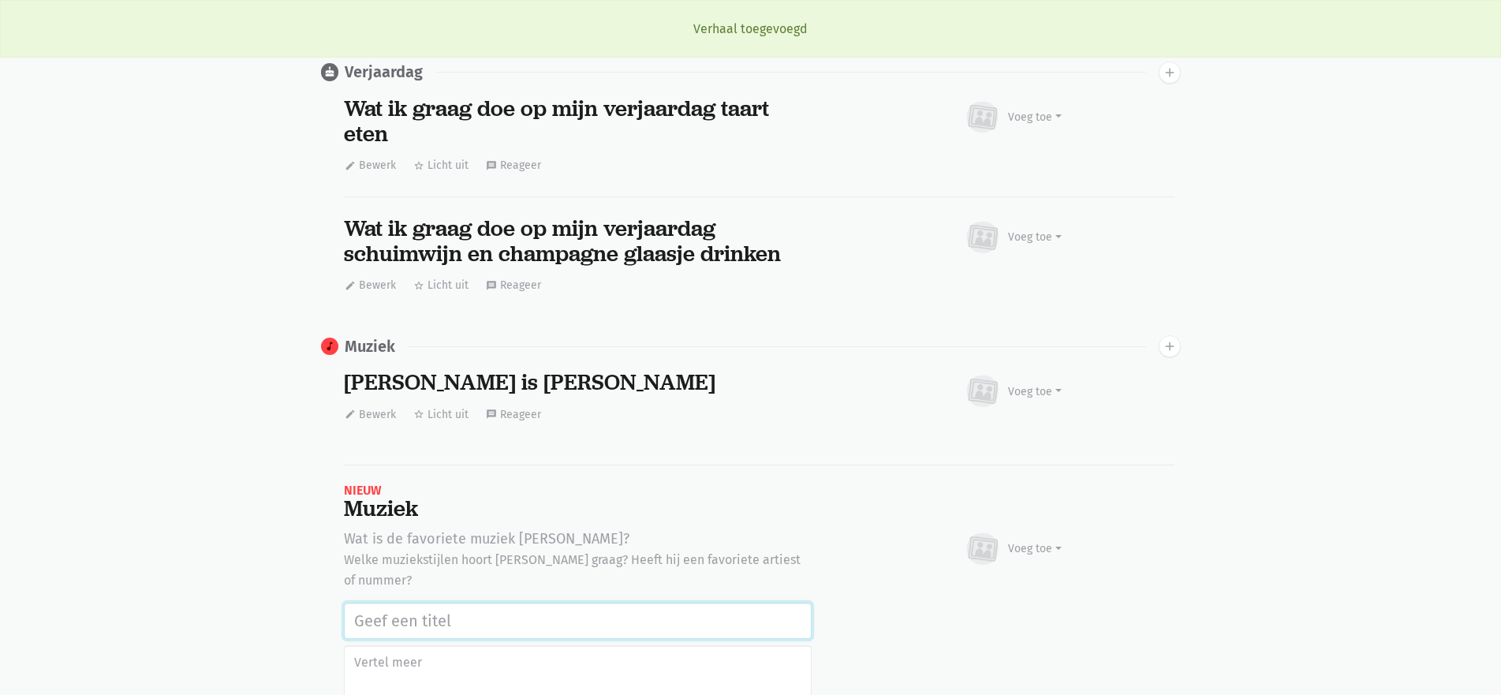
scroll to position [2590, 0]
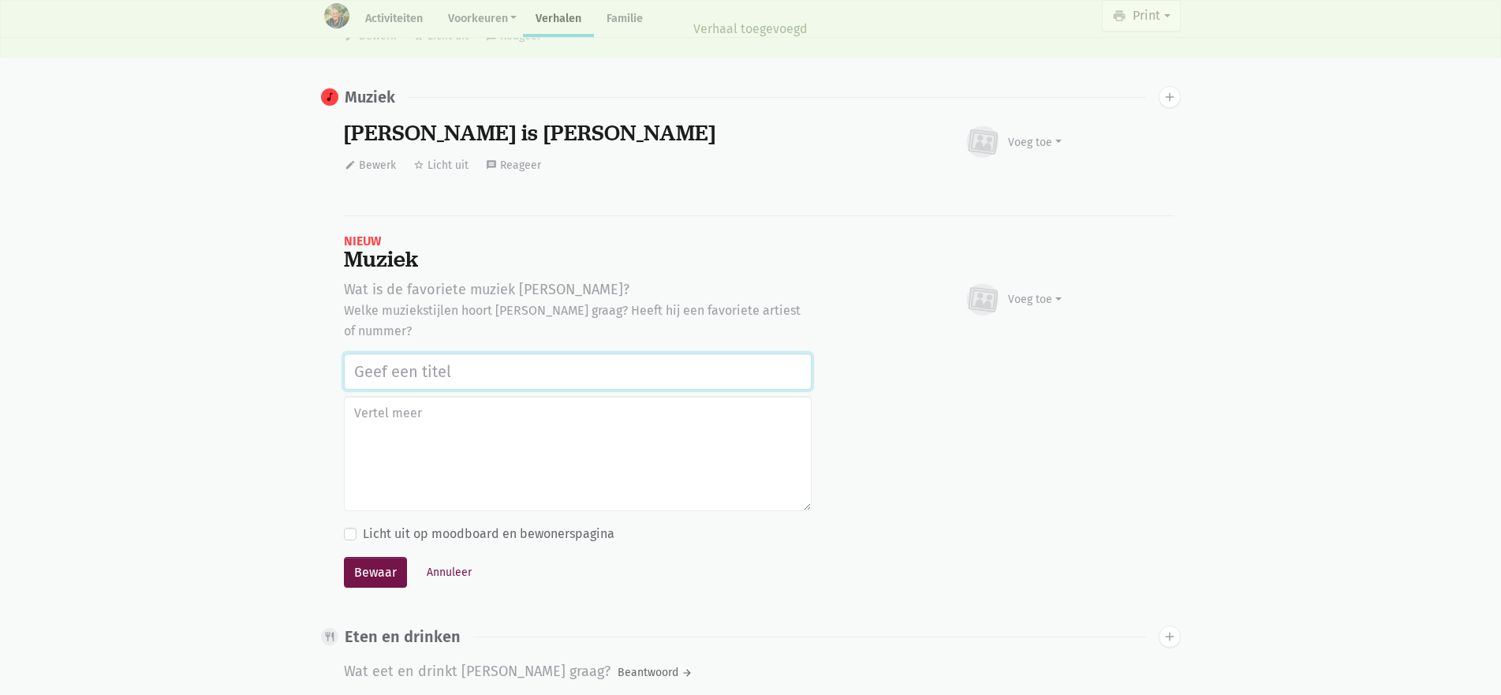
click at [398, 353] on input "text" at bounding box center [578, 371] width 468 height 36
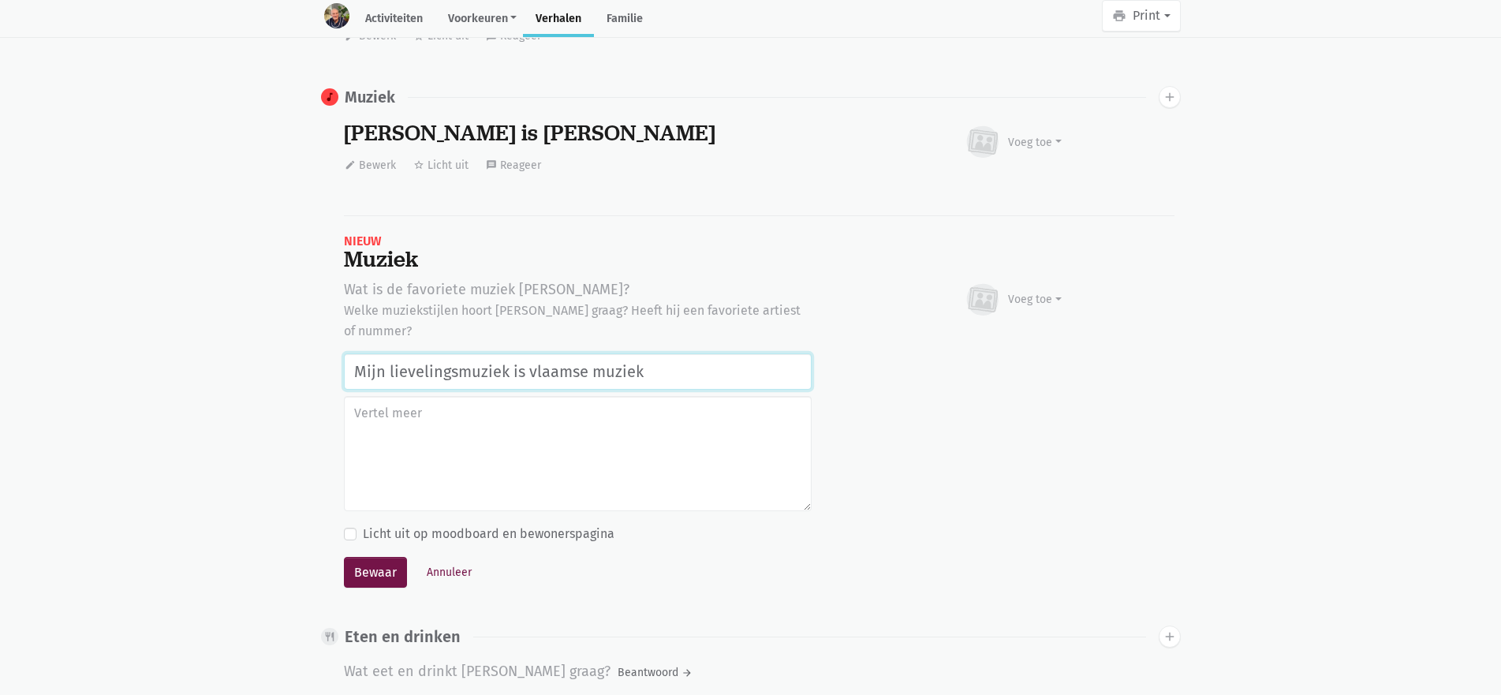
type input "Mijn lievelingsmuziek is vlaamse muziek"
type textarea ";"
type textarea "meezingers"
click at [388, 557] on button "Bewaar" at bounding box center [375, 573] width 63 height 32
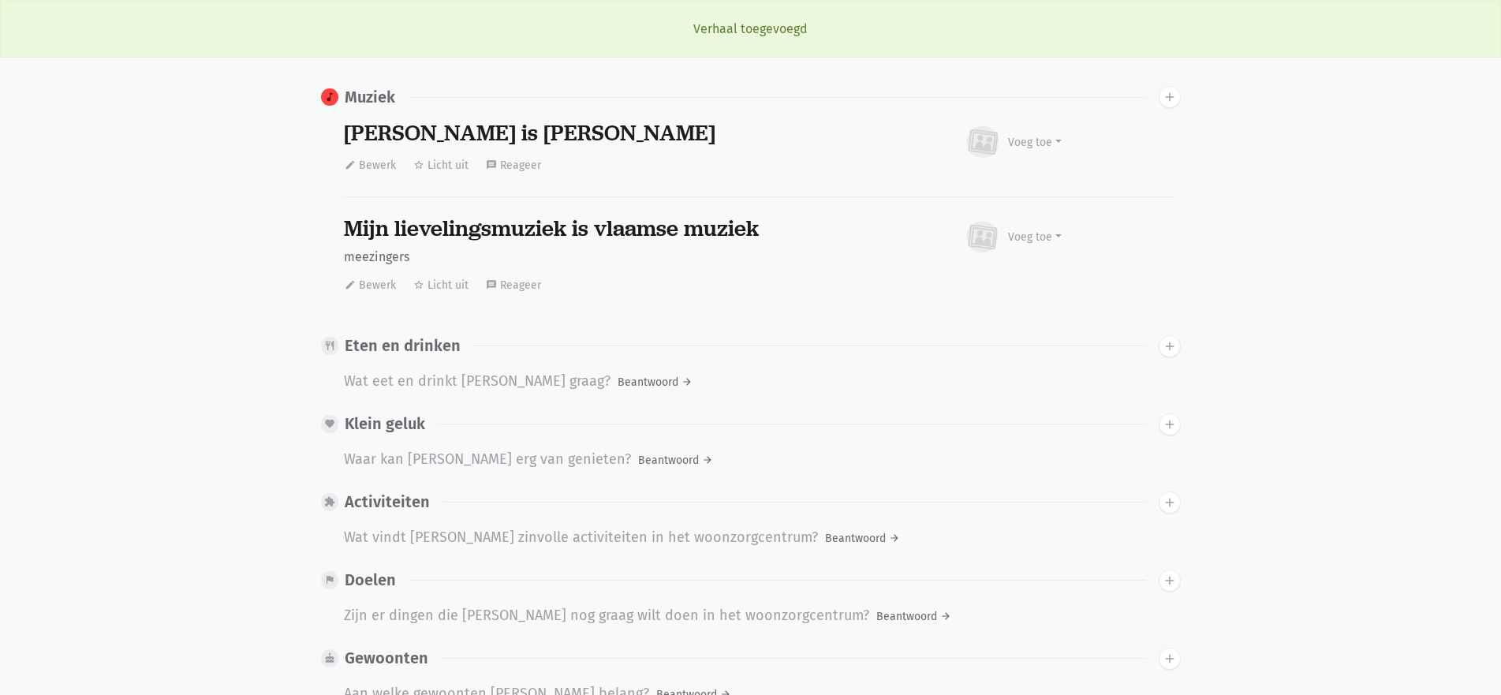
click at [441, 370] on div "Wat eet en drinkt Jean Marie graag?" at bounding box center [477, 382] width 267 height 24
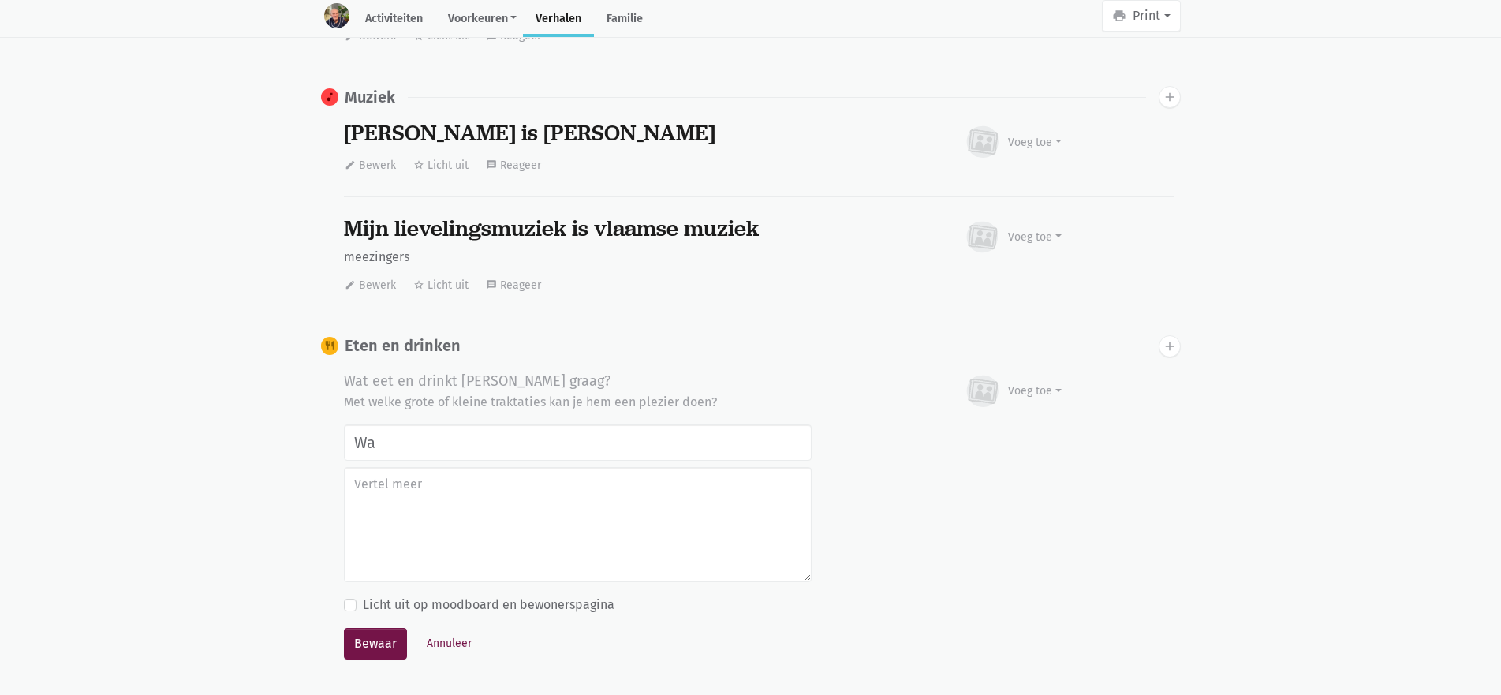
type input "W"
click at [447, 424] on input "Mijn lievelingsaperitief" at bounding box center [578, 442] width 468 height 36
click at [544, 424] on input "Mijn lieveling aperitief" at bounding box center [578, 442] width 468 height 36
drag, startPoint x: 454, startPoint y: 417, endPoint x: 475, endPoint y: 409, distance: 21.7
click at [455, 424] on input "Mijn lieveling aperitief" at bounding box center [578, 442] width 468 height 36
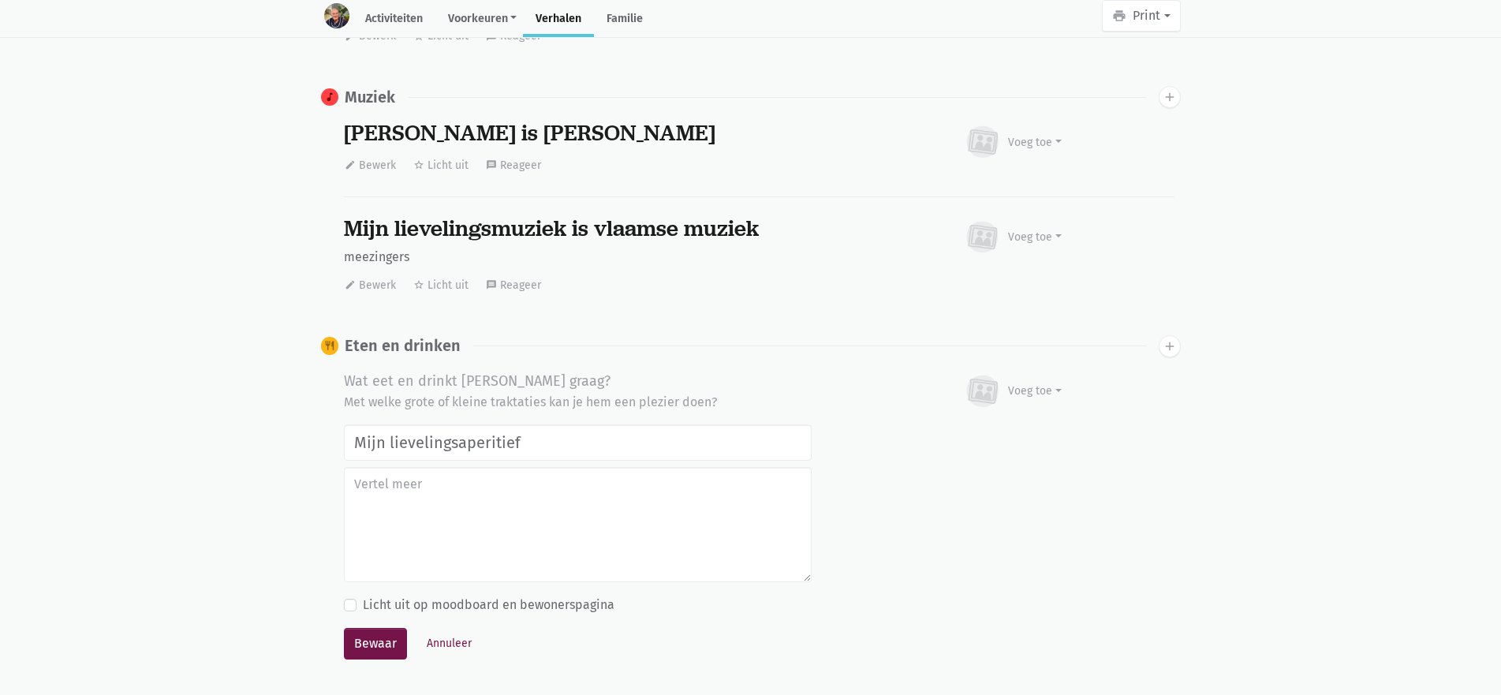
click at [644, 424] on input "Mijn lievelingsaperitief" at bounding box center [578, 442] width 468 height 36
type input "Mijn lievelingsaperitief is pintje bier"
type textarea "h"
type textarea "e"
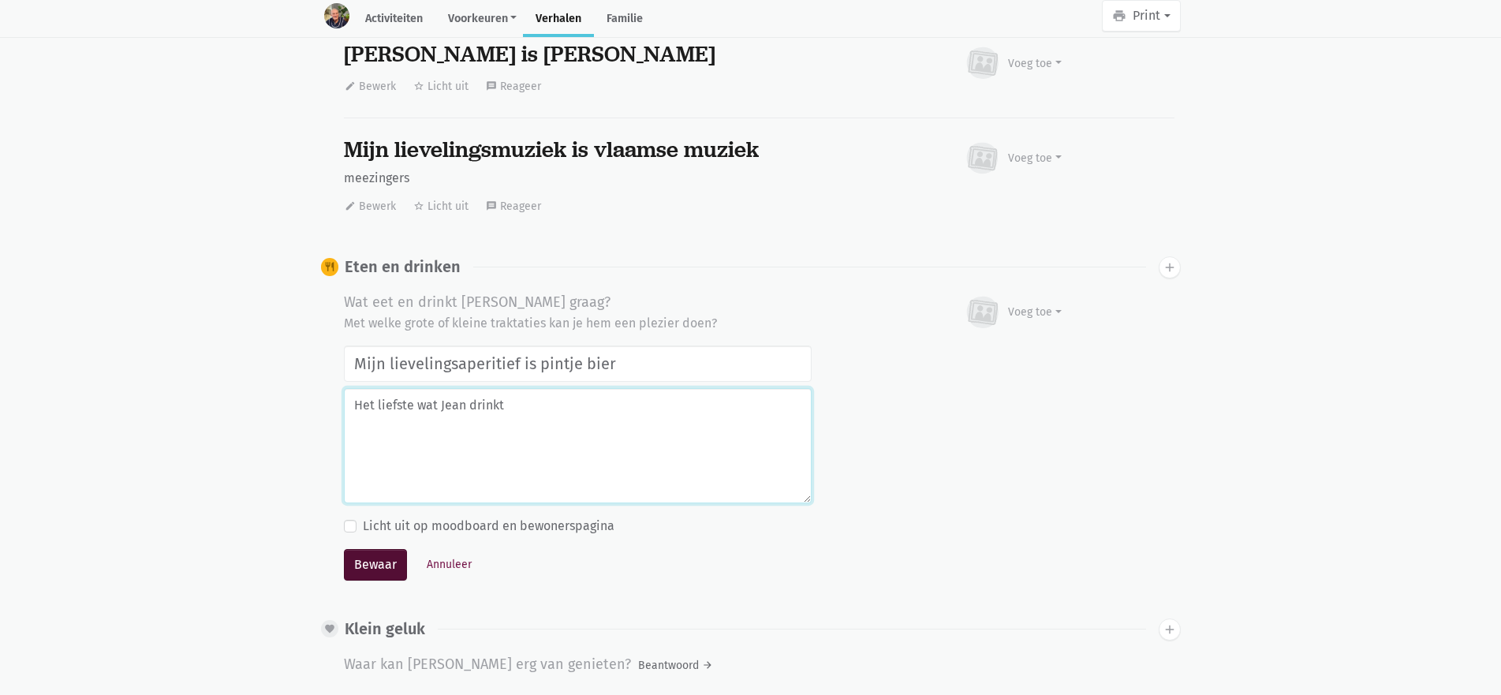
type textarea "Het liefste wat Jean drinkt"
click at [359, 549] on button "Bewaar" at bounding box center [375, 565] width 63 height 32
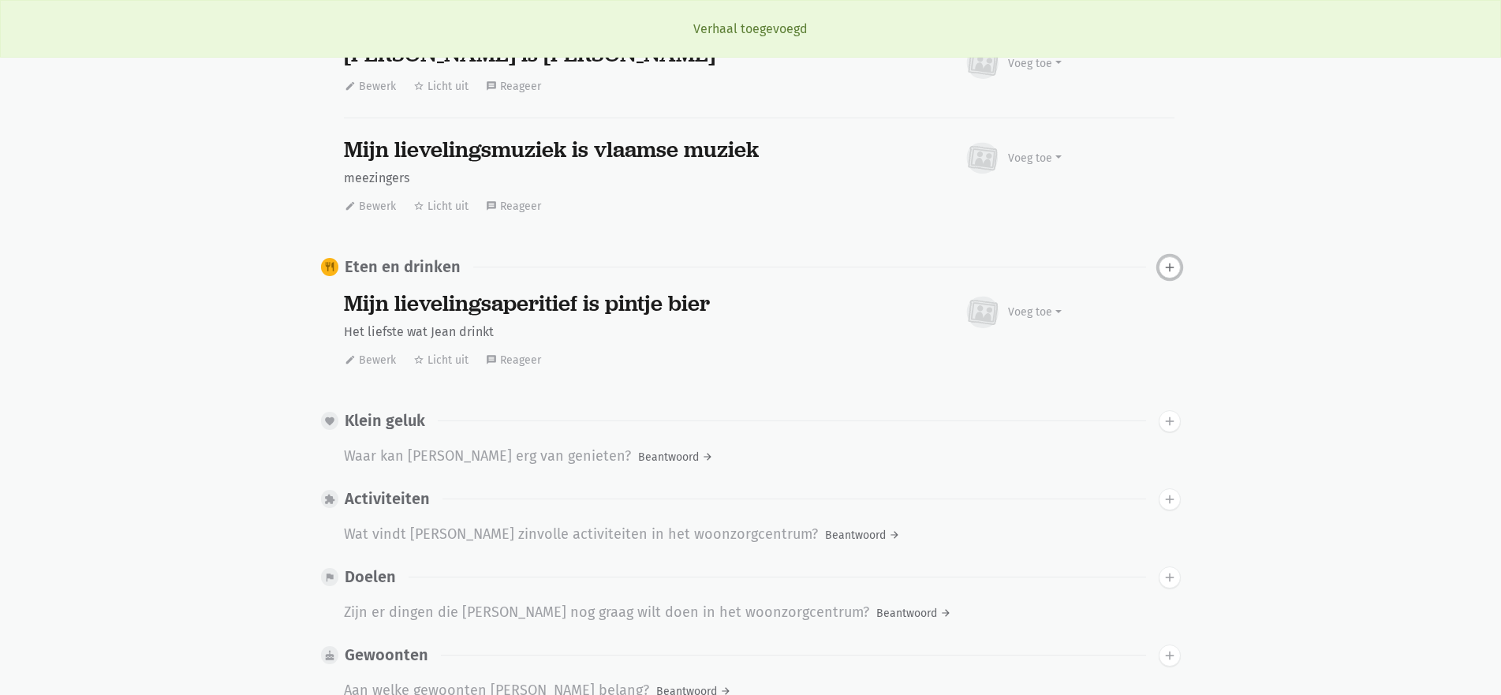
click at [1173, 260] on icon "add" at bounding box center [1170, 267] width 14 height 14
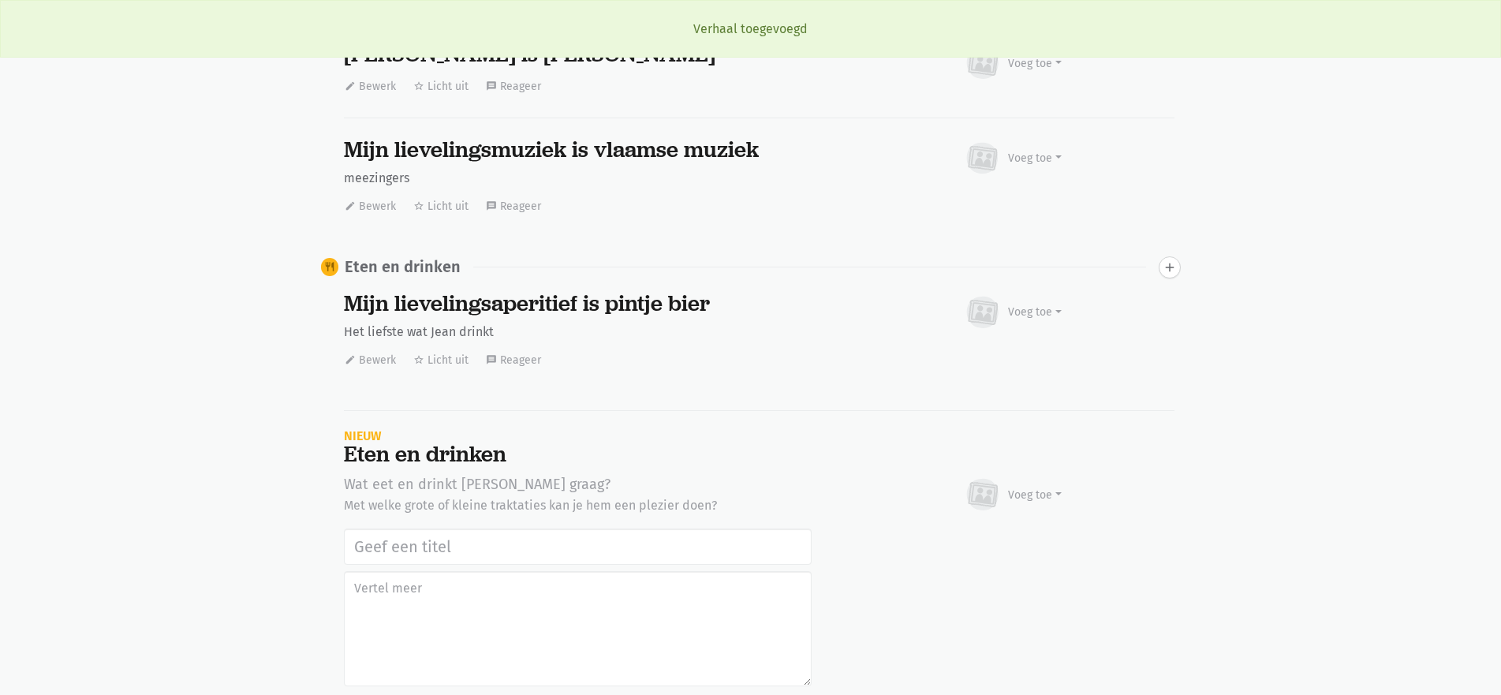
scroll to position [2863, 0]
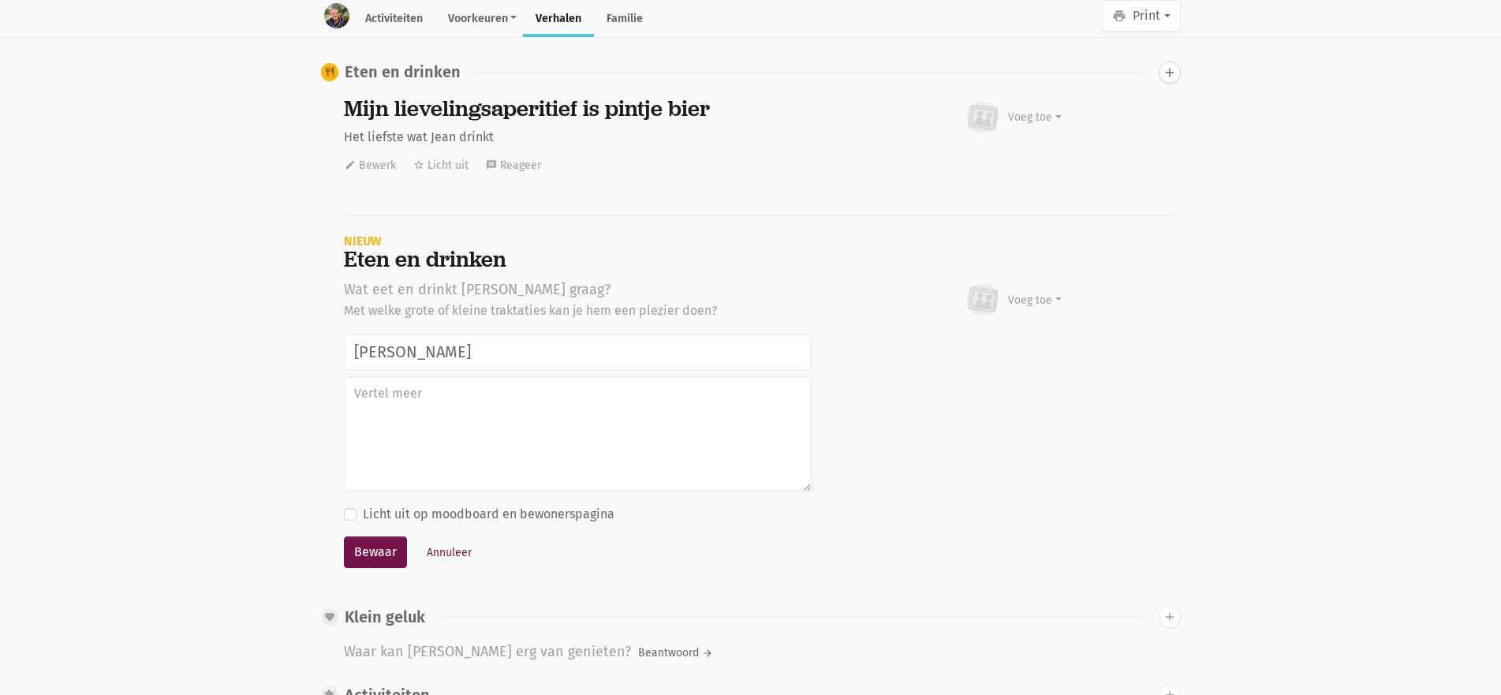
type input "Mijn lievelingsdrank"
click at [344, 537] on button "Bewaar" at bounding box center [375, 553] width 63 height 32
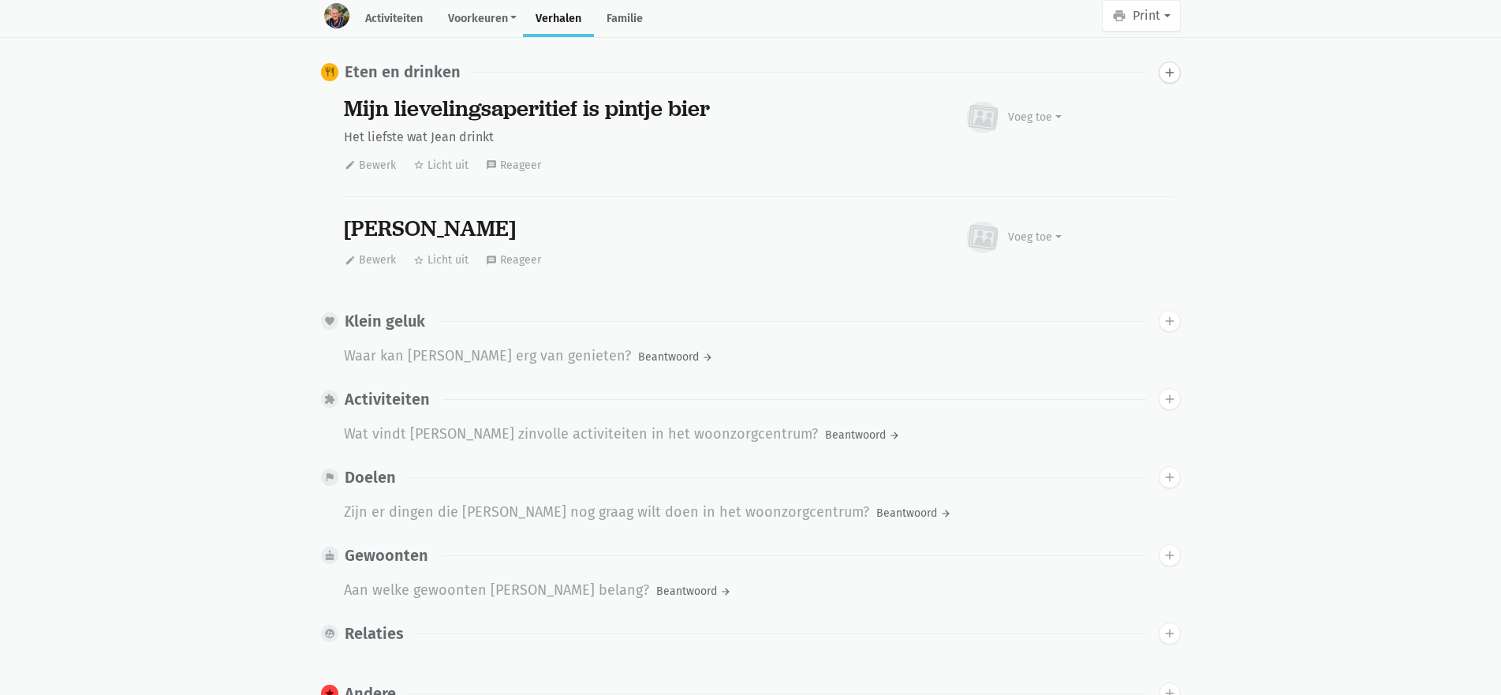
scroll to position [2784, 0]
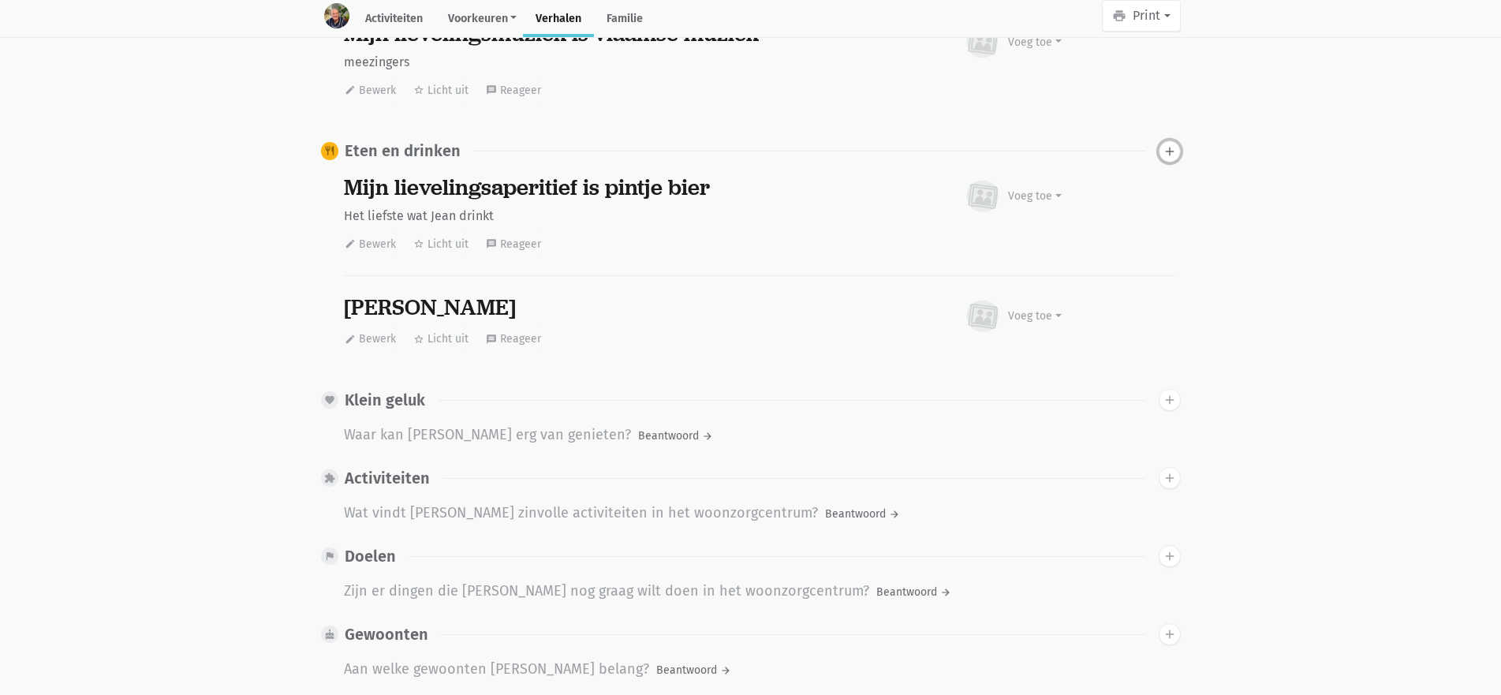
click at [1169, 144] on icon "add" at bounding box center [1170, 151] width 14 height 14
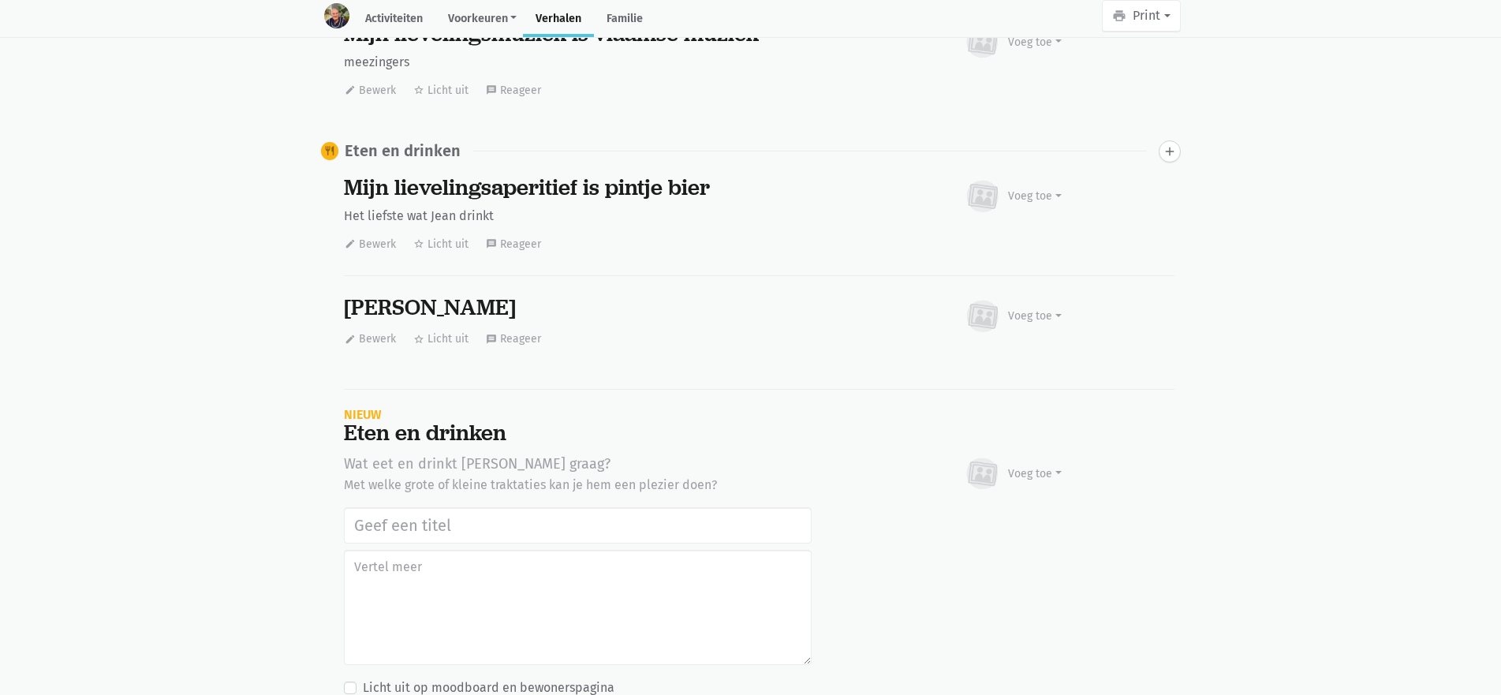
scroll to position [2958, 0]
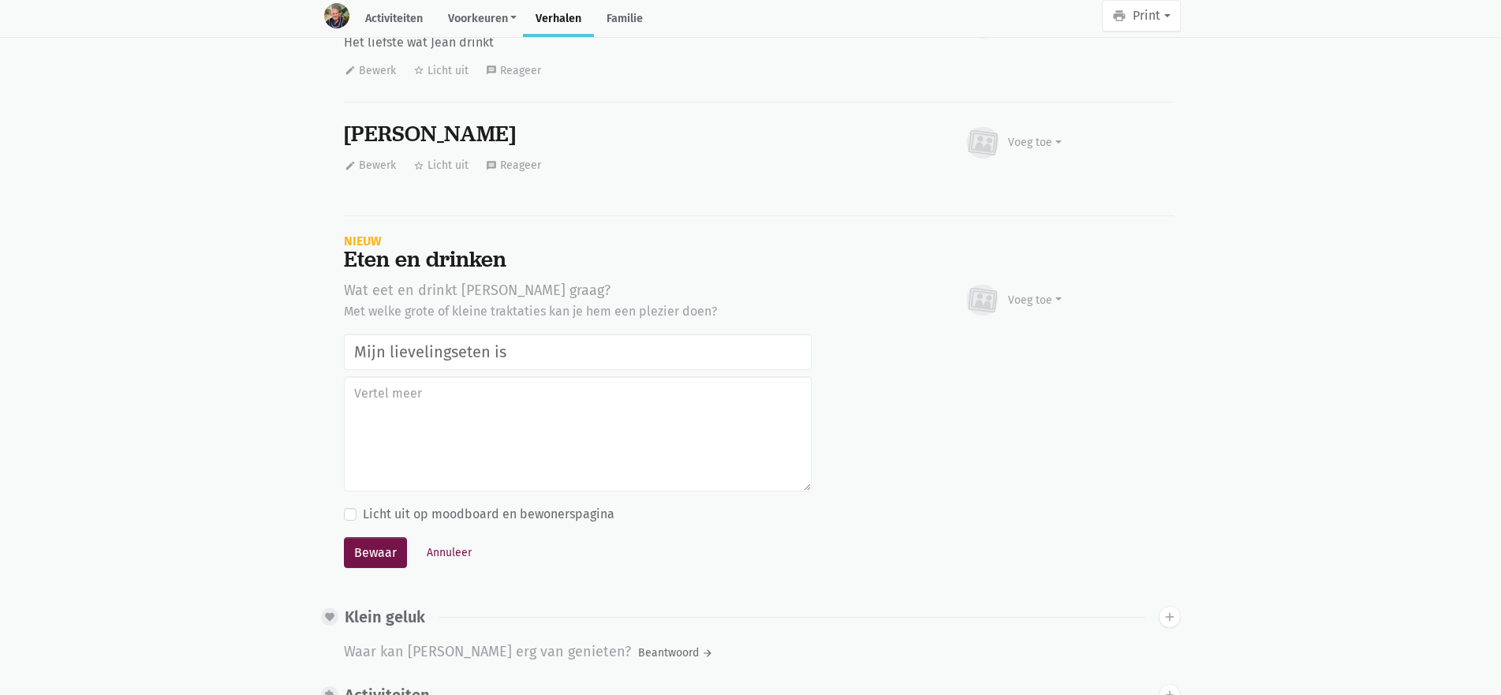
type input "Mijn lievelingseten is"
click at [344, 537] on button "Bewaar" at bounding box center [375, 553] width 63 height 32
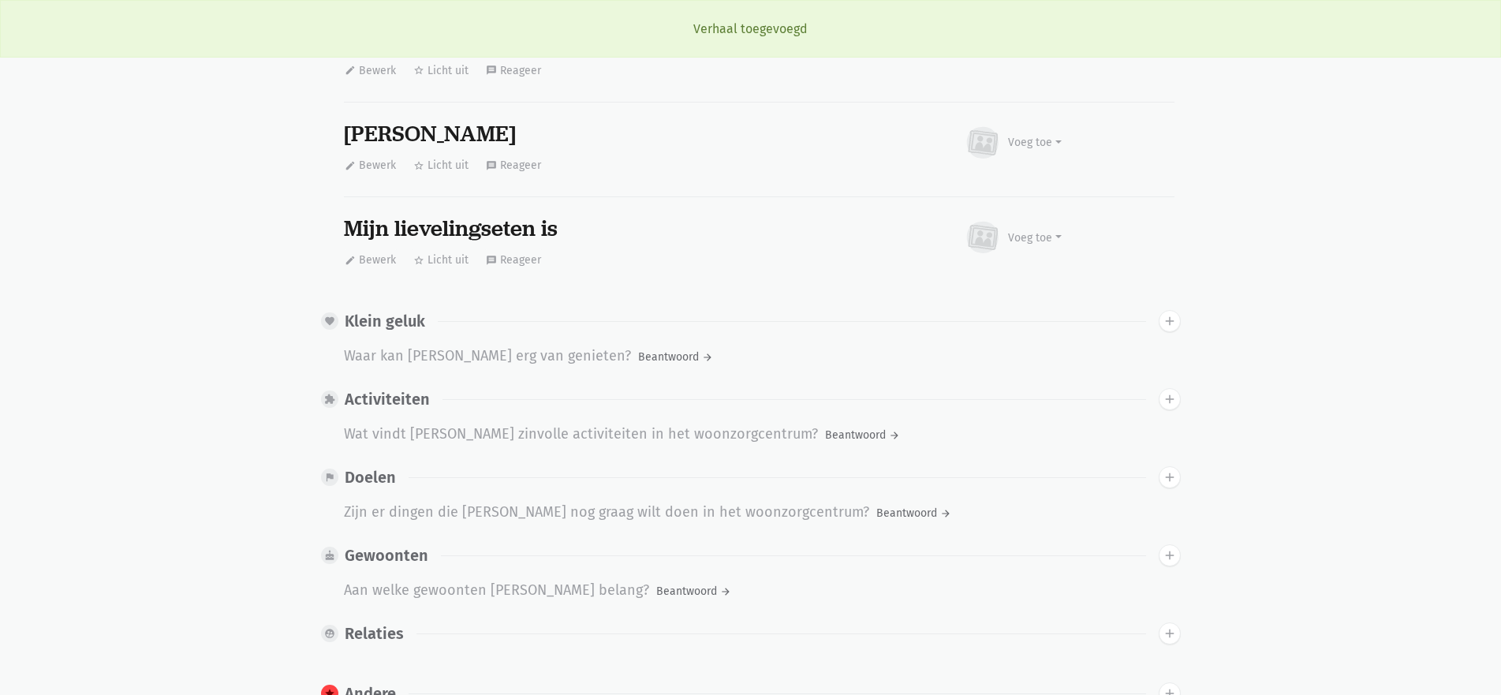
scroll to position [2800, 0]
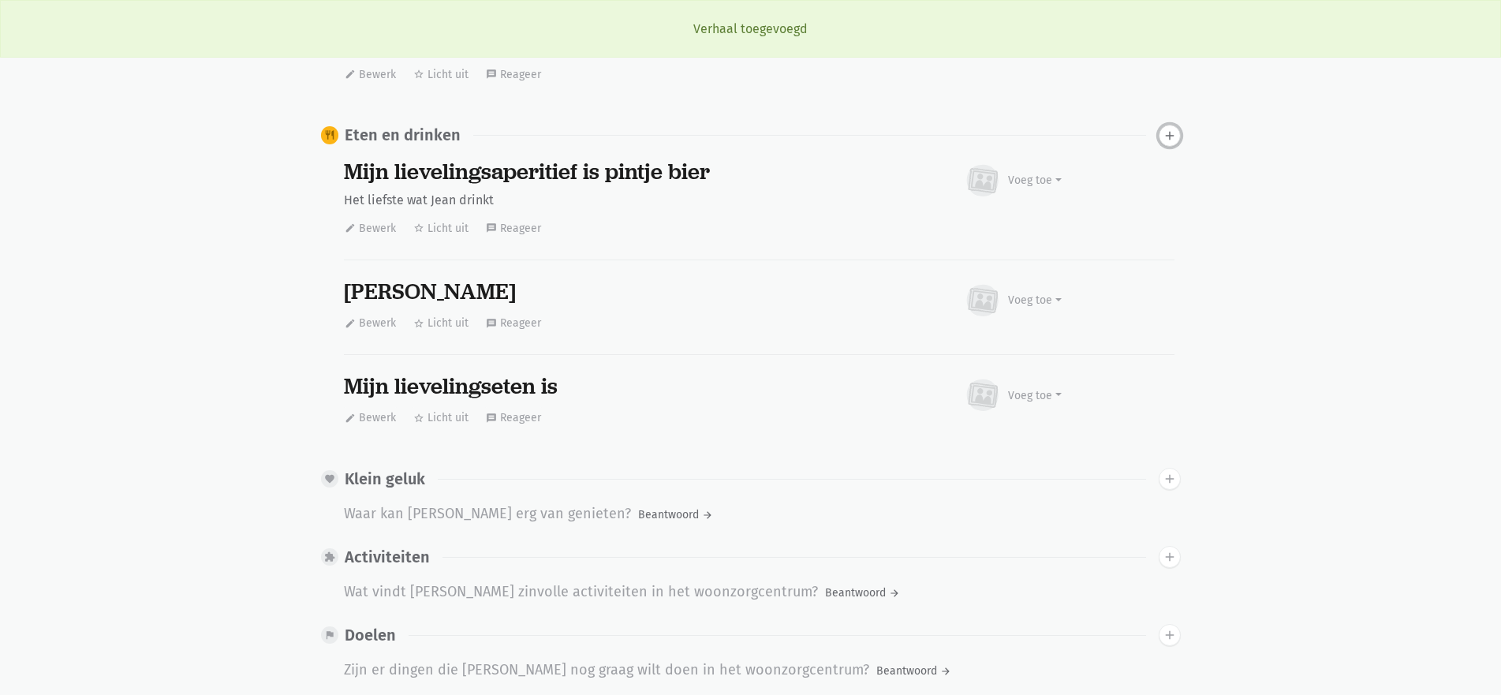
click at [1172, 129] on icon "add" at bounding box center [1170, 136] width 14 height 14
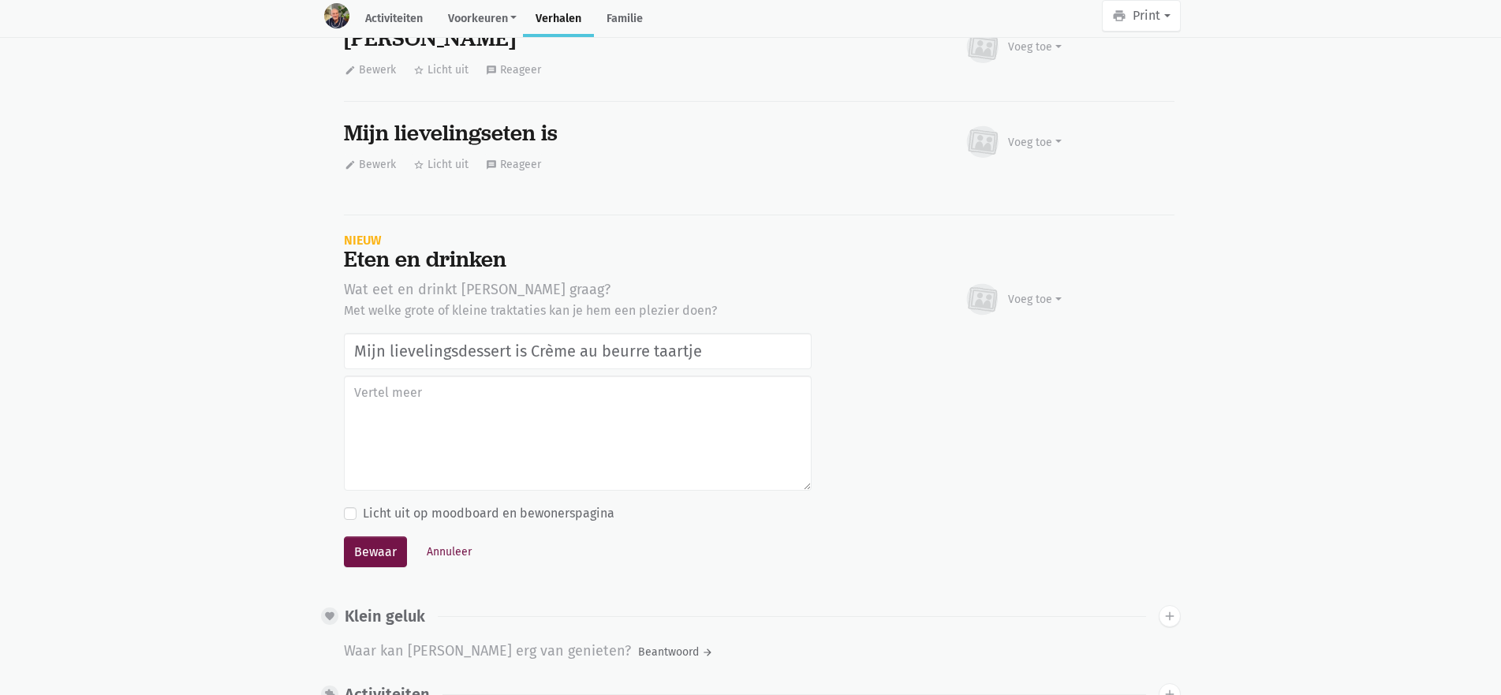
type input "Mijn lievelingsdessert is Crème au beurre taartje"
click at [344, 537] on button "Bewaar" at bounding box center [375, 553] width 63 height 32
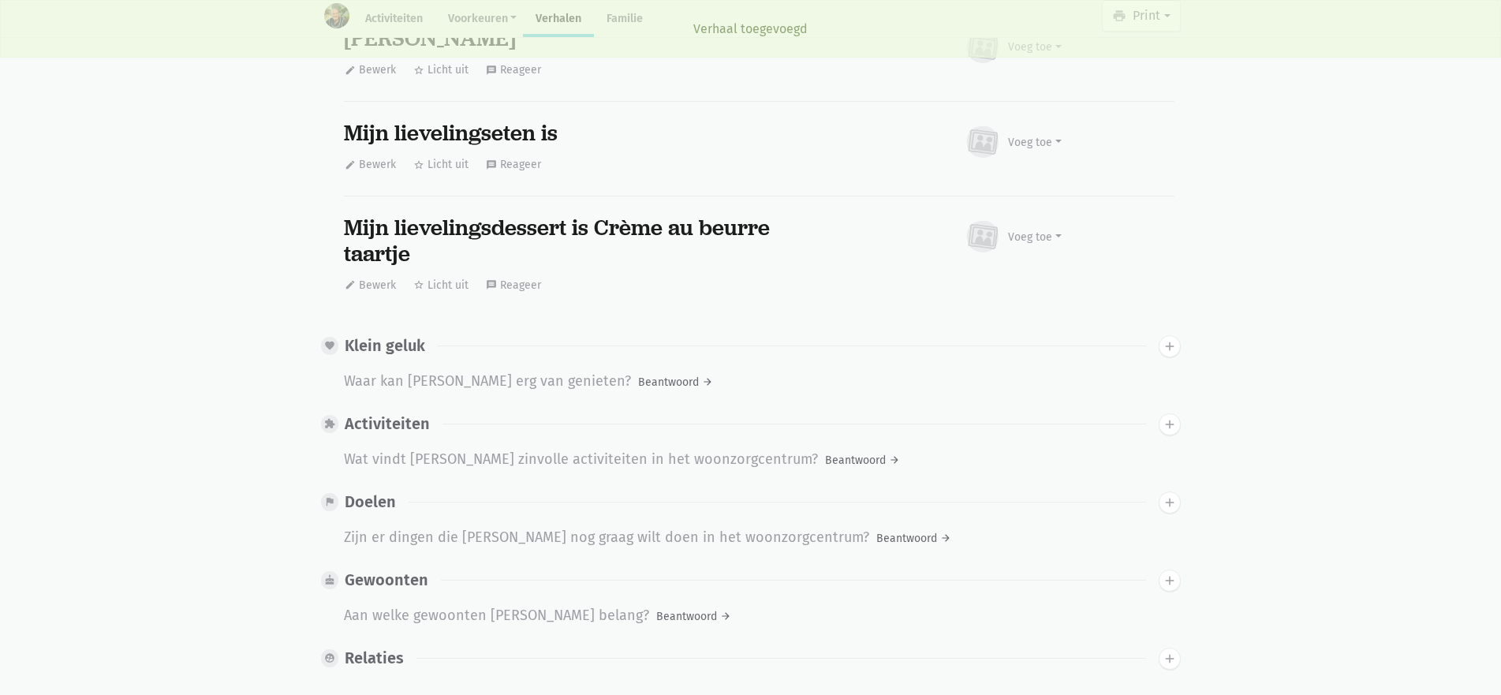
click at [455, 370] on div "Waar kan Jean Marie erg van genieten?" at bounding box center [487, 382] width 287 height 24
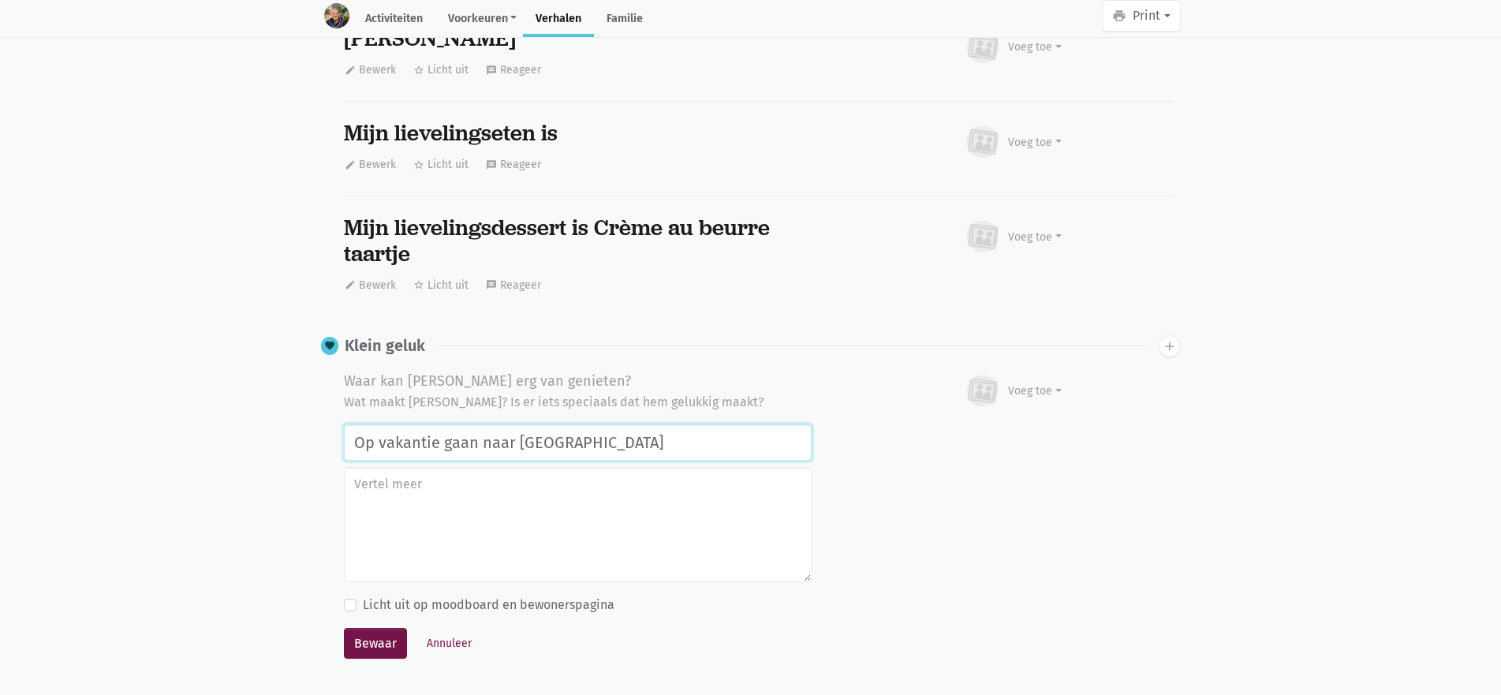
click at [376, 424] on input "Op vakantie gaan naar Tenerife" at bounding box center [578, 442] width 468 height 36
type input "jaarlijks op vakantie gaan naar Tenerife"
click at [387, 628] on button "Bewaar" at bounding box center [375, 644] width 63 height 32
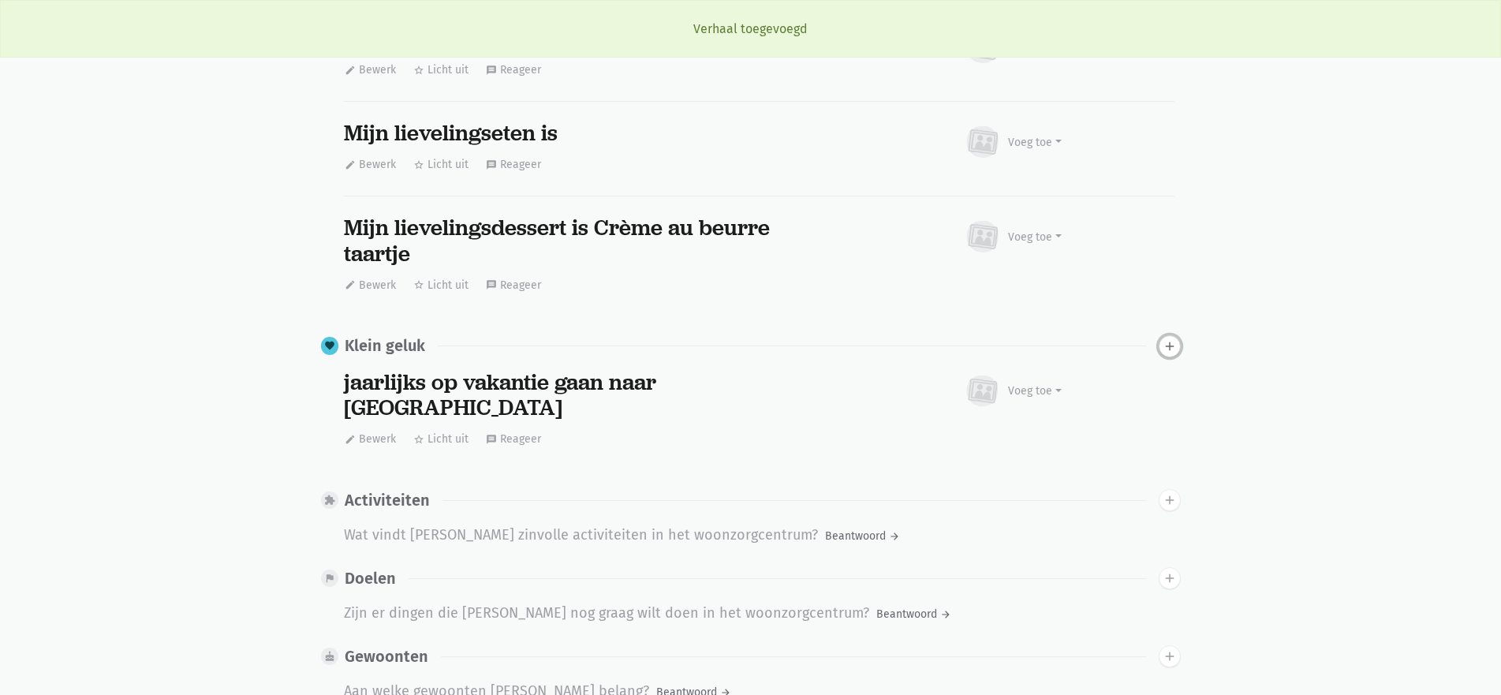
click at [1169, 339] on icon "add" at bounding box center [1170, 346] width 14 height 14
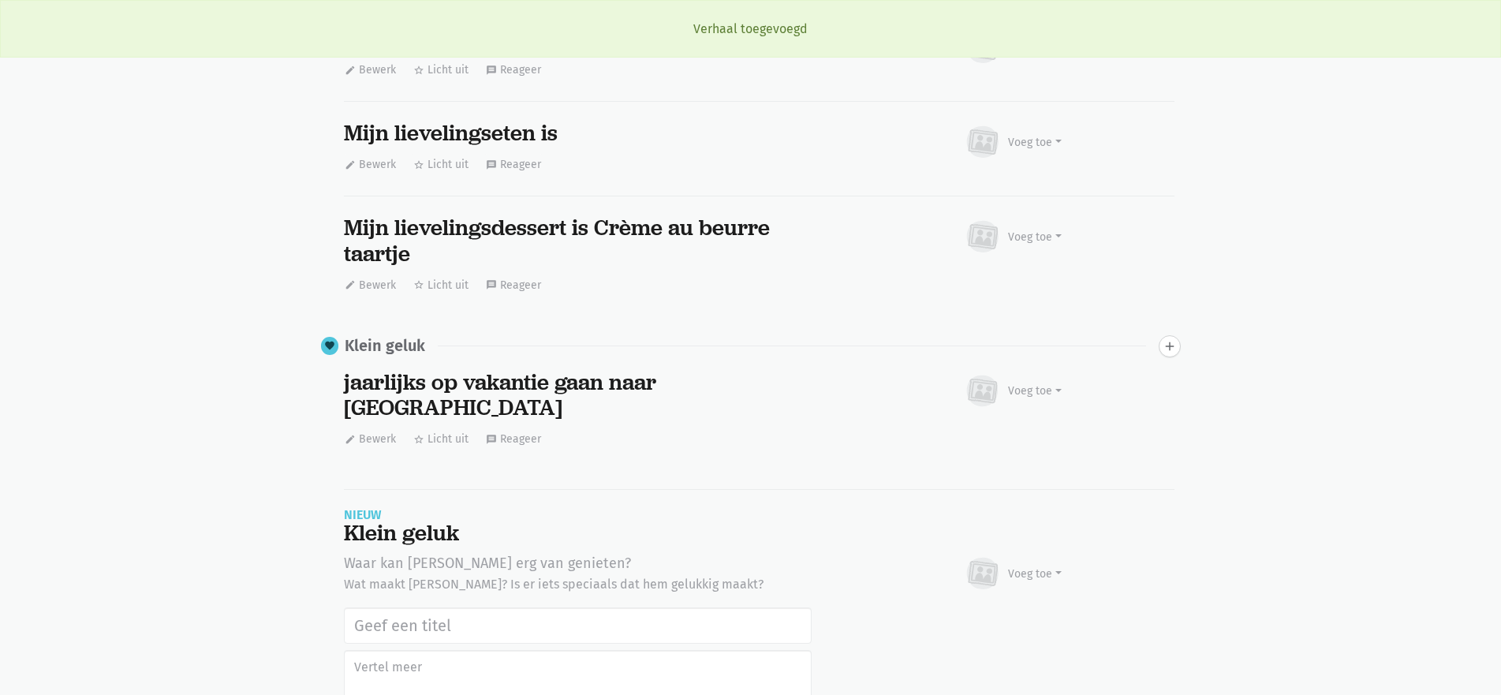
scroll to position [3302, 0]
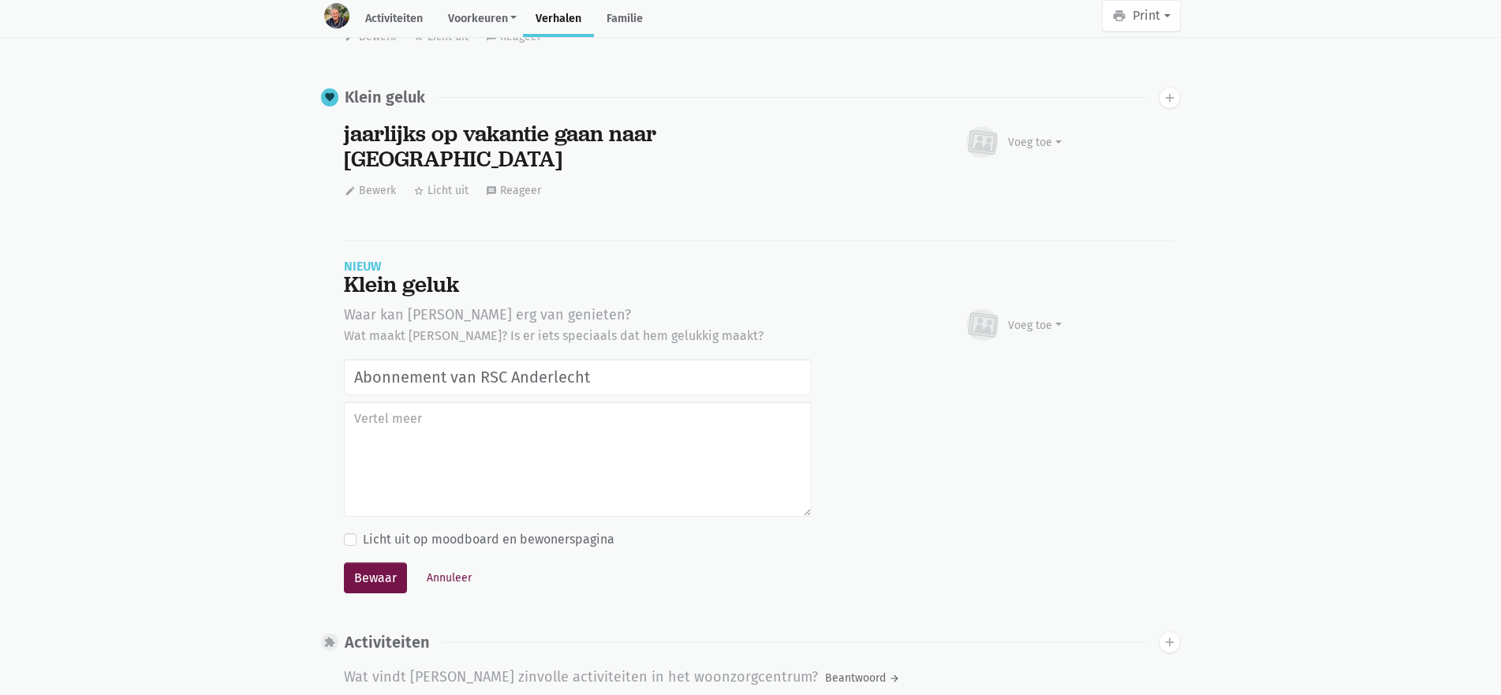
type input "Abonnement van RSC Anderlecht"
click at [344, 563] on button "Bewaar" at bounding box center [375, 579] width 63 height 32
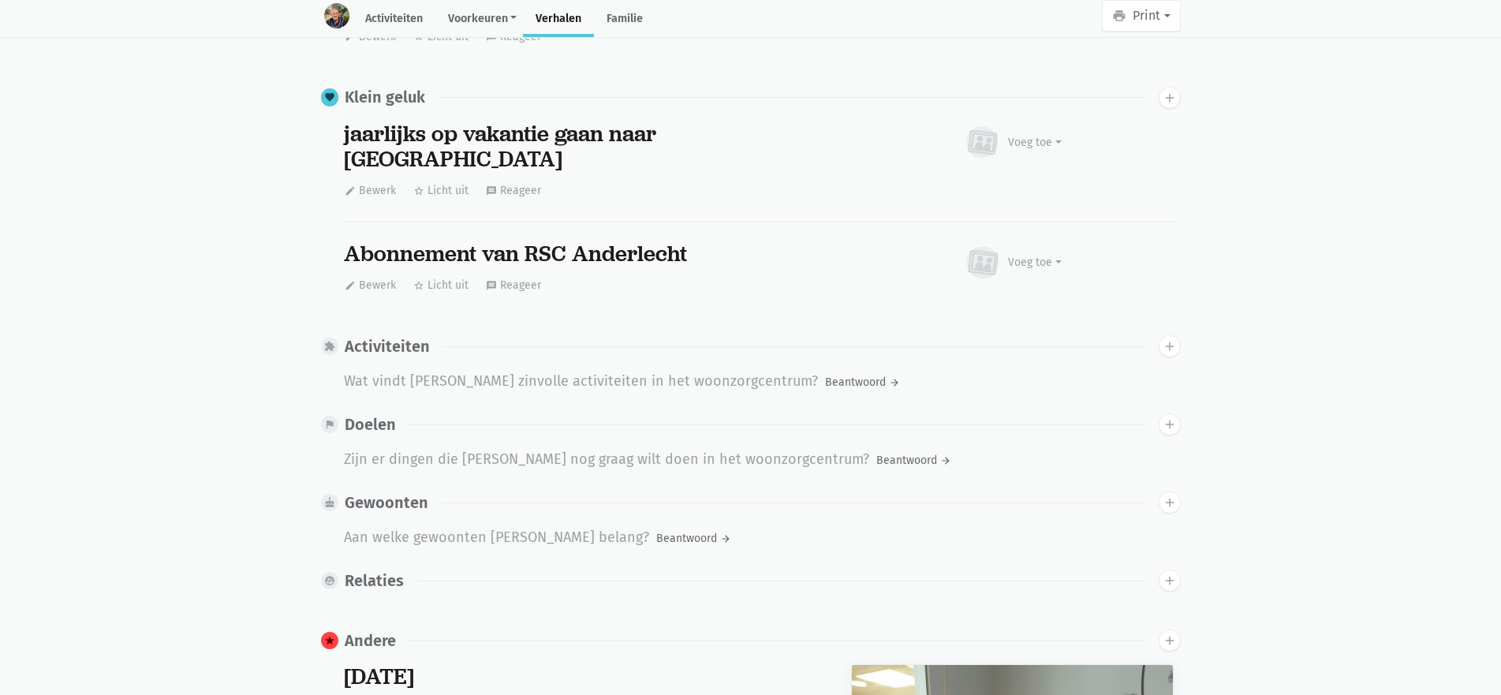
click at [582, 526] on div "Aan welke gewoonten hecht Jean Marie belang?" at bounding box center [496, 538] width 305 height 24
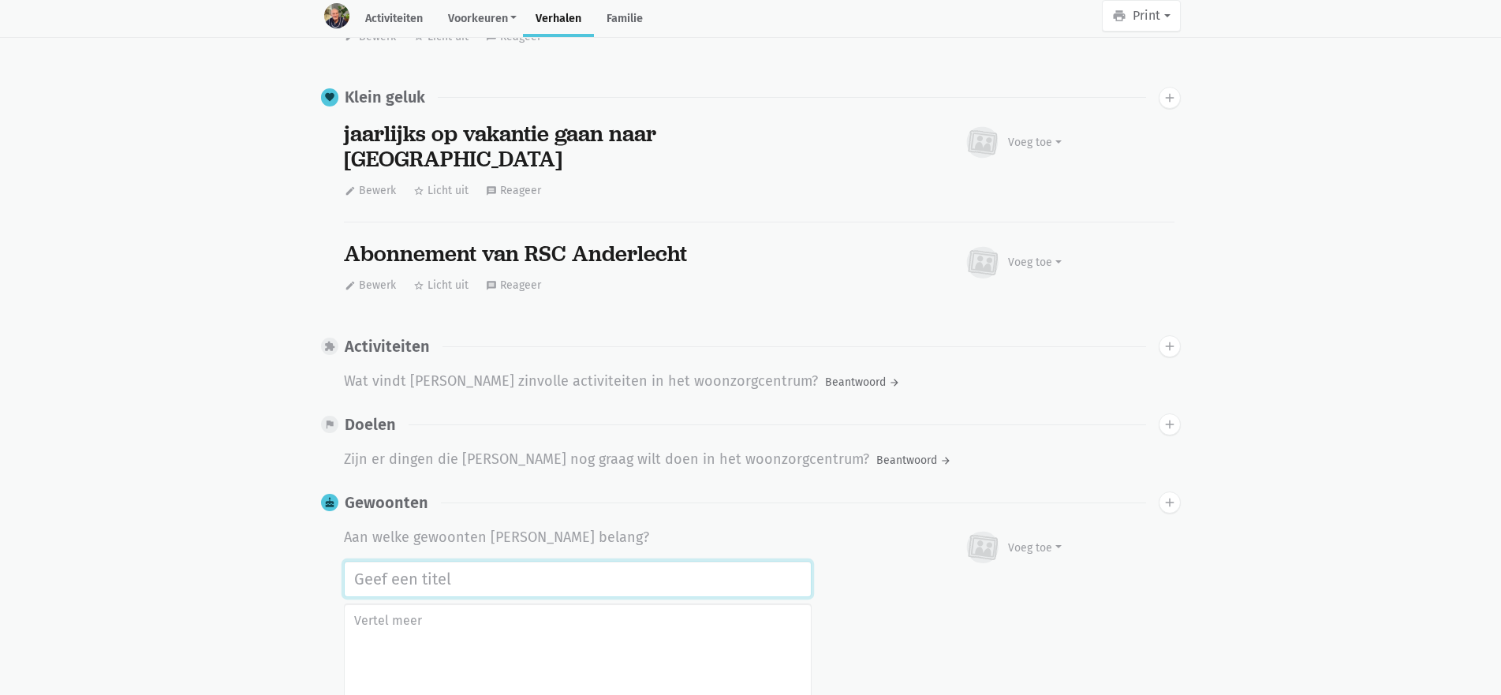
click at [410, 561] on input "text" at bounding box center [578, 579] width 468 height 36
type input "Ging graag naar Zaventem vliegtuigen spotten"
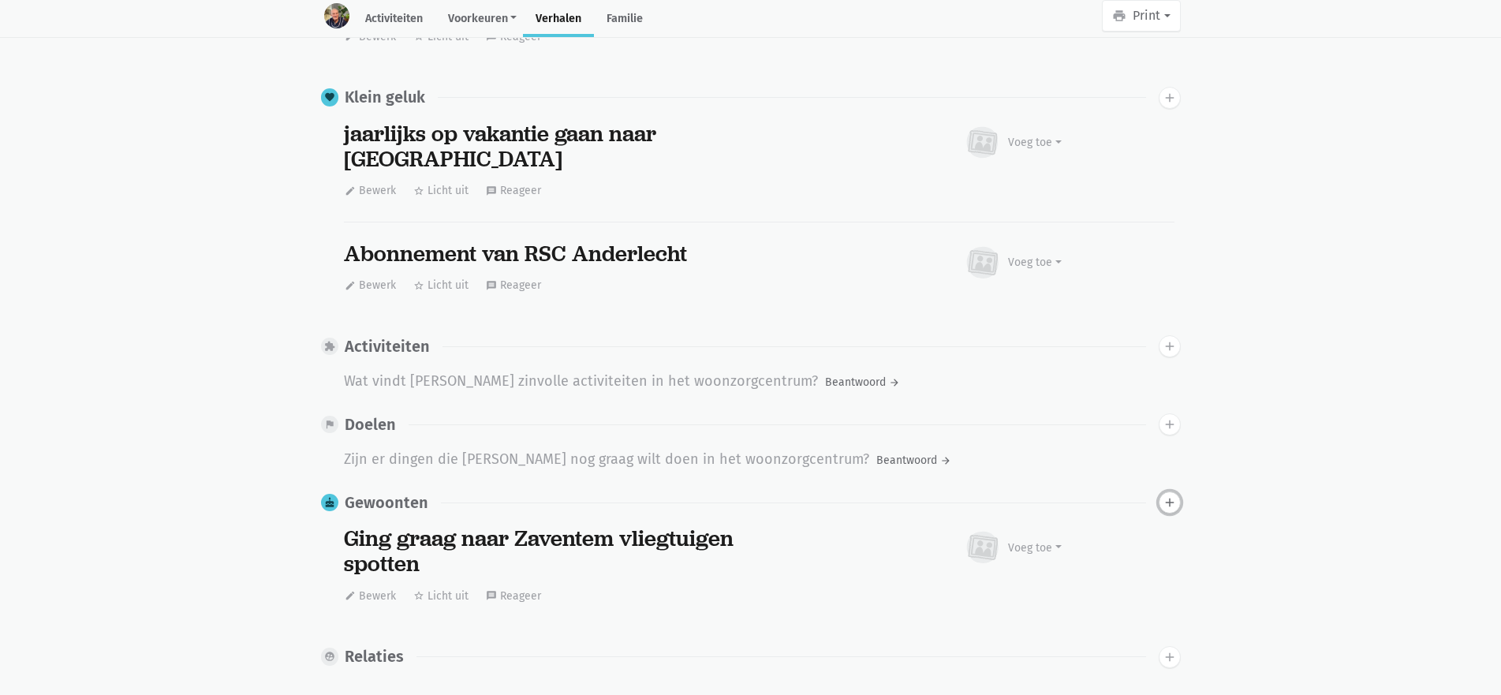
click at [1166, 495] on icon "add" at bounding box center [1170, 502] width 14 height 14
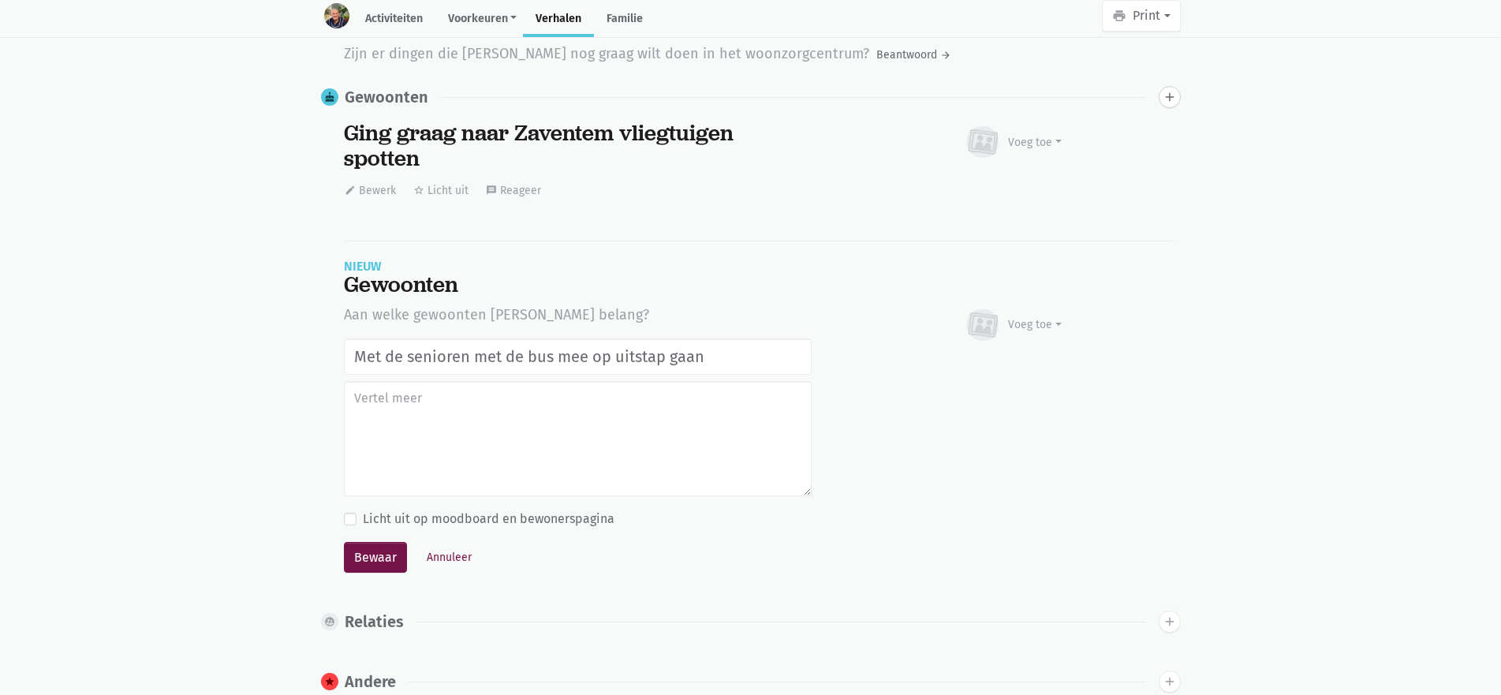
type input "Met de senioren met de bus mee op uitstap gaan"
click at [344, 542] on button "Bewaar" at bounding box center [375, 558] width 63 height 32
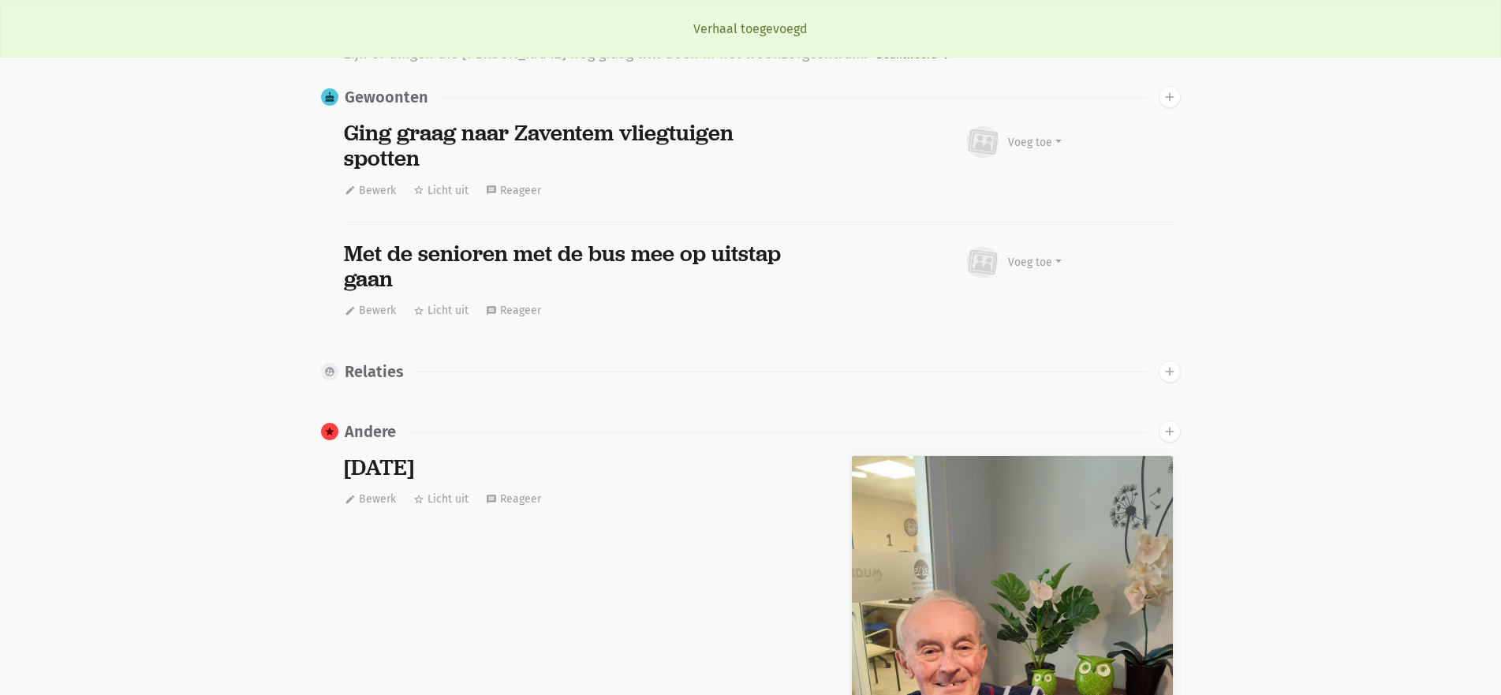
scroll to position [0, 0]
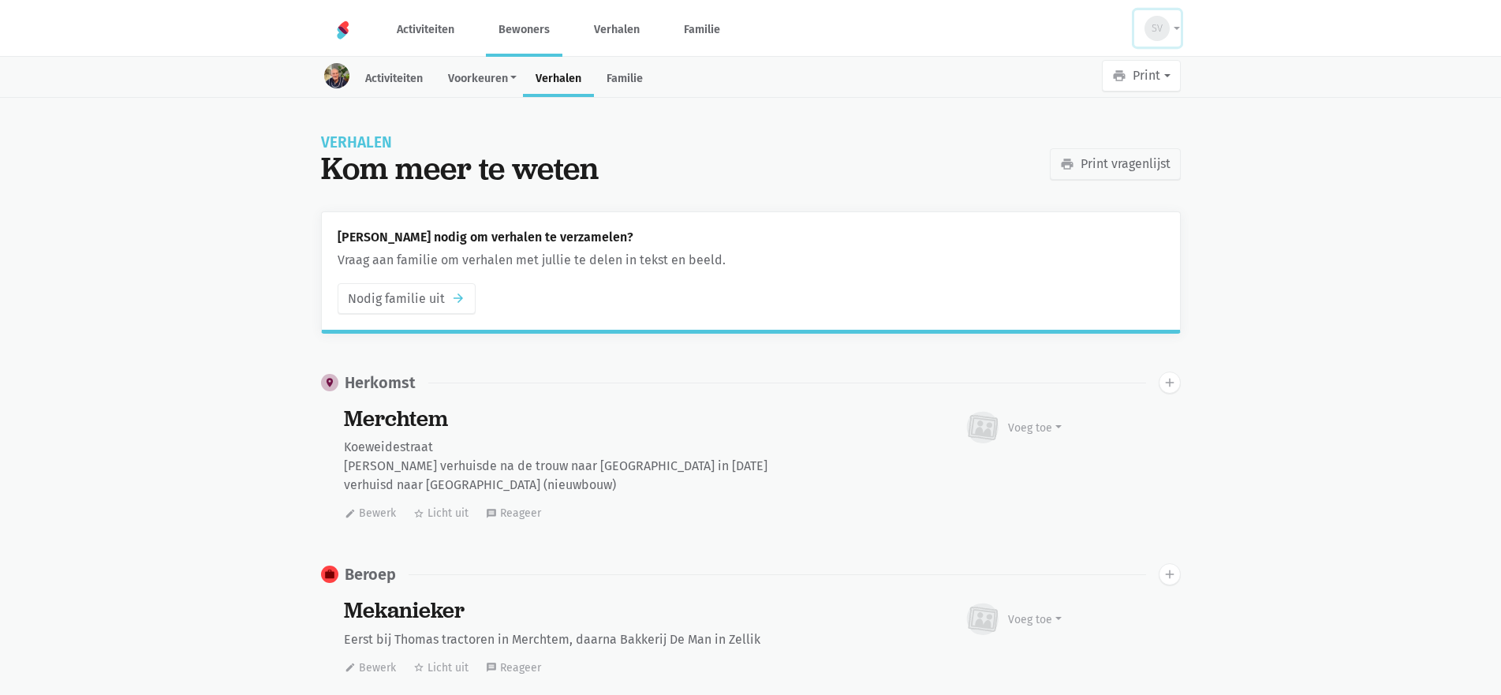
click at [1163, 21] on span "SV" at bounding box center [1157, 29] width 11 height 16
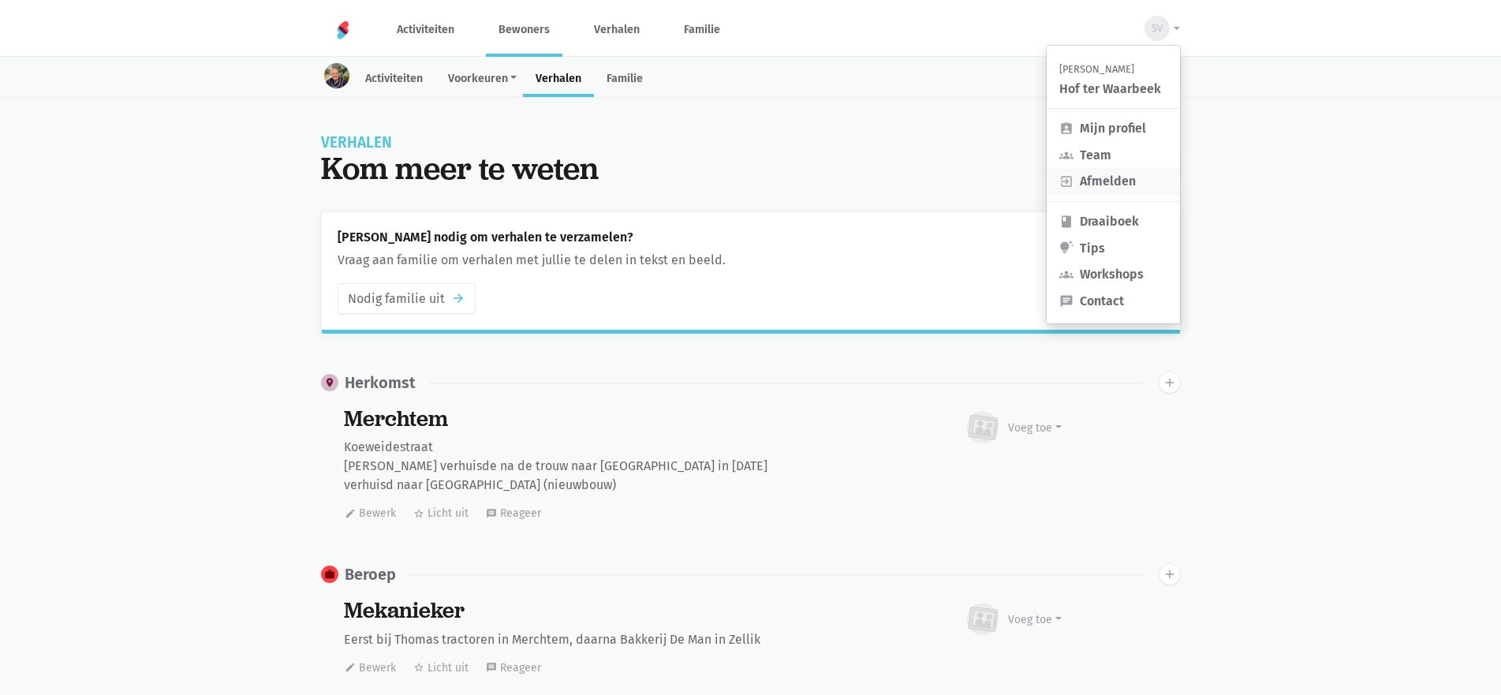
click at [1109, 188] on link "exit_to_app Afmelden" at bounding box center [1113, 181] width 133 height 27
